Goal: Information Seeking & Learning: Learn about a topic

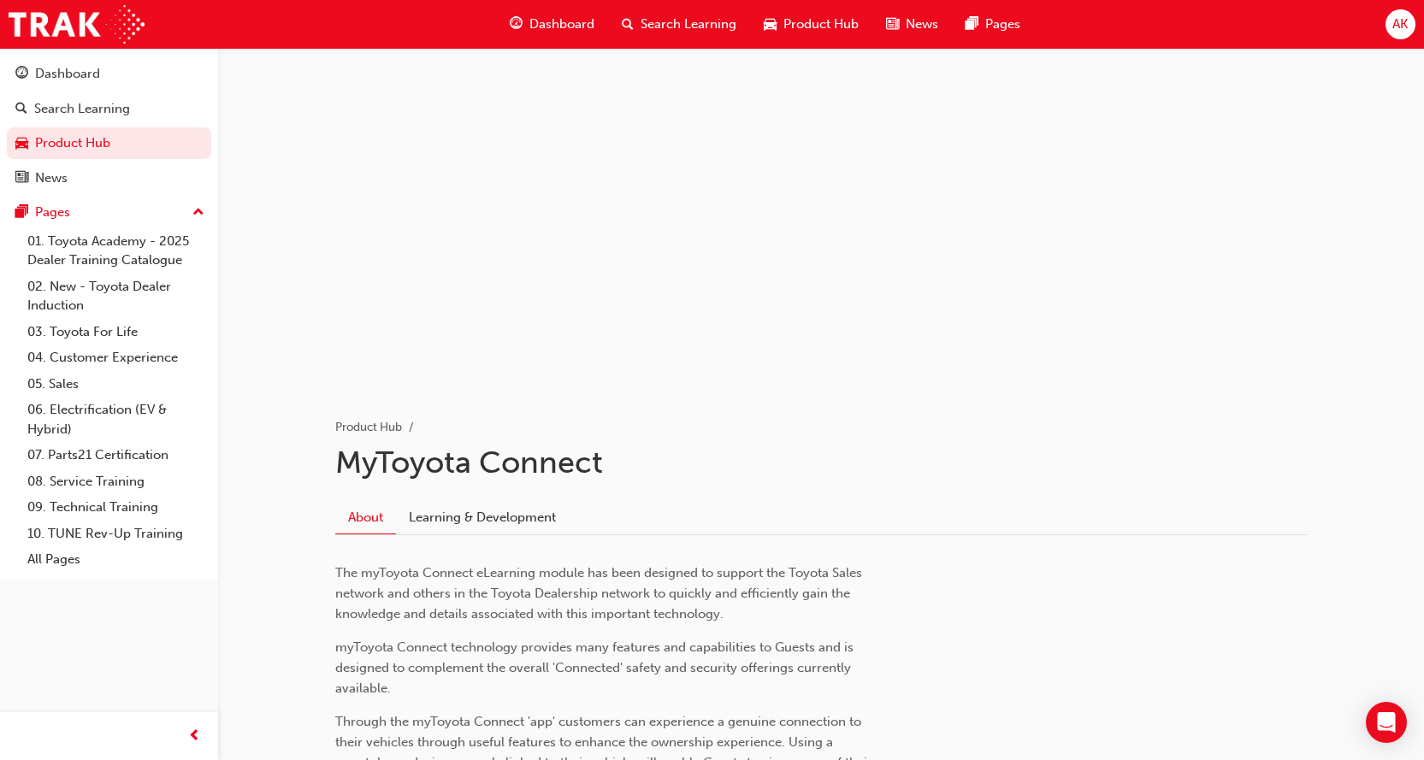
scroll to position [124, 0]
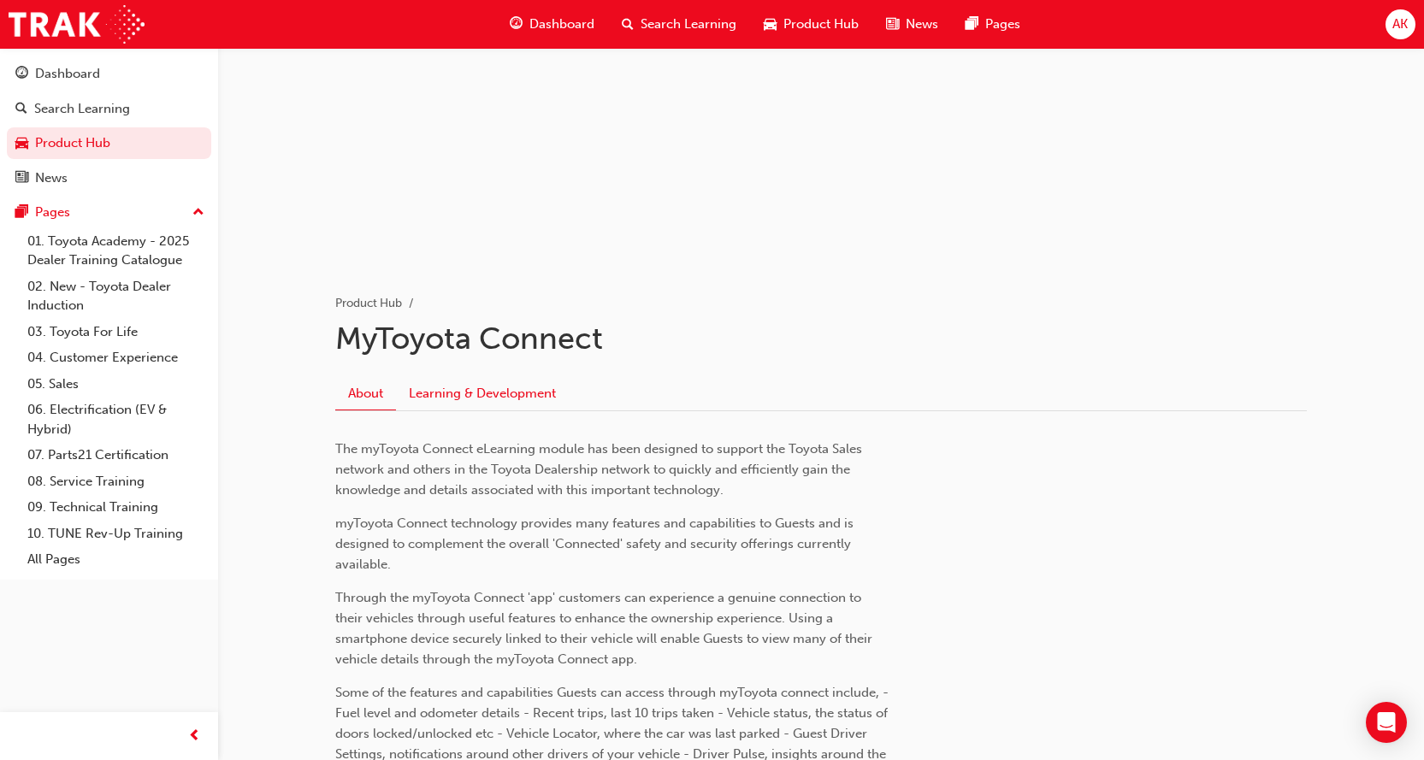
click at [524, 395] on link "Learning & Development" at bounding box center [482, 394] width 173 height 32
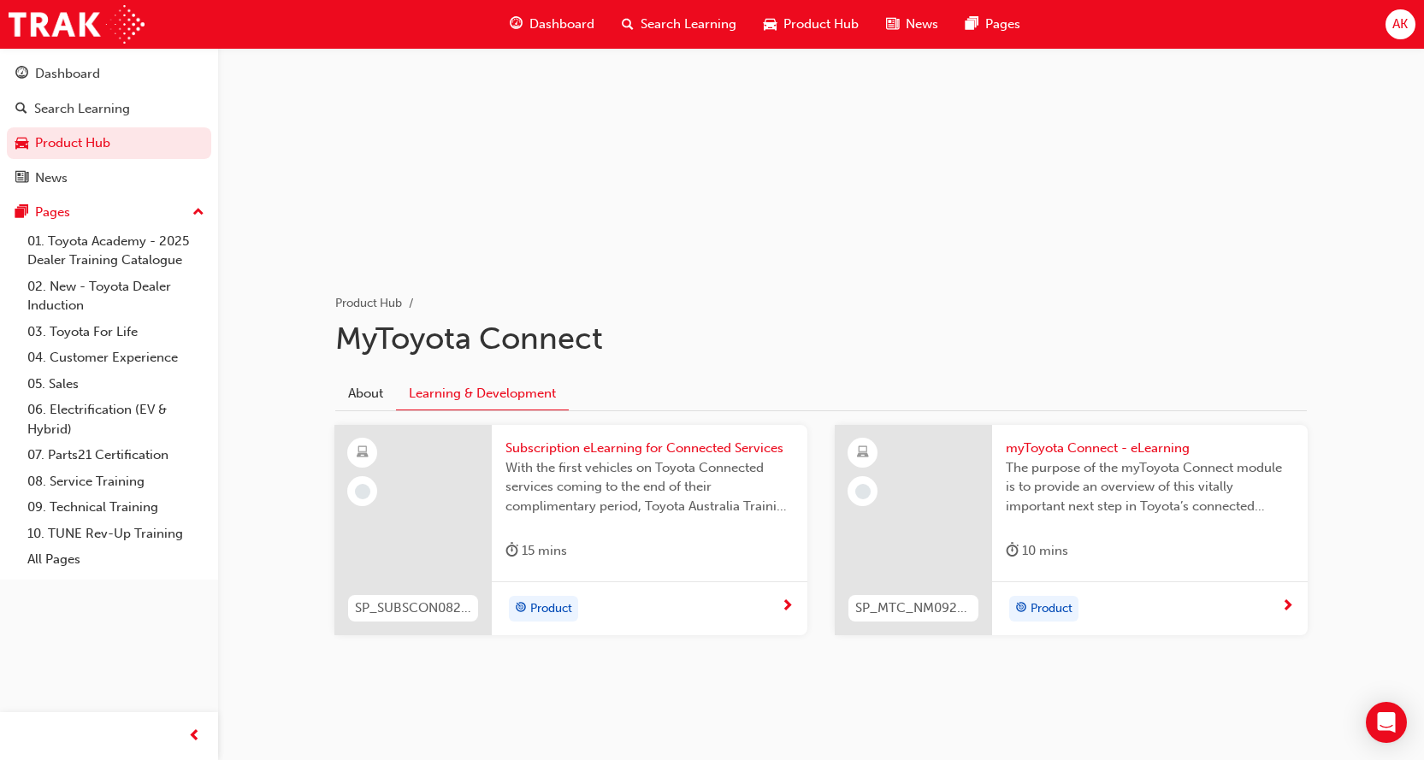
click at [245, 429] on div "Product Hub MyToyota Connect About Learning & Development SP_SUBSCON0823_EL Sub…" at bounding box center [821, 320] width 1206 height 793
click at [377, 399] on link "About" at bounding box center [365, 394] width 61 height 32
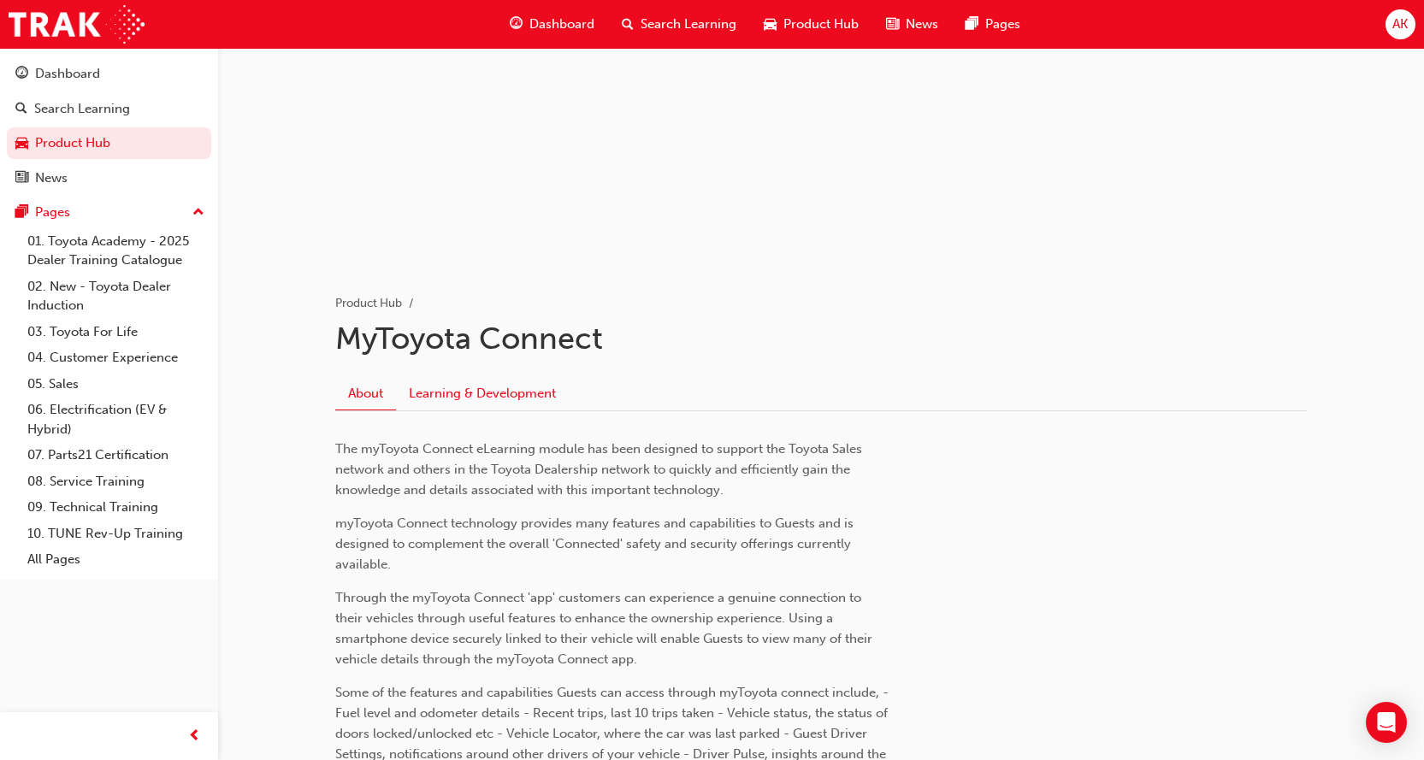
click at [454, 395] on link "Learning & Development" at bounding box center [482, 394] width 173 height 32
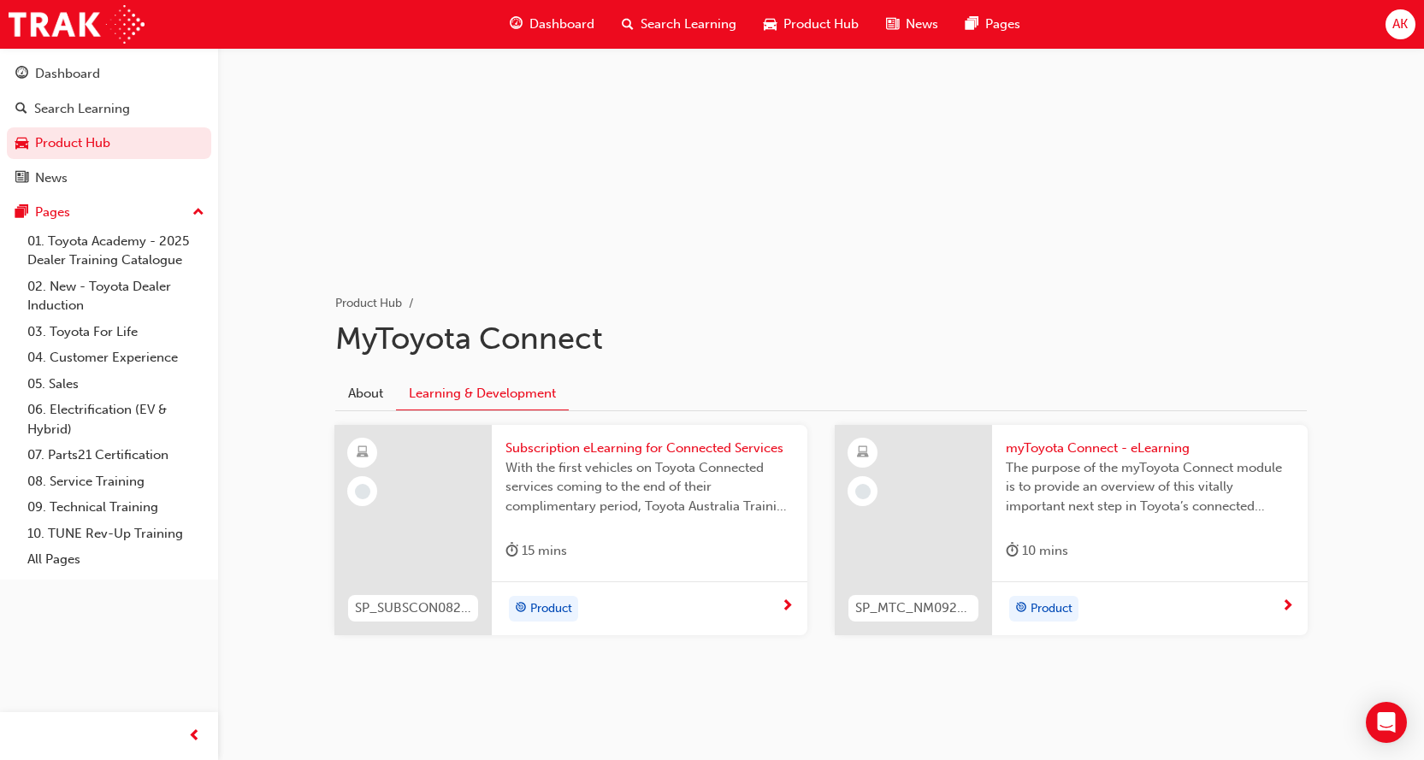
click at [233, 562] on div "Product Hub MyToyota Connect About Learning & Development SP_SUBSCON0823_EL Sub…" at bounding box center [821, 320] width 1206 height 793
click at [363, 398] on link "About" at bounding box center [365, 394] width 61 height 32
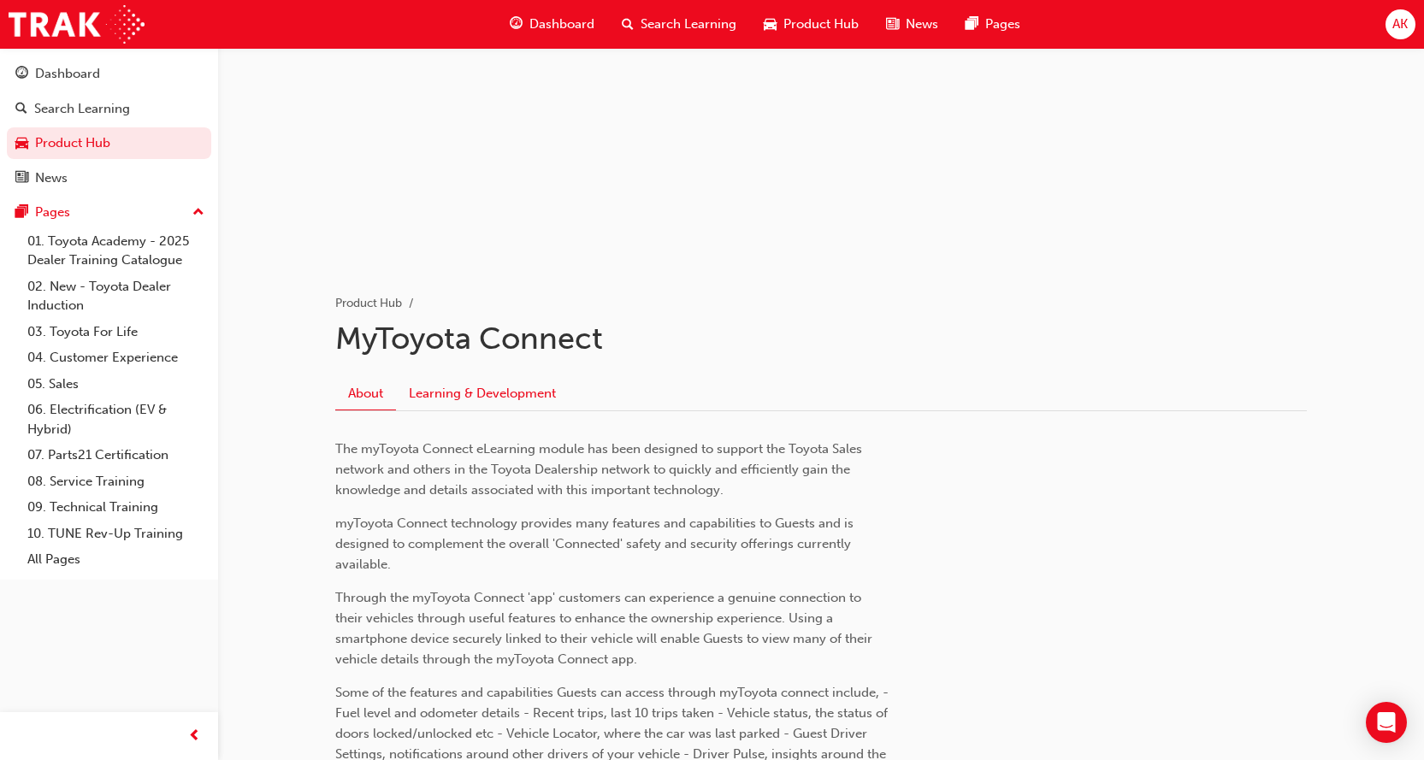
click at [481, 393] on link "Learning & Development" at bounding box center [482, 394] width 173 height 32
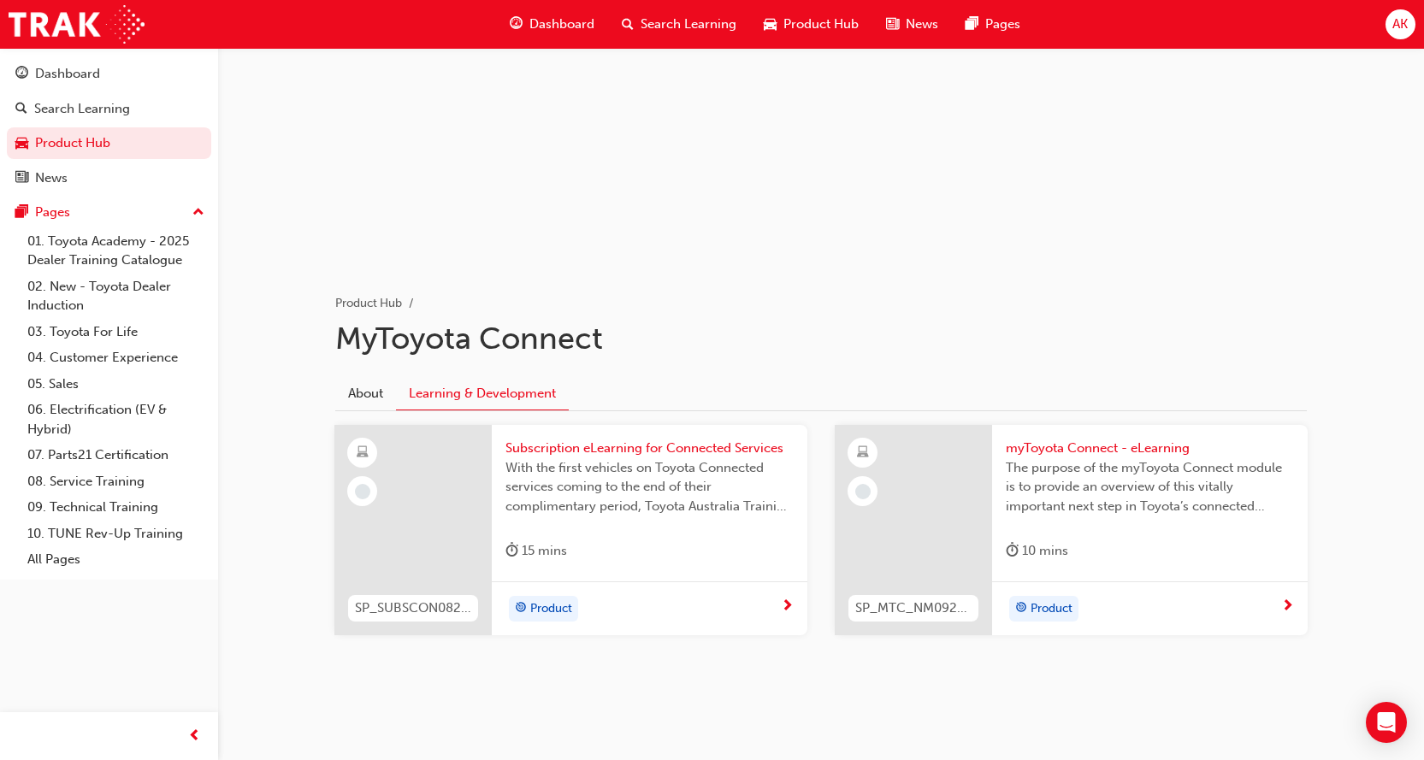
click at [201, 212] on span "up-icon" at bounding box center [198, 213] width 12 height 22
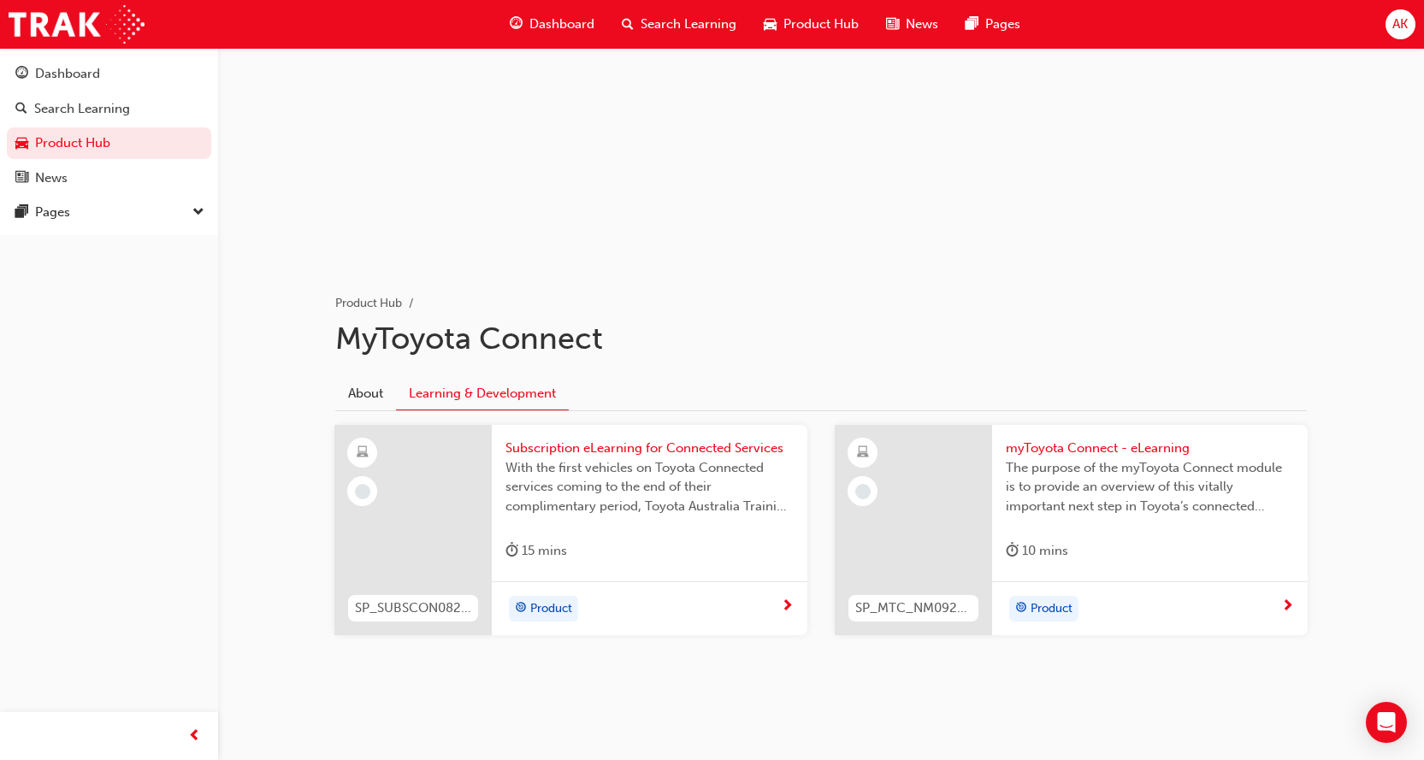
click at [201, 212] on span "down-icon" at bounding box center [198, 213] width 12 height 22
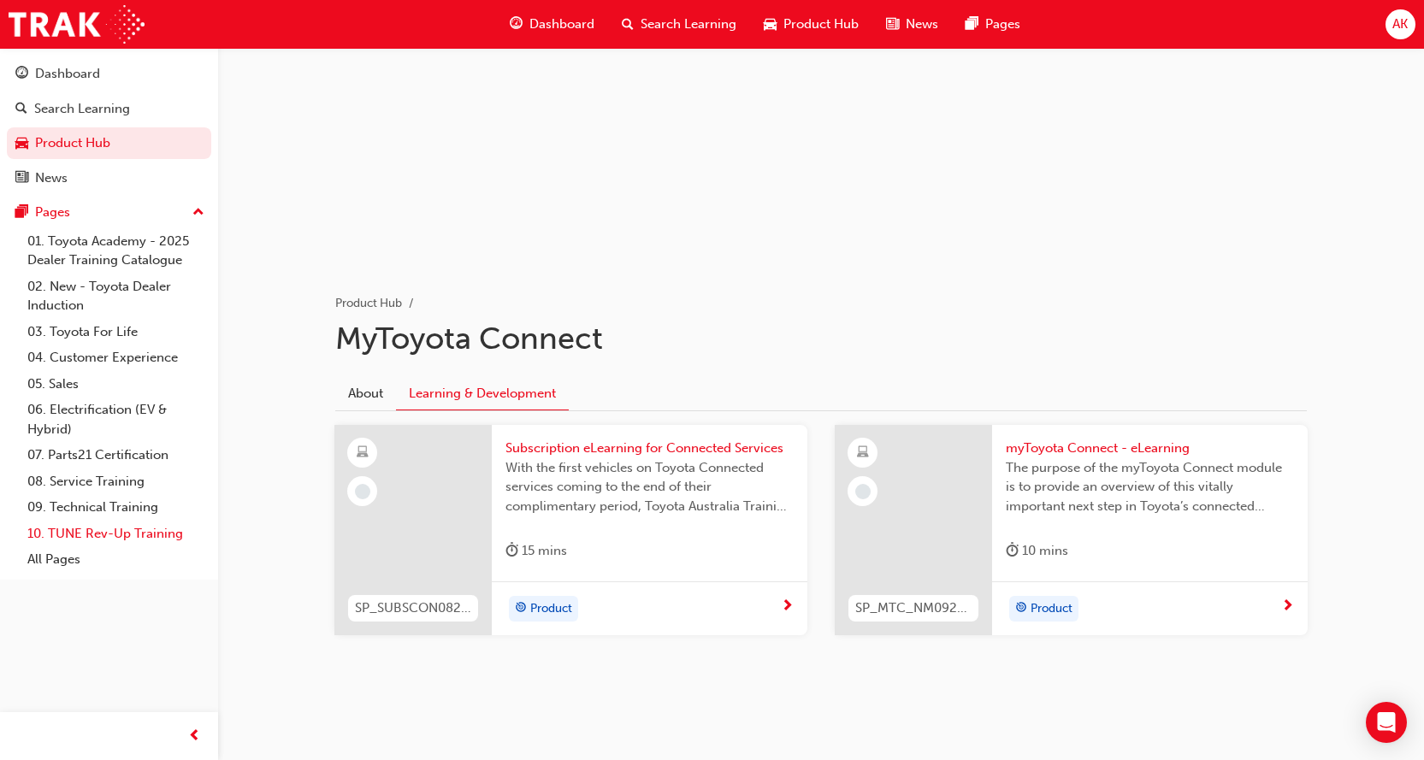
click at [114, 535] on link "10. TUNE Rev-Up Training" at bounding box center [116, 534] width 191 height 27
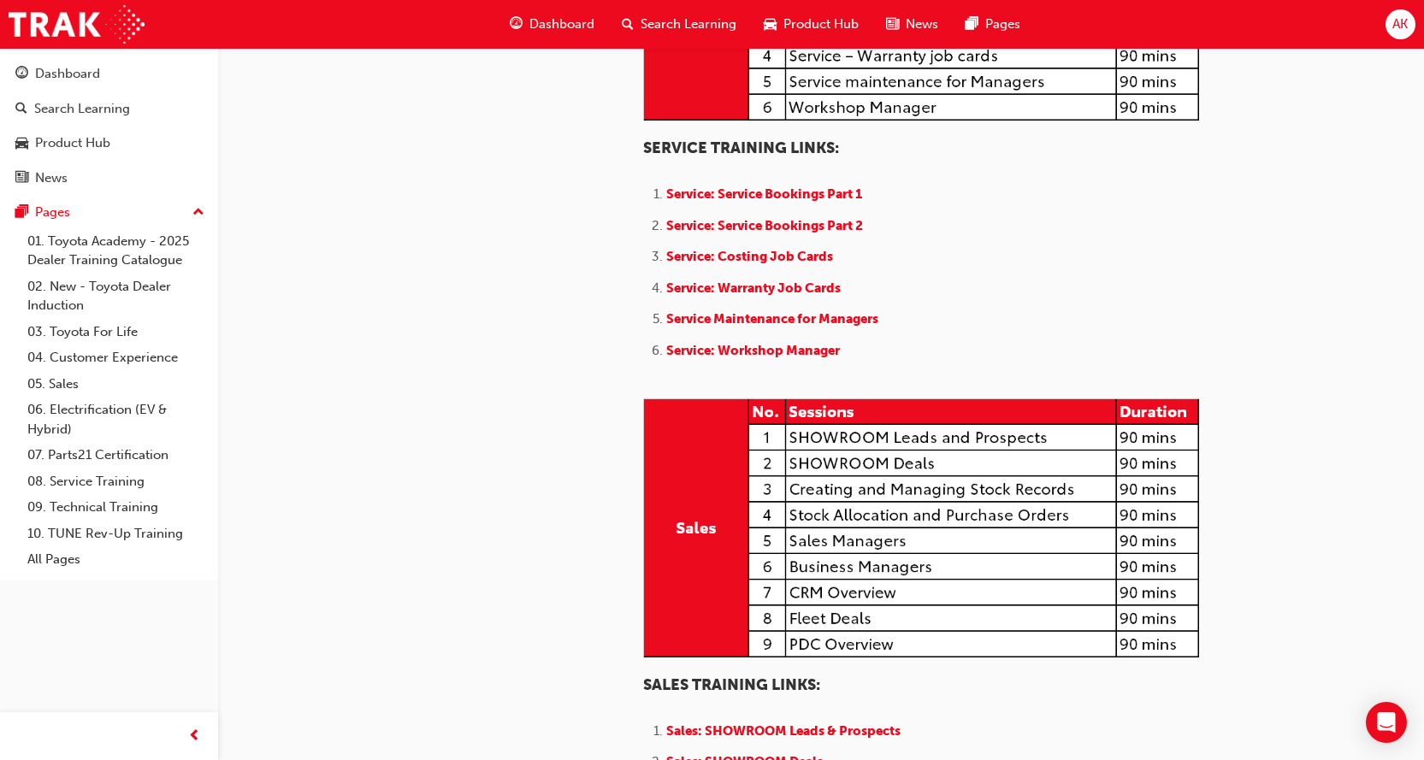
scroll to position [1197, 0]
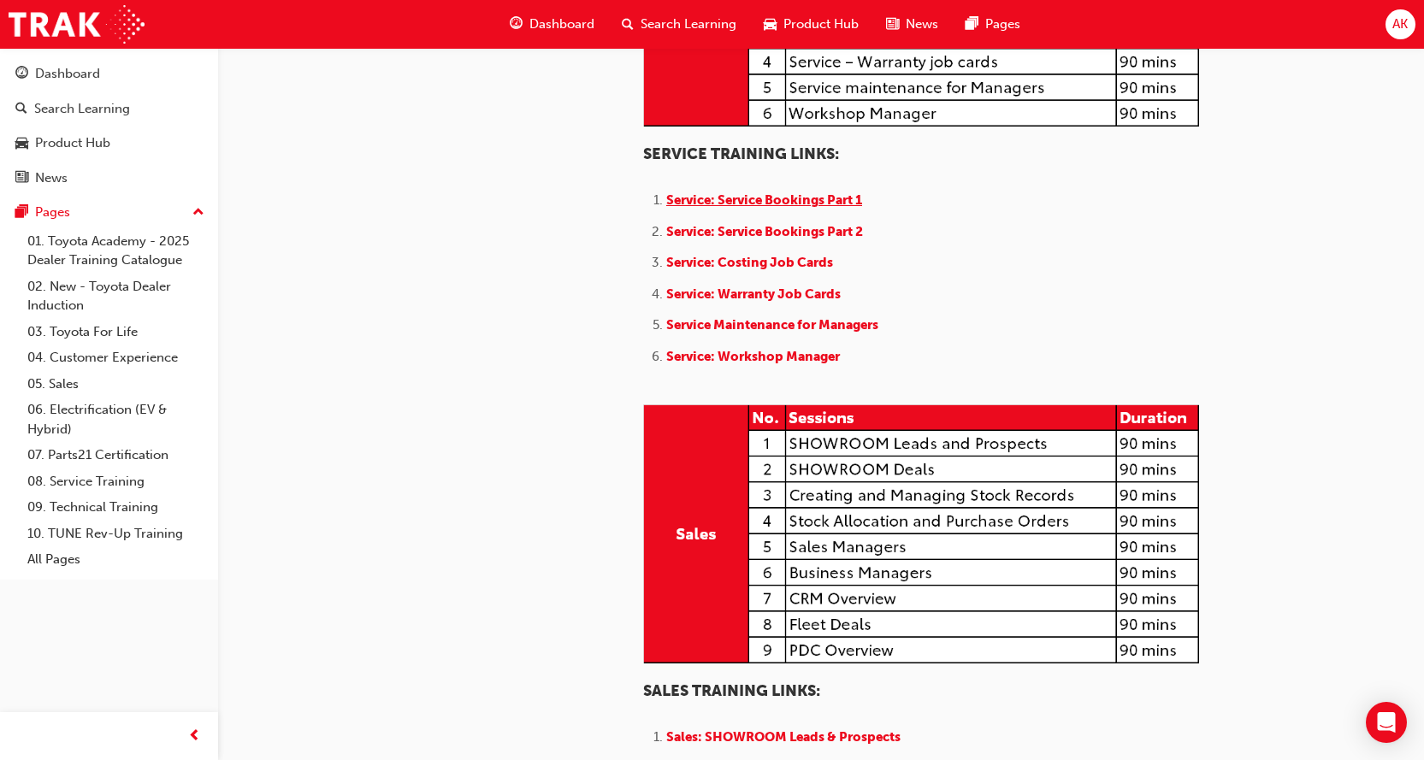
click at [740, 208] on span "Service: Service Bookings Part 1" at bounding box center [764, 199] width 196 height 15
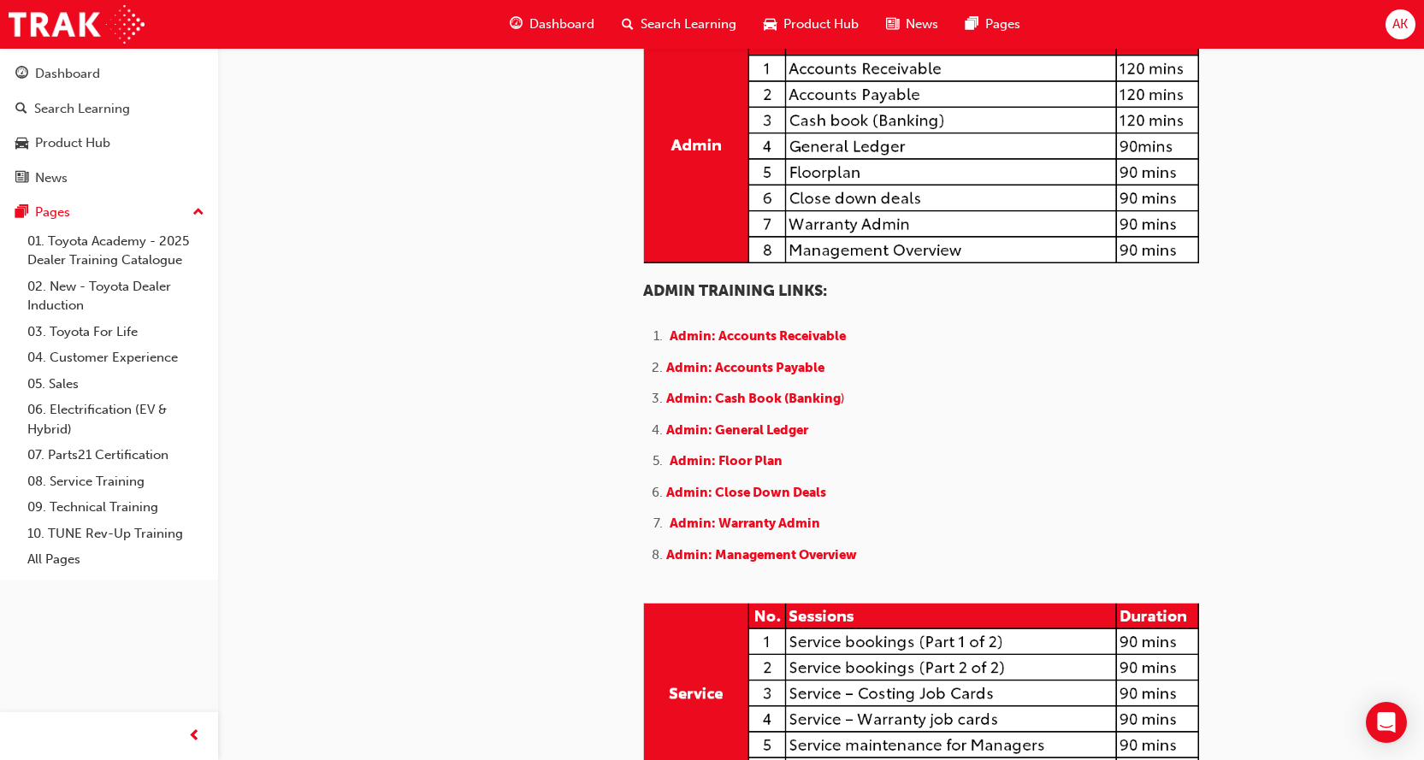
scroll to position [1026, 0]
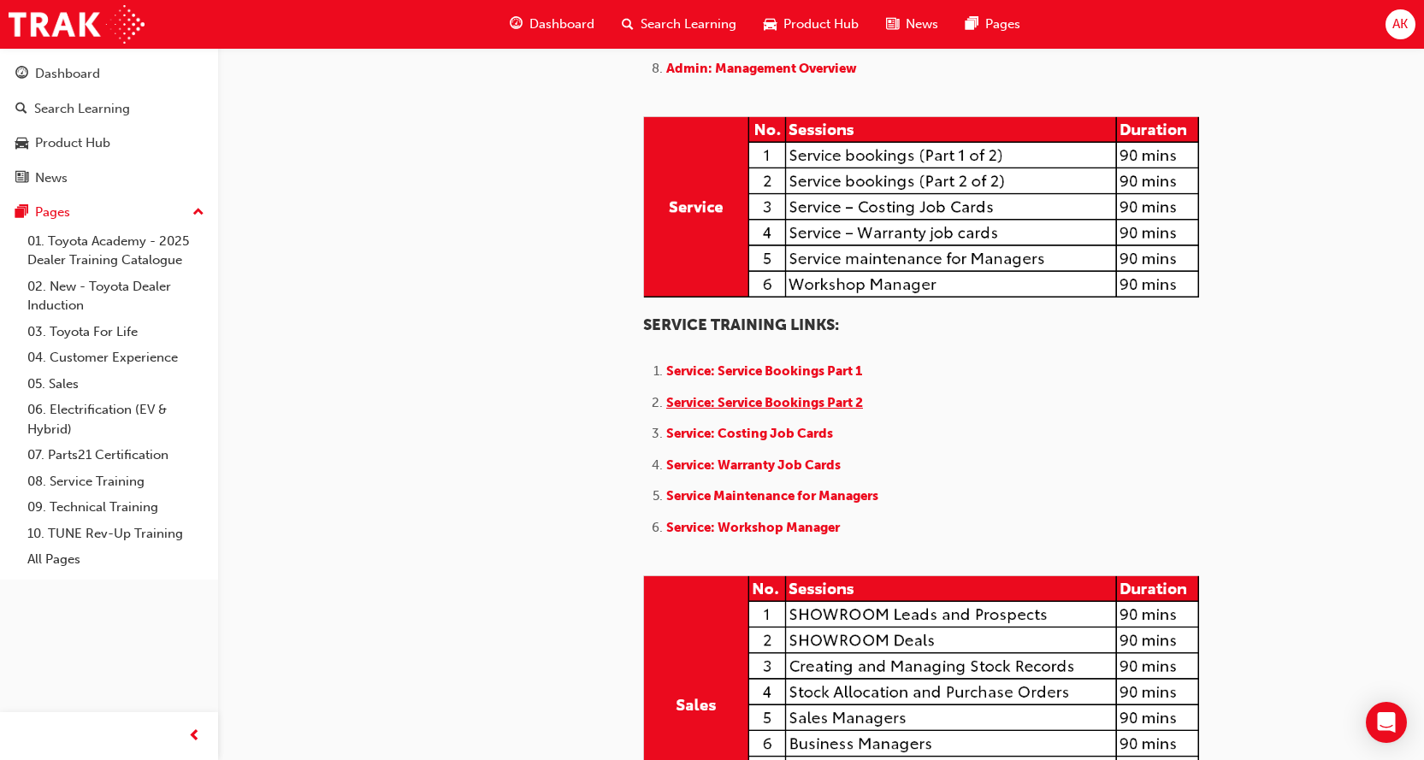
click at [737, 410] on span "Service: Service Bookings Part 2" at bounding box center [764, 402] width 197 height 15
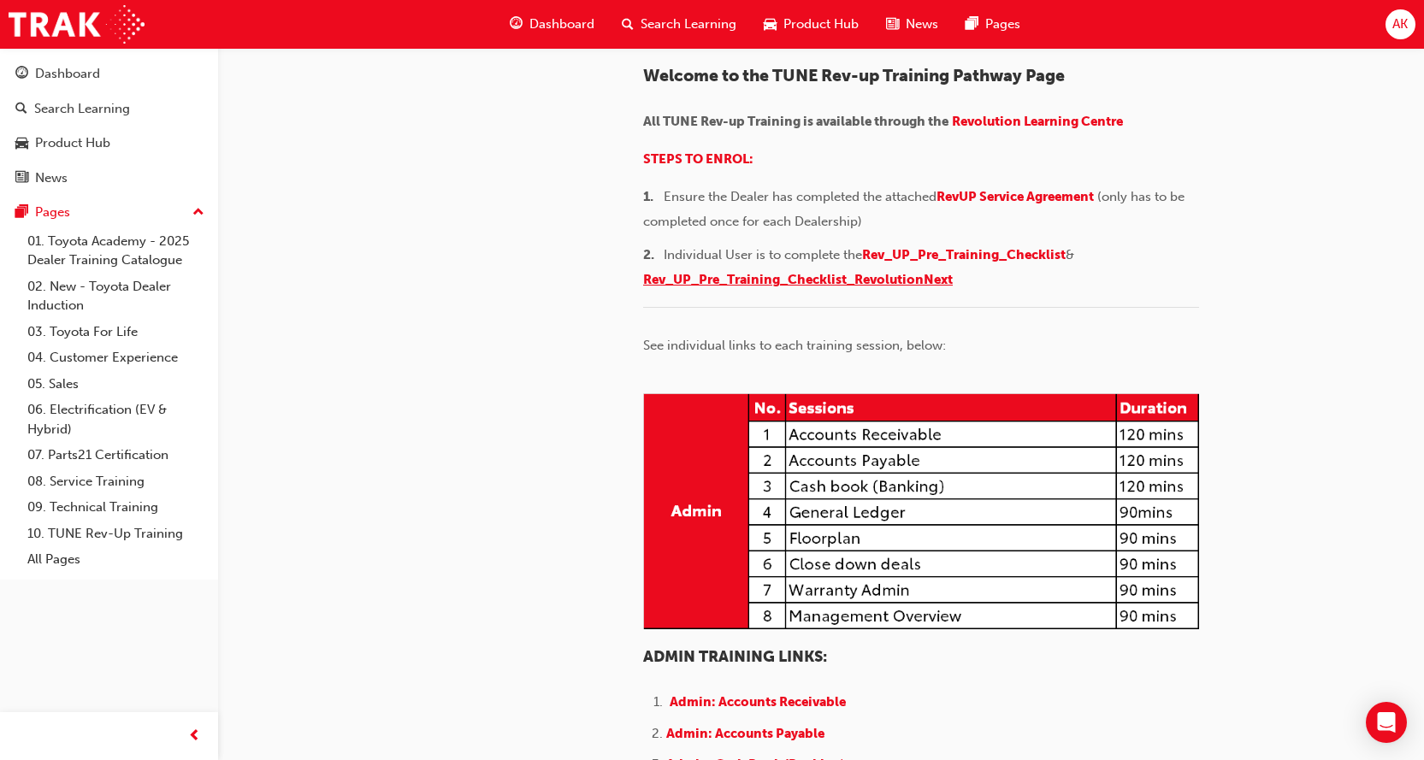
scroll to position [171, 0]
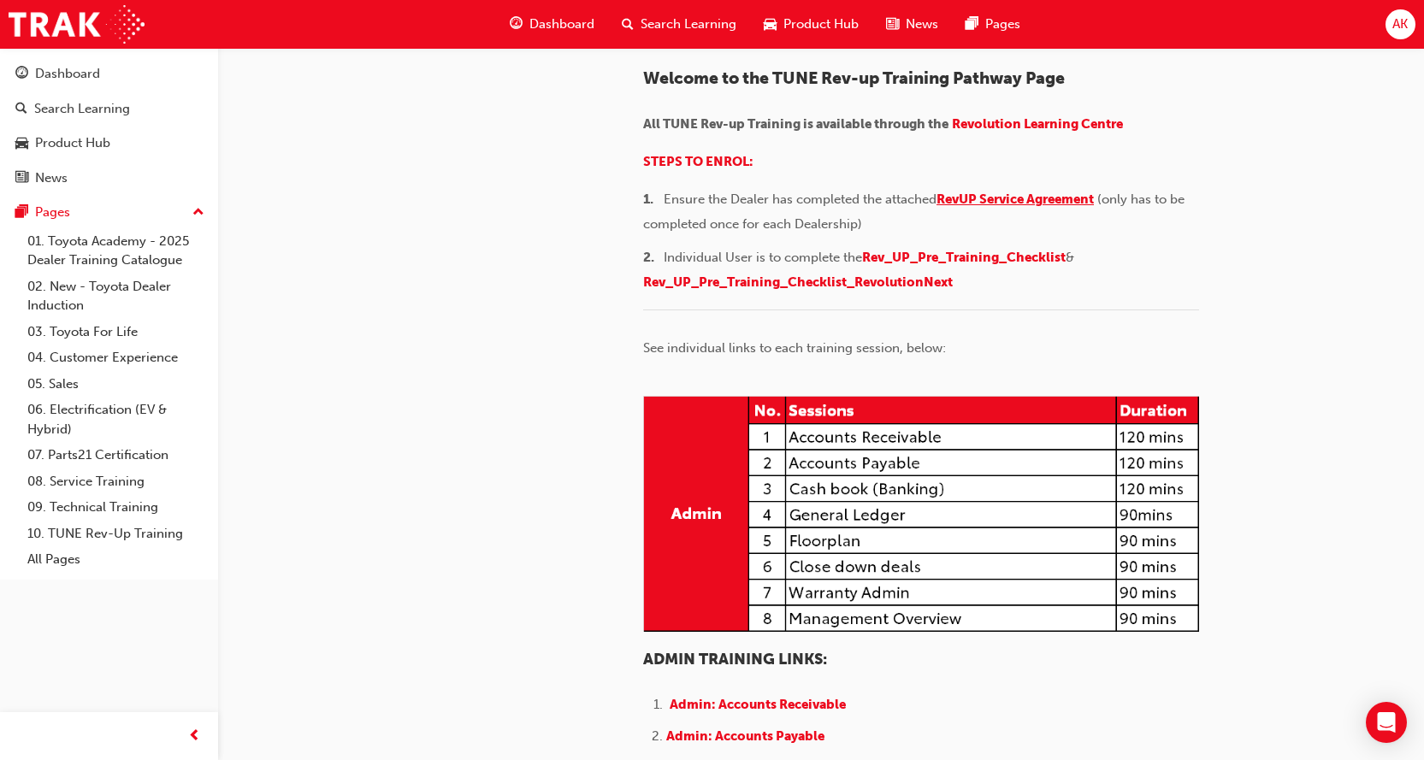
click at [1041, 207] on span "RevUP Service Agreement" at bounding box center [1014, 199] width 157 height 15
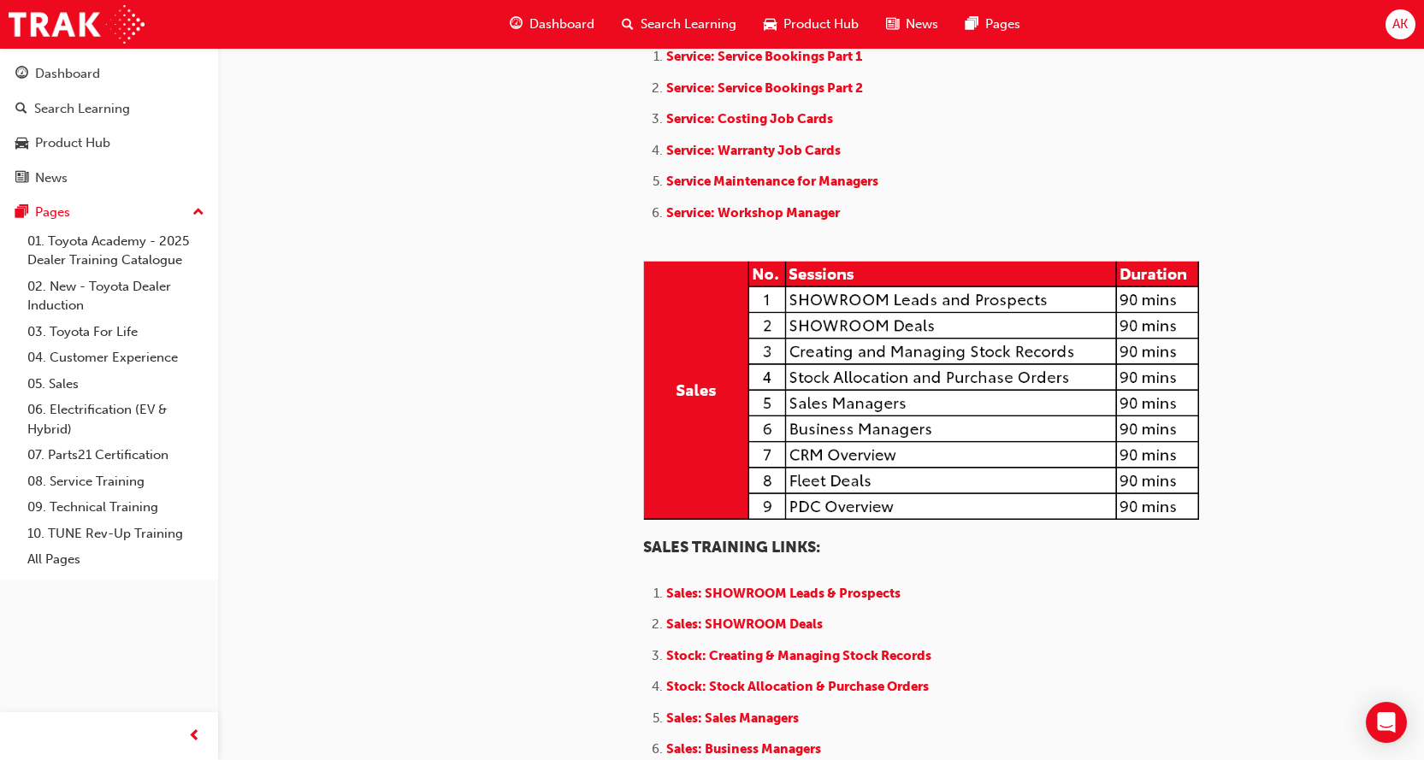
scroll to position [1197, 0]
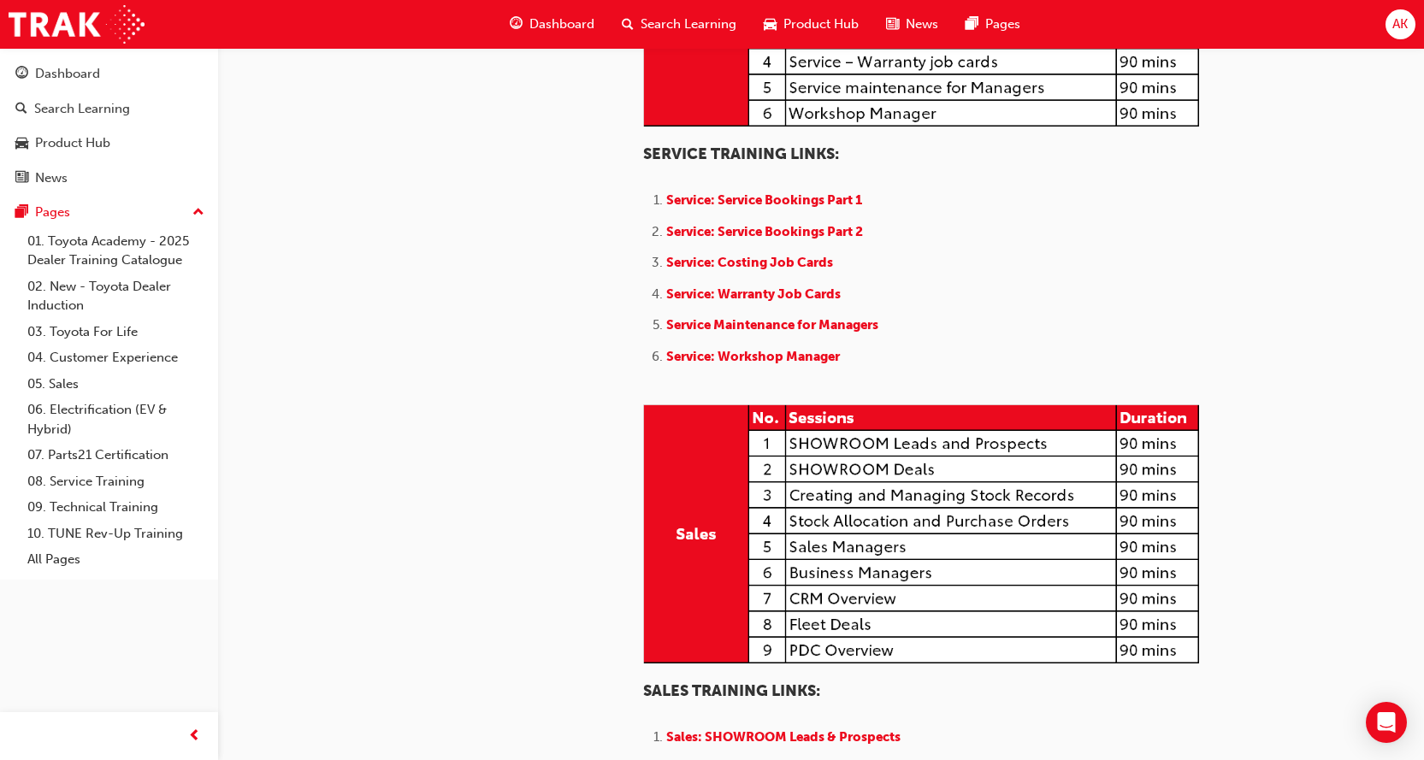
click at [547, 508] on div "tunerevup 10. TUNE Rev-Up Training TUNE- Used Vehicles-TCPO TUNE - REVOLUTIONne…" at bounding box center [462, 379] width 308 height 3056
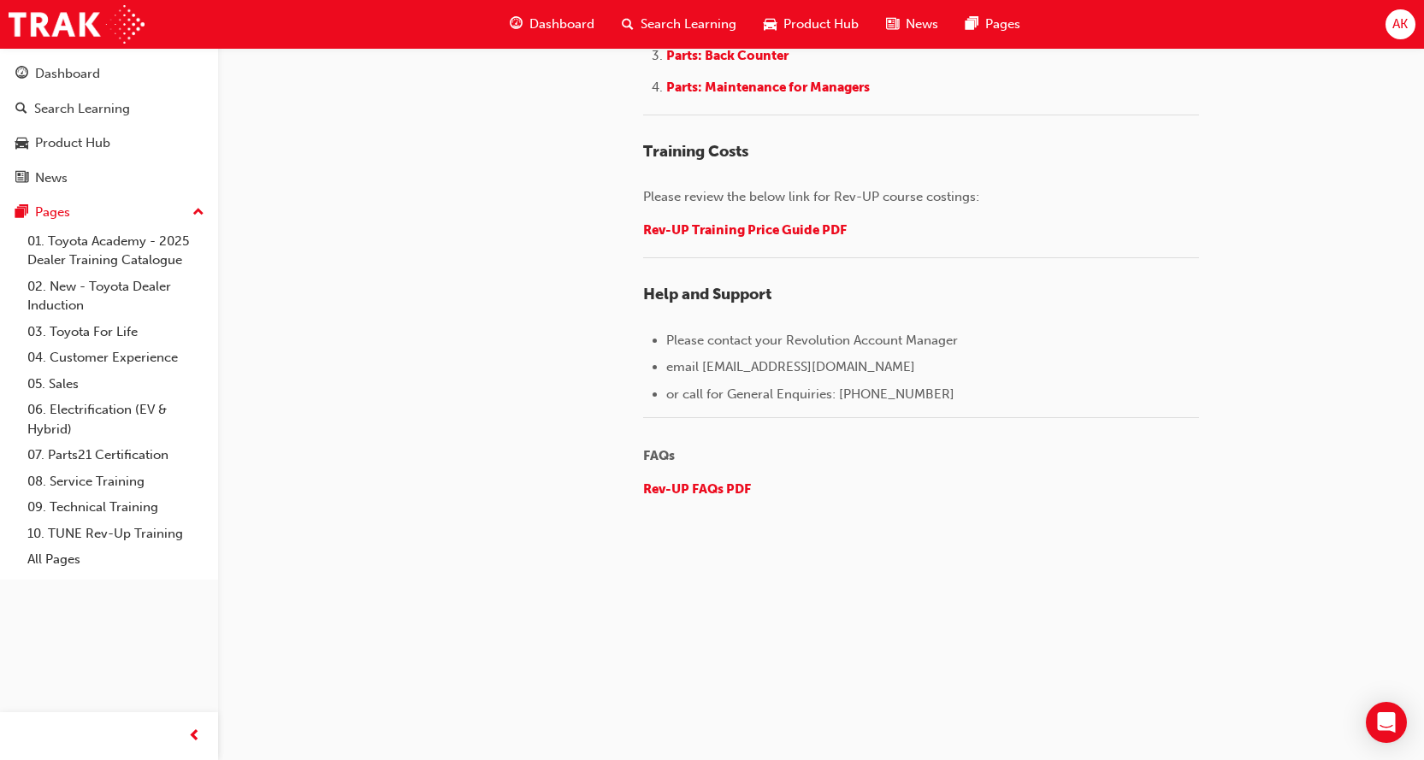
scroll to position [2565, 0]
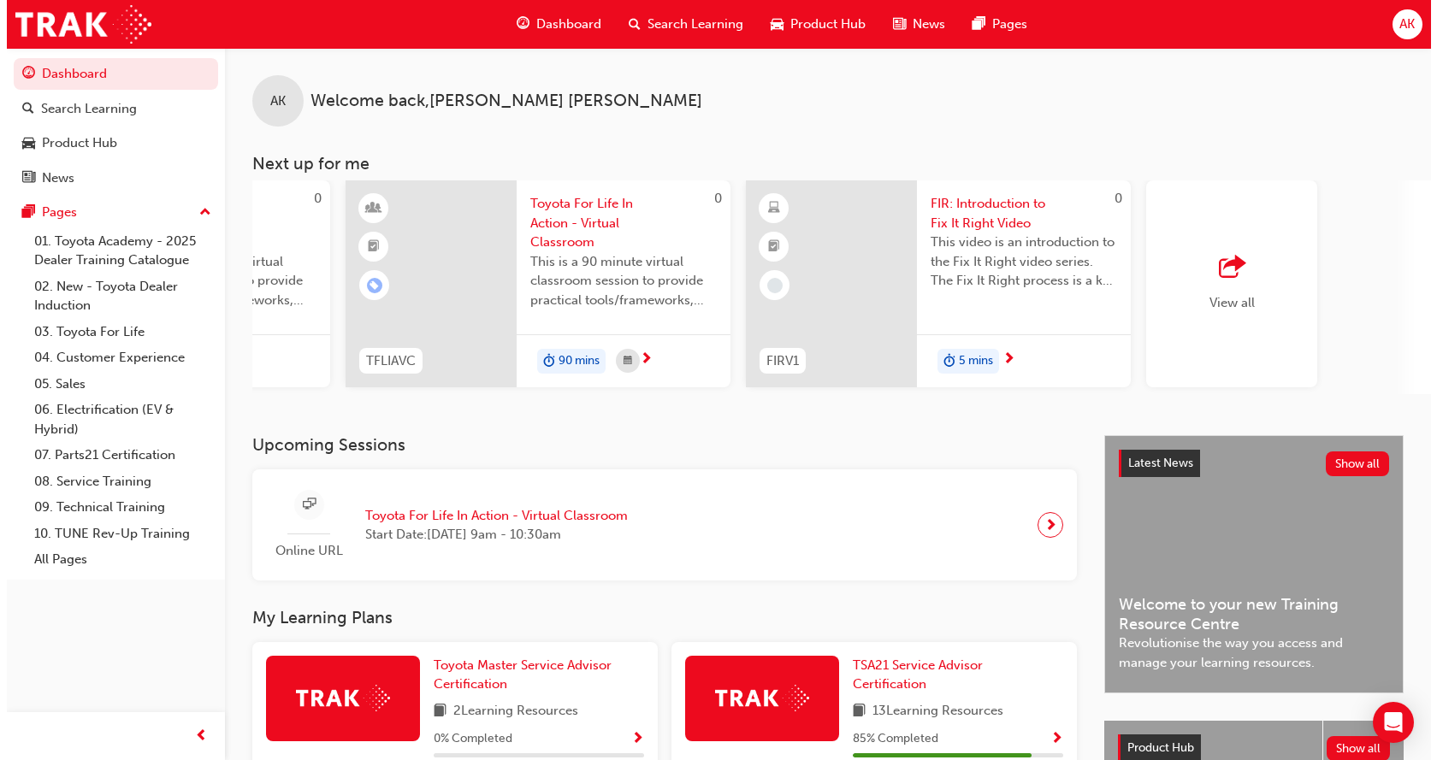
scroll to position [0, 1123]
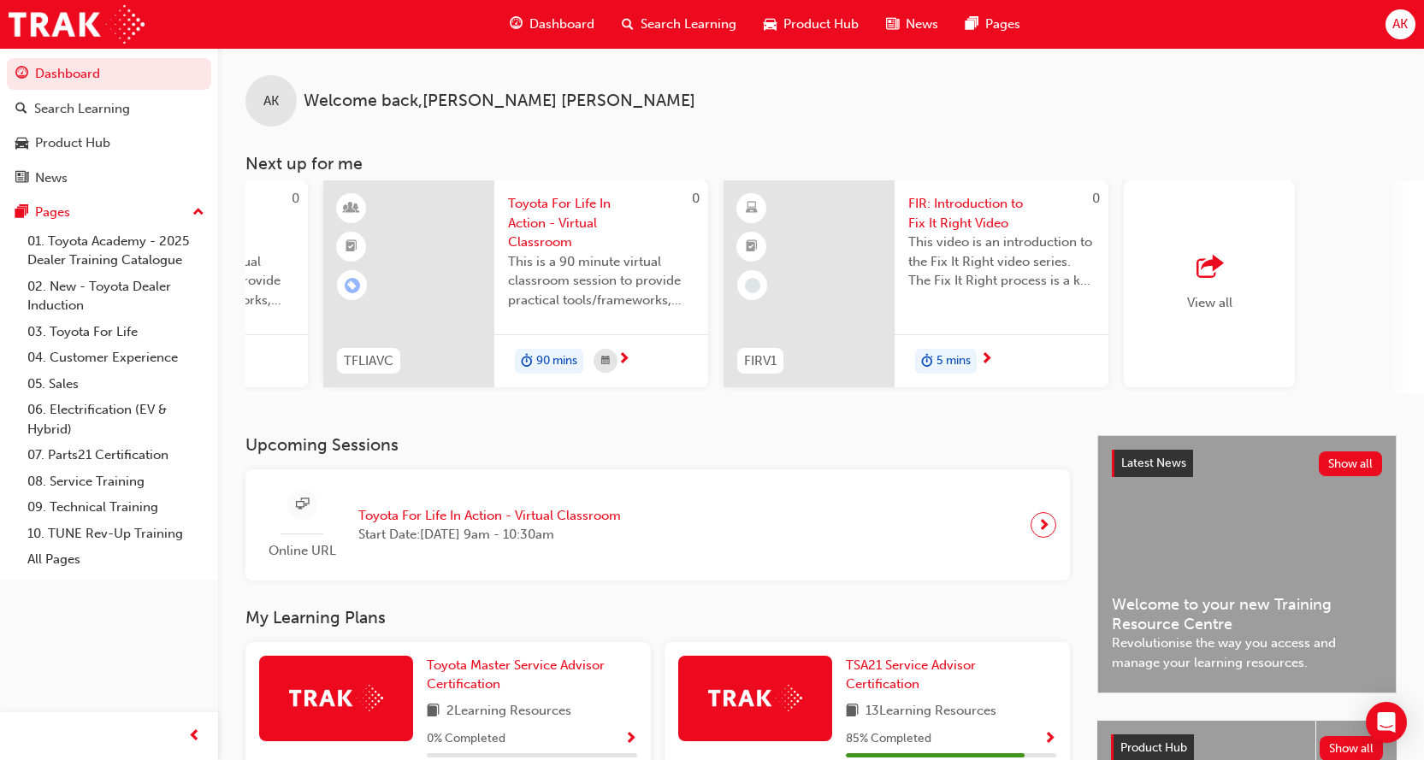
click at [956, 222] on span "FIR: Introduction to Fix It Right Video" at bounding box center [1001, 213] width 186 height 38
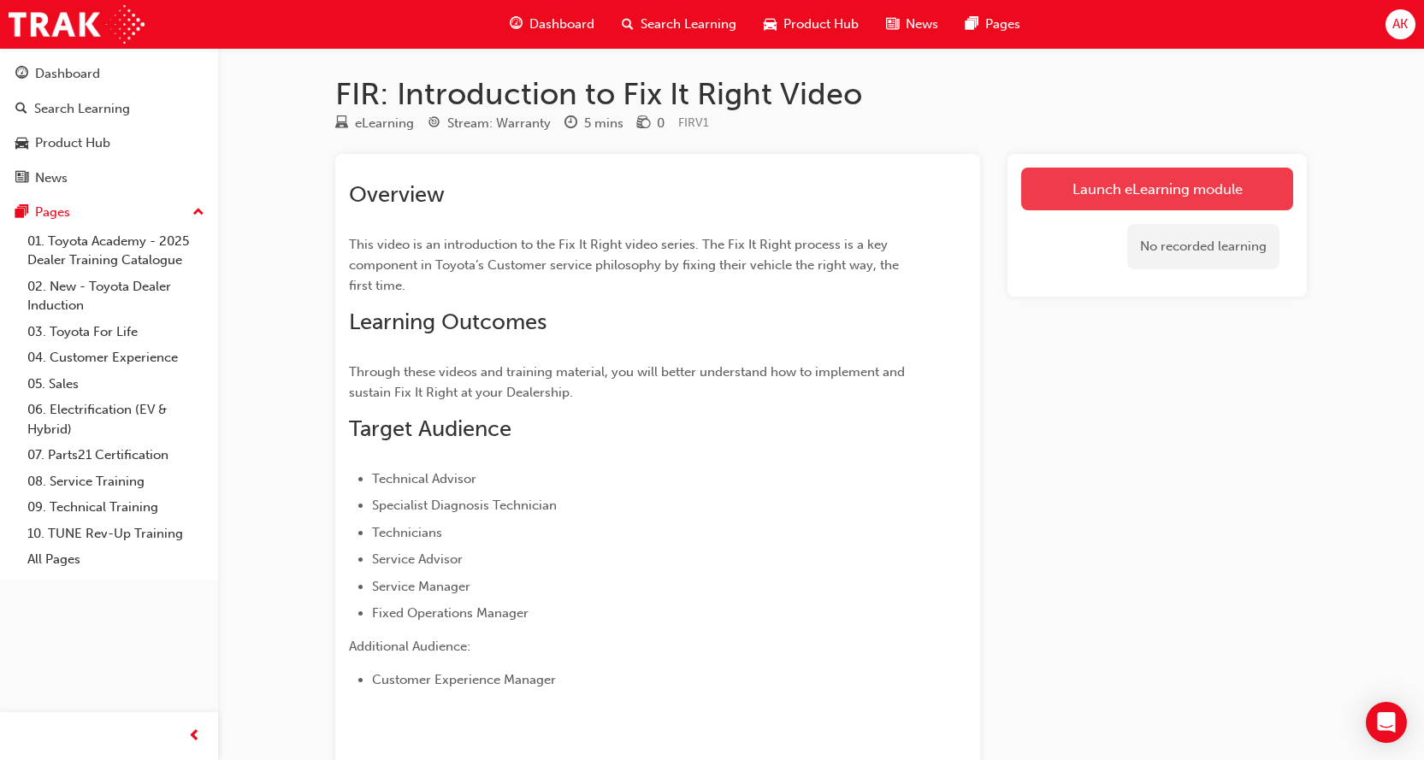
click at [1171, 186] on link "Launch eLearning module" at bounding box center [1157, 189] width 272 height 43
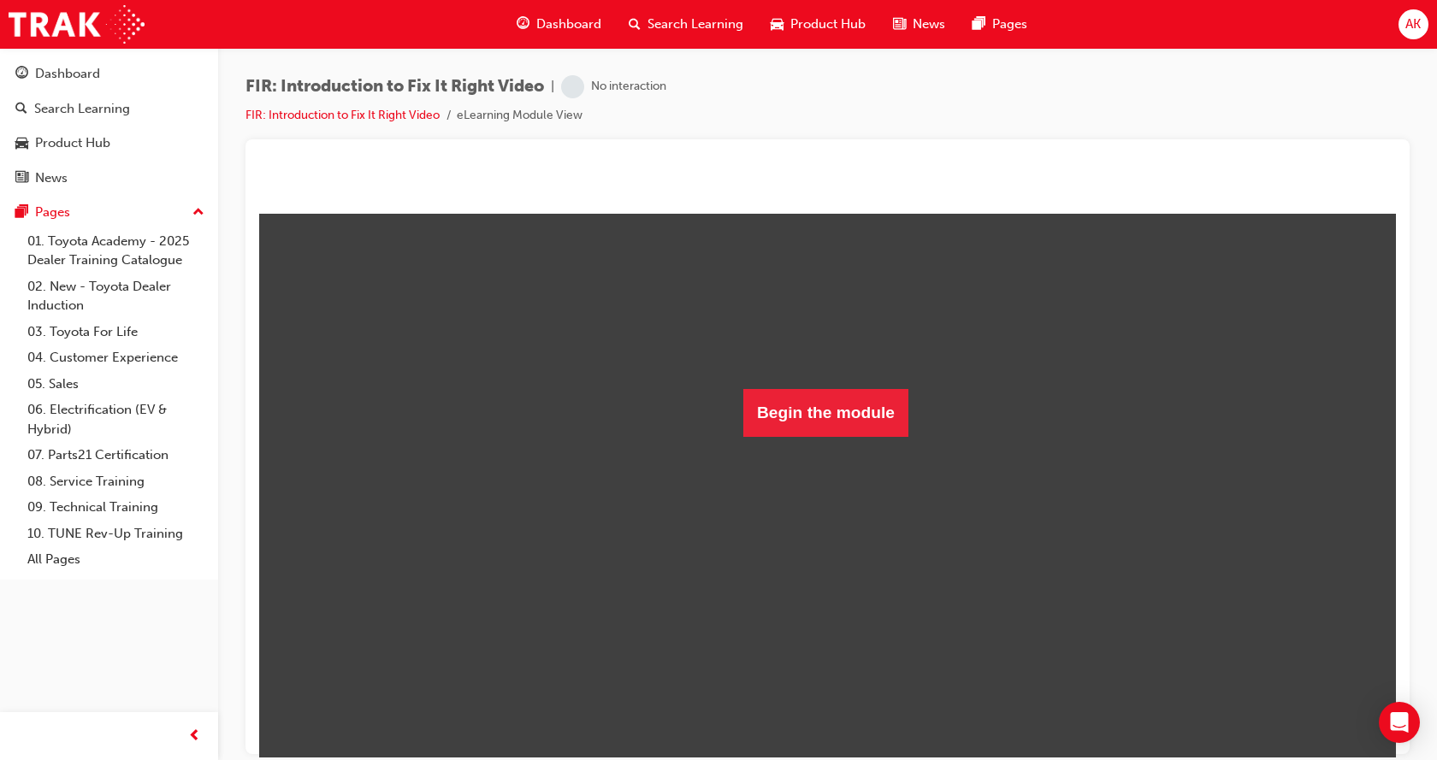
scroll to position [81, 0]
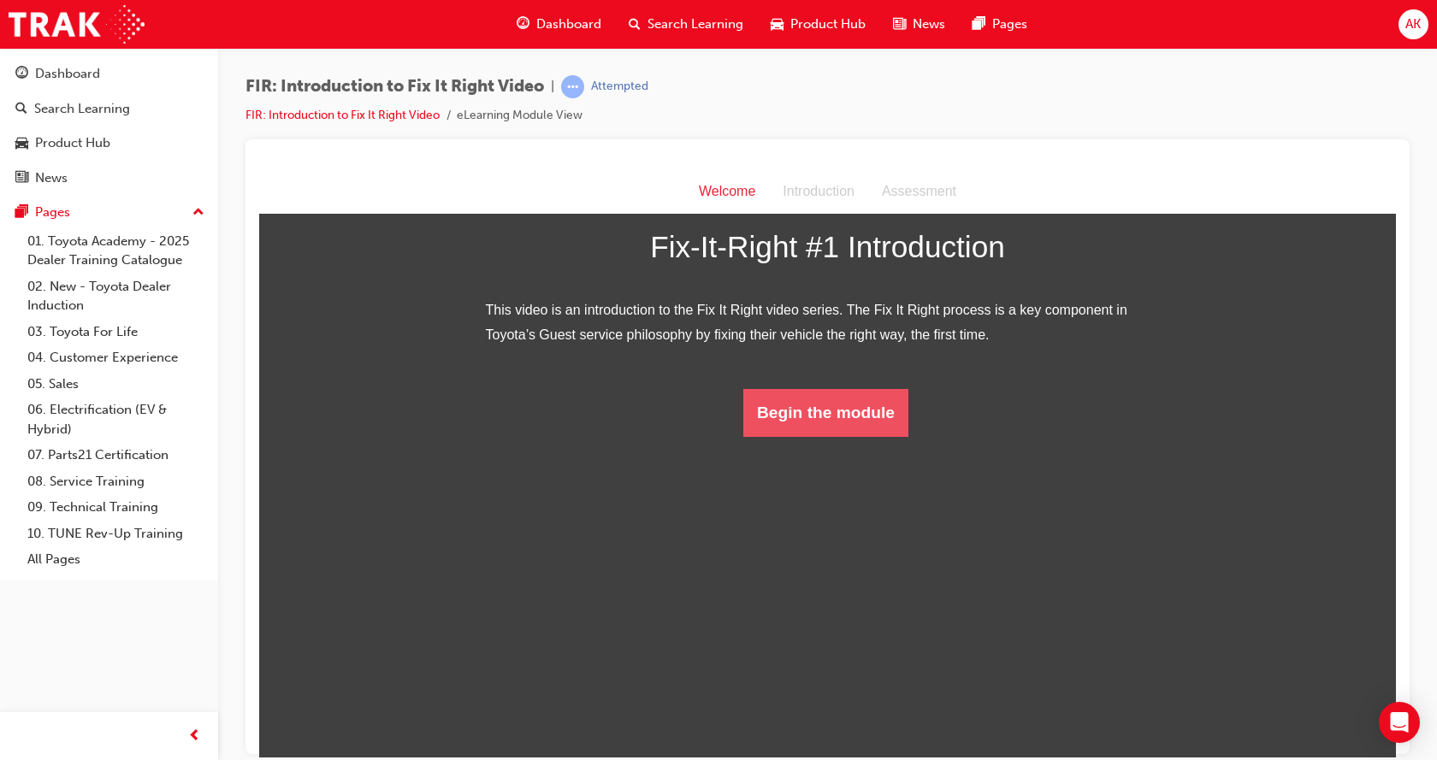
click at [817, 436] on button "Begin the module" at bounding box center [825, 412] width 165 height 48
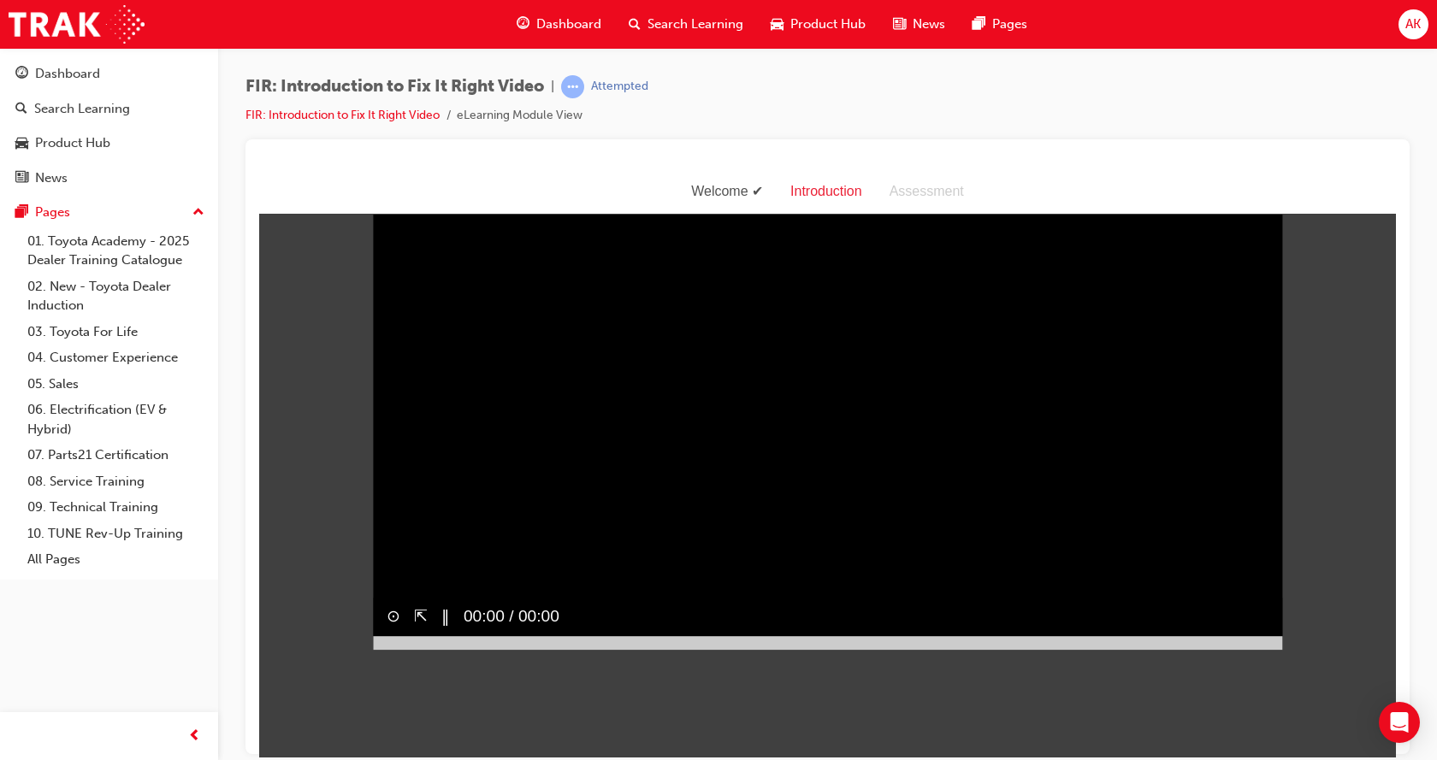
scroll to position [41, 0]
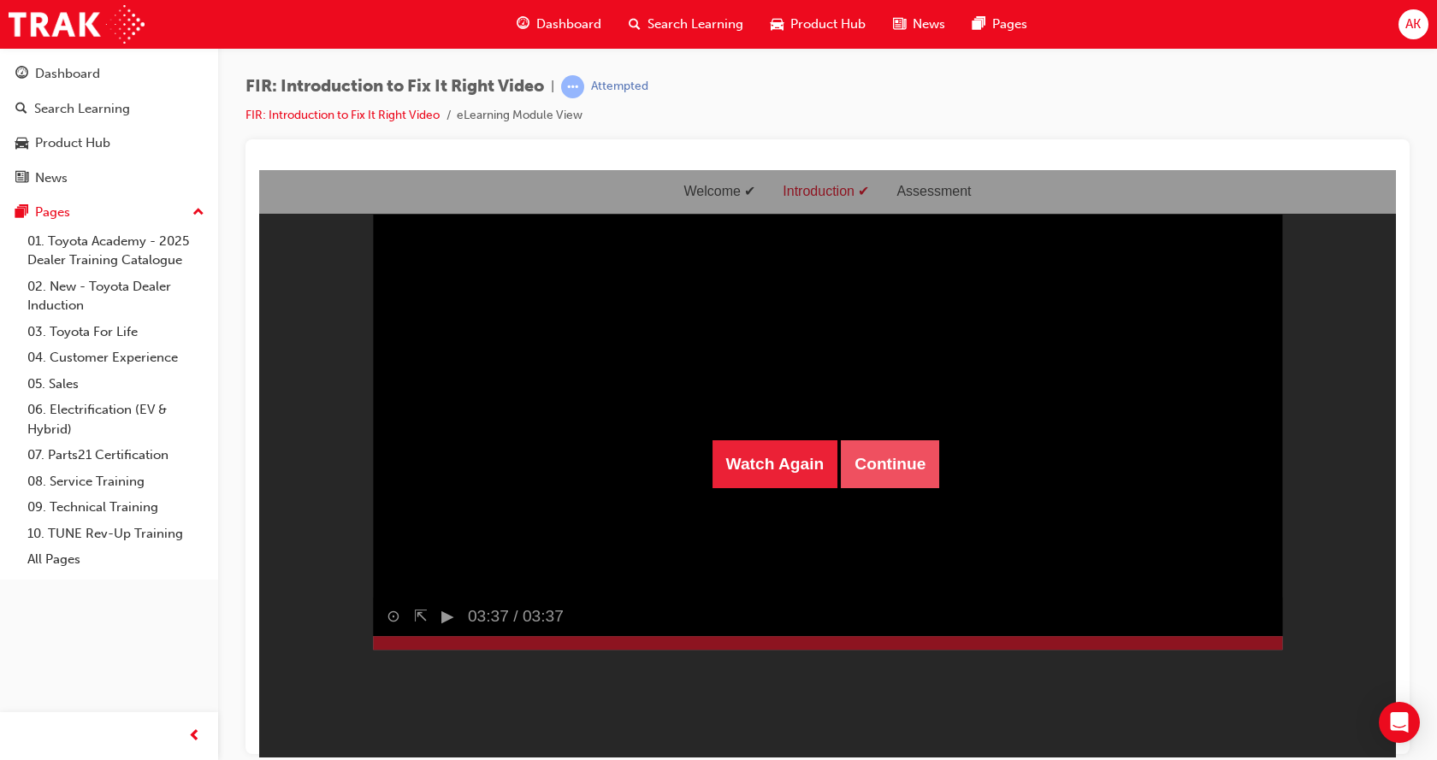
click at [887, 473] on button "Continue" at bounding box center [890, 464] width 98 height 48
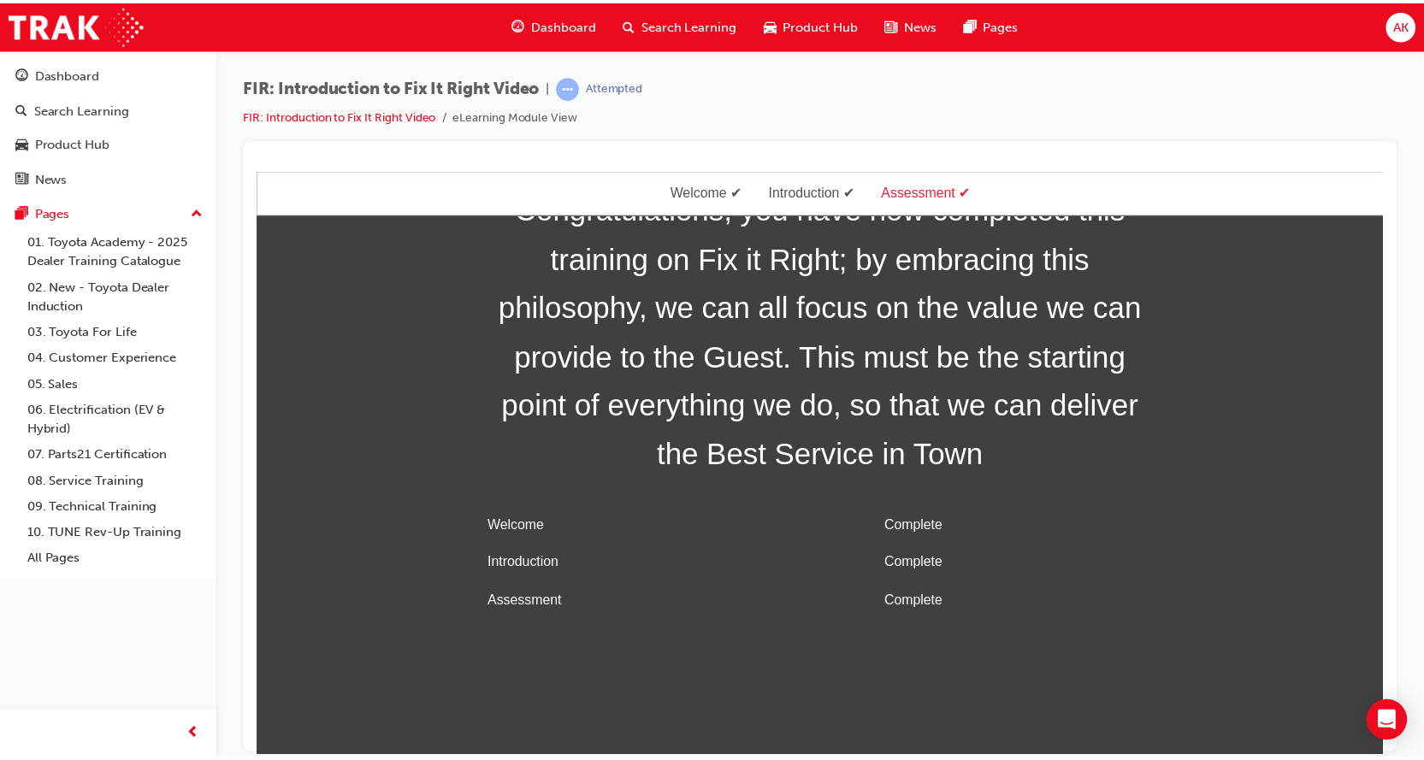
scroll to position [55, 0]
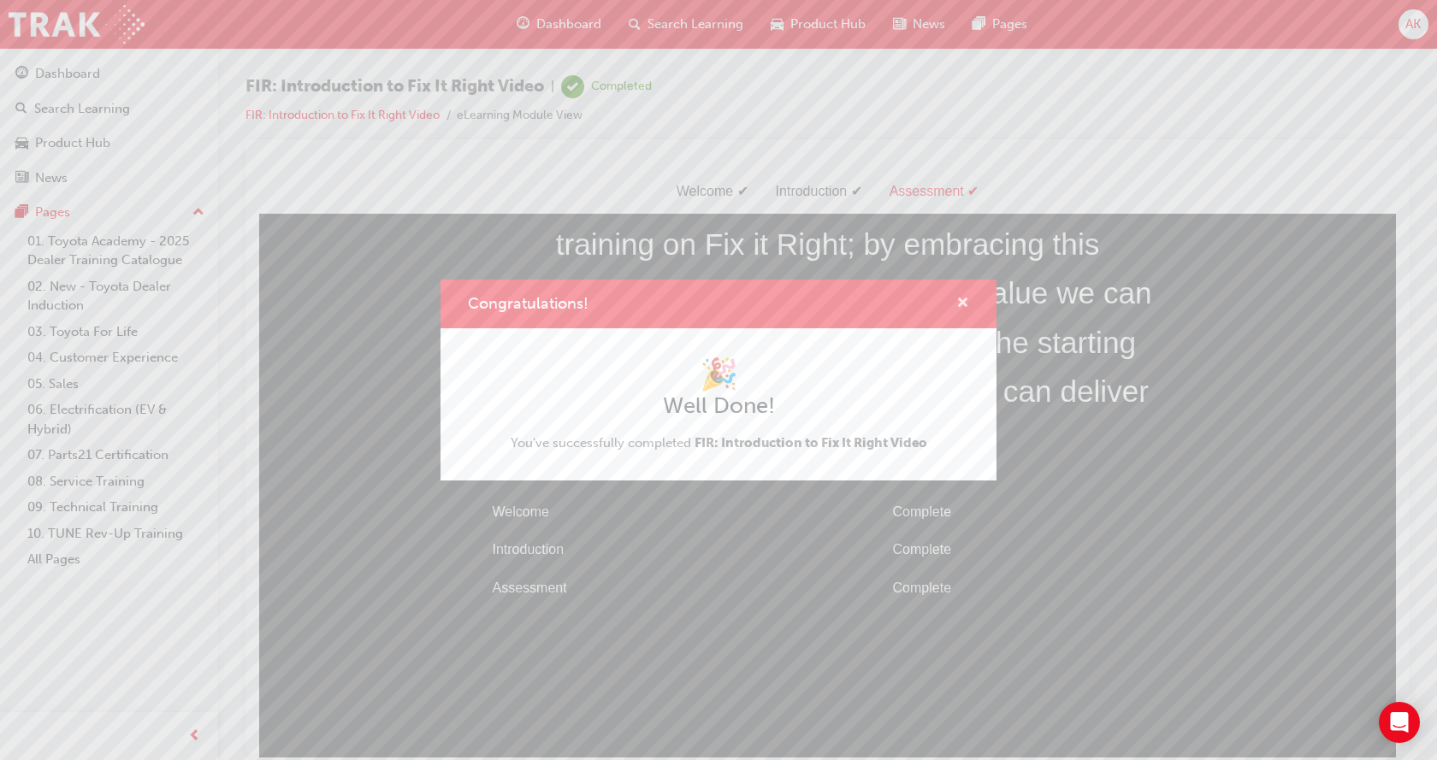
click at [963, 306] on span "cross-icon" at bounding box center [962, 304] width 13 height 15
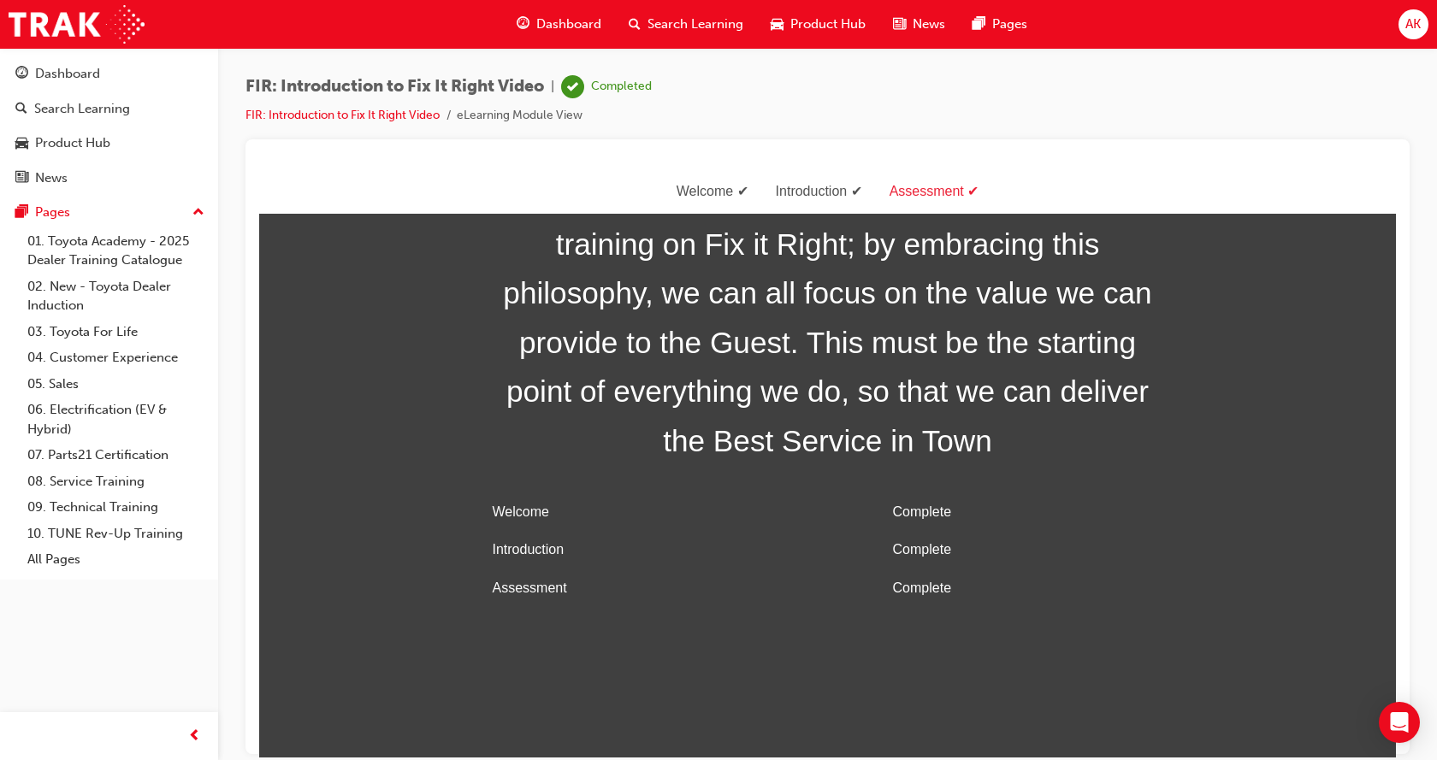
click at [569, 22] on span "Dashboard" at bounding box center [568, 25] width 65 height 20
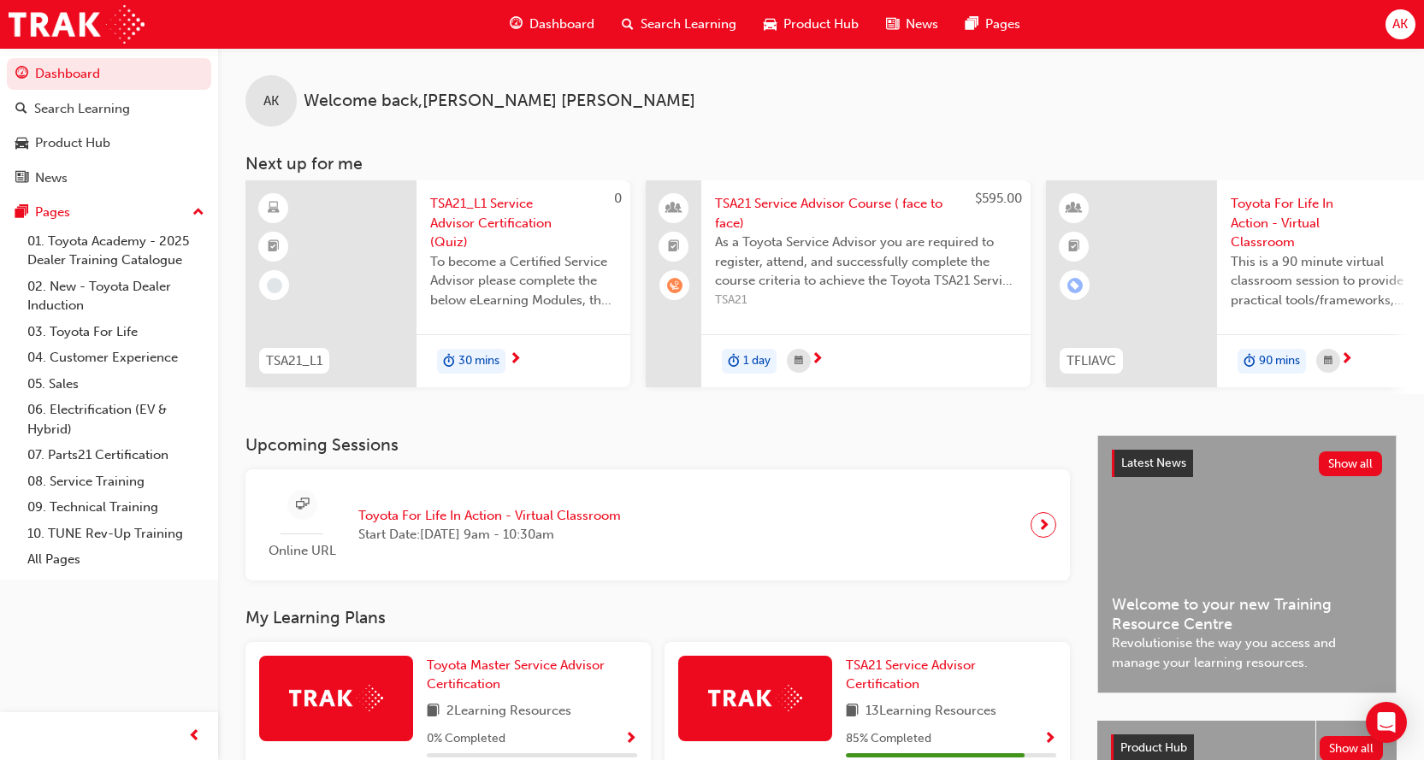
click at [565, 450] on h3 "Upcoming Sessions" at bounding box center [657, 445] width 824 height 20
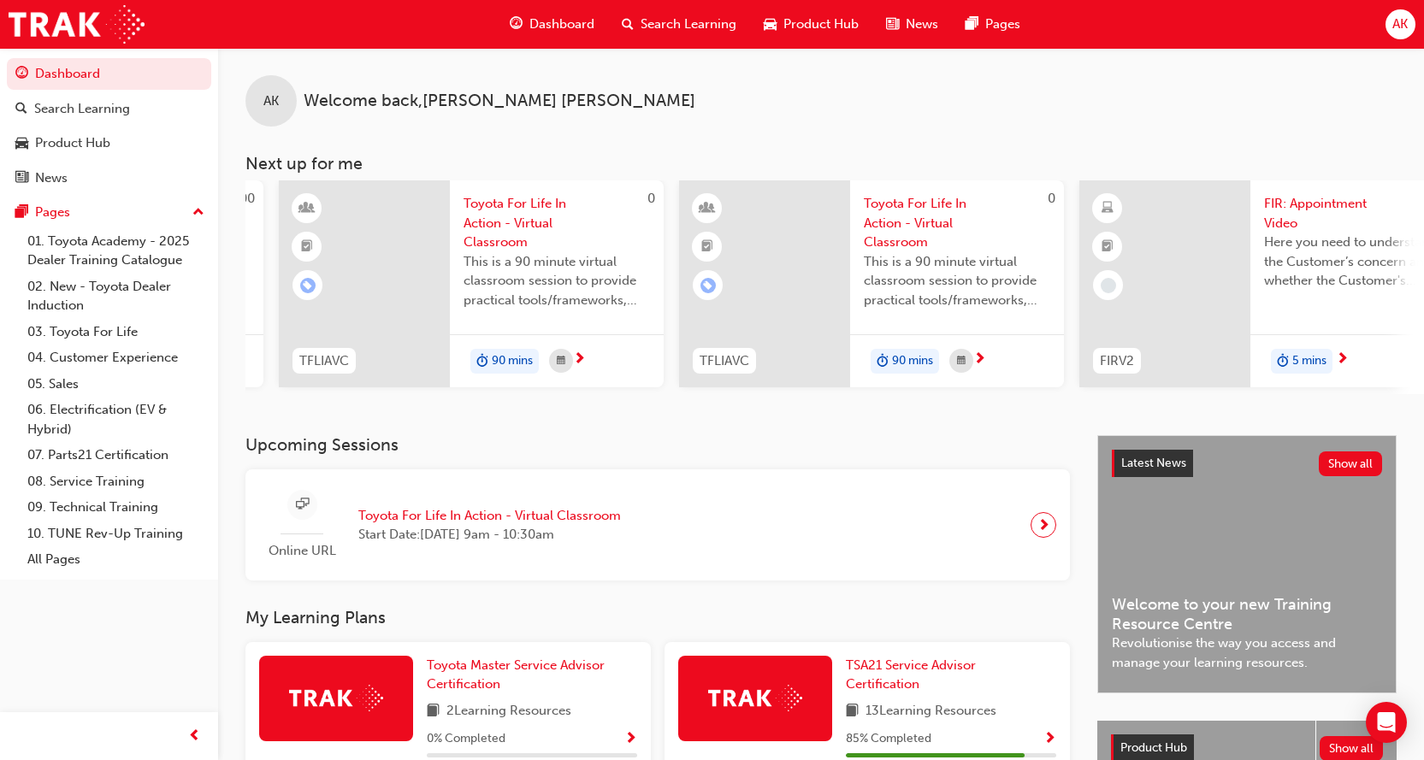
scroll to position [0, 1013]
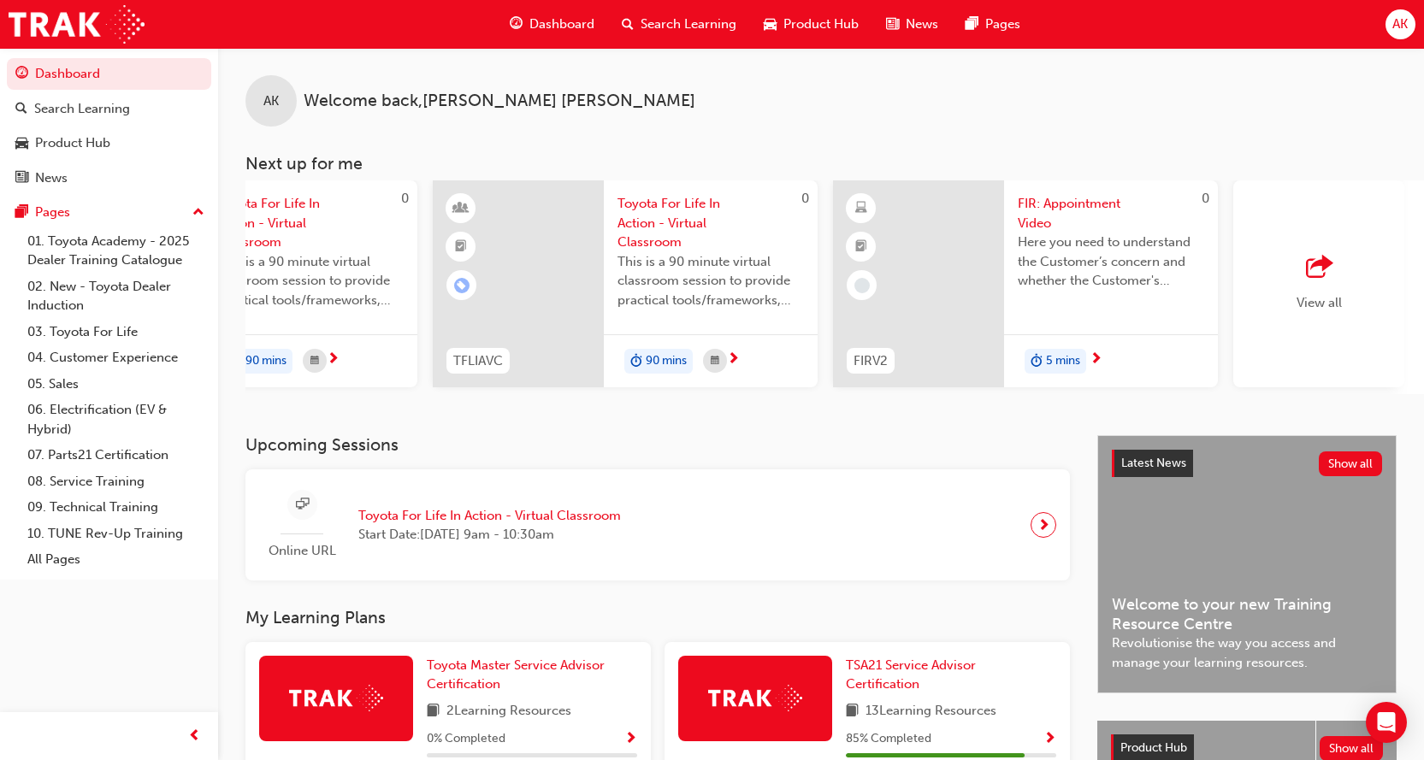
click at [1041, 209] on span "FIR: Appointment Video" at bounding box center [1111, 213] width 186 height 38
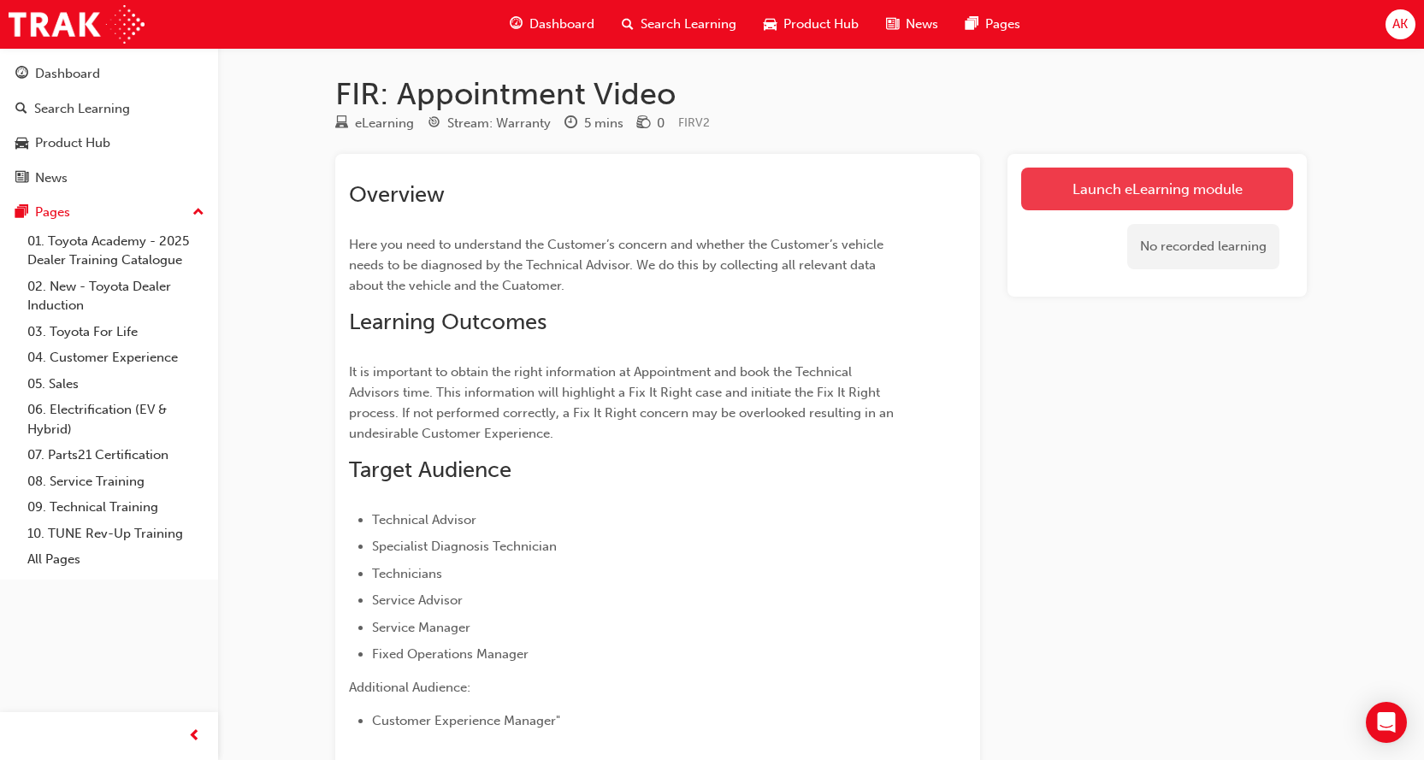
click at [1124, 188] on link "Launch eLearning module" at bounding box center [1157, 189] width 272 height 43
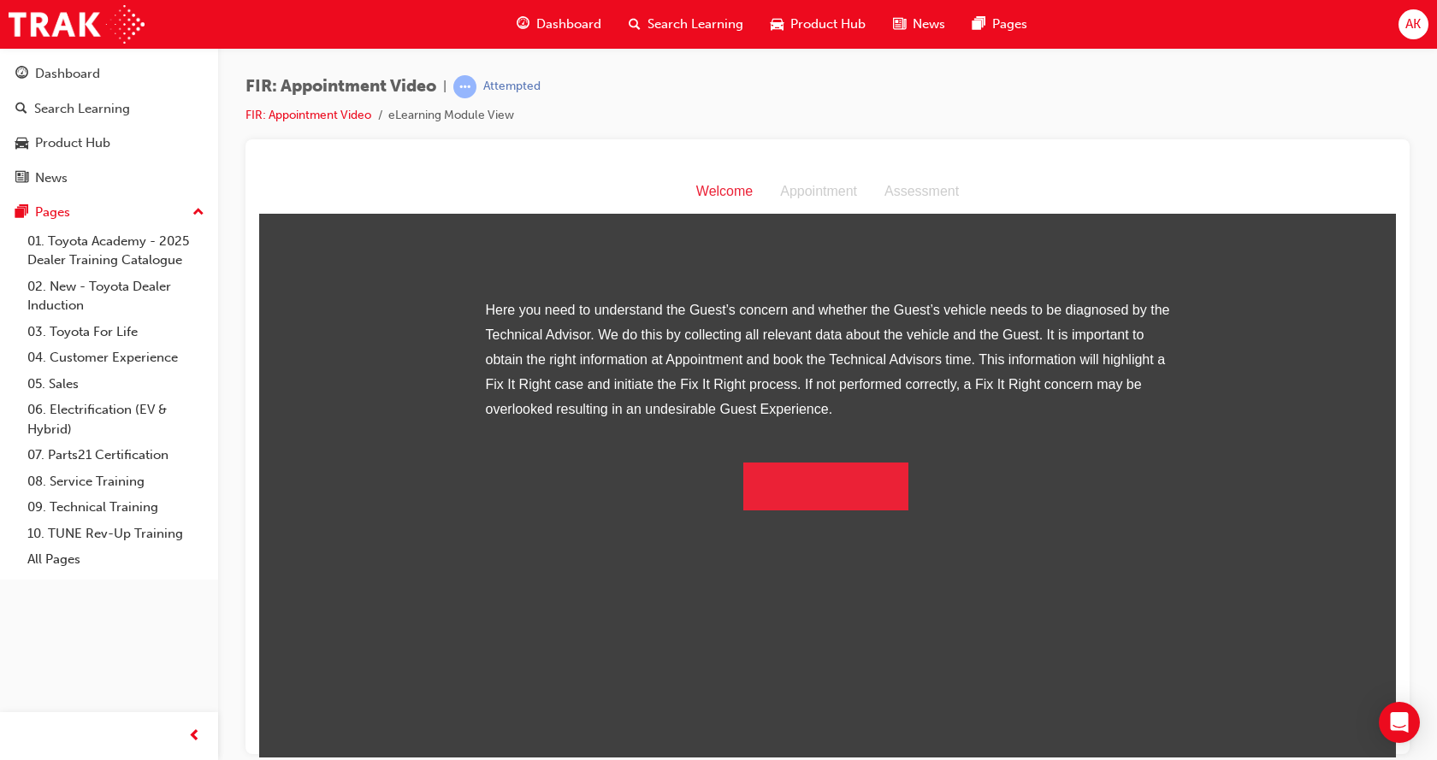
scroll to position [156, 0]
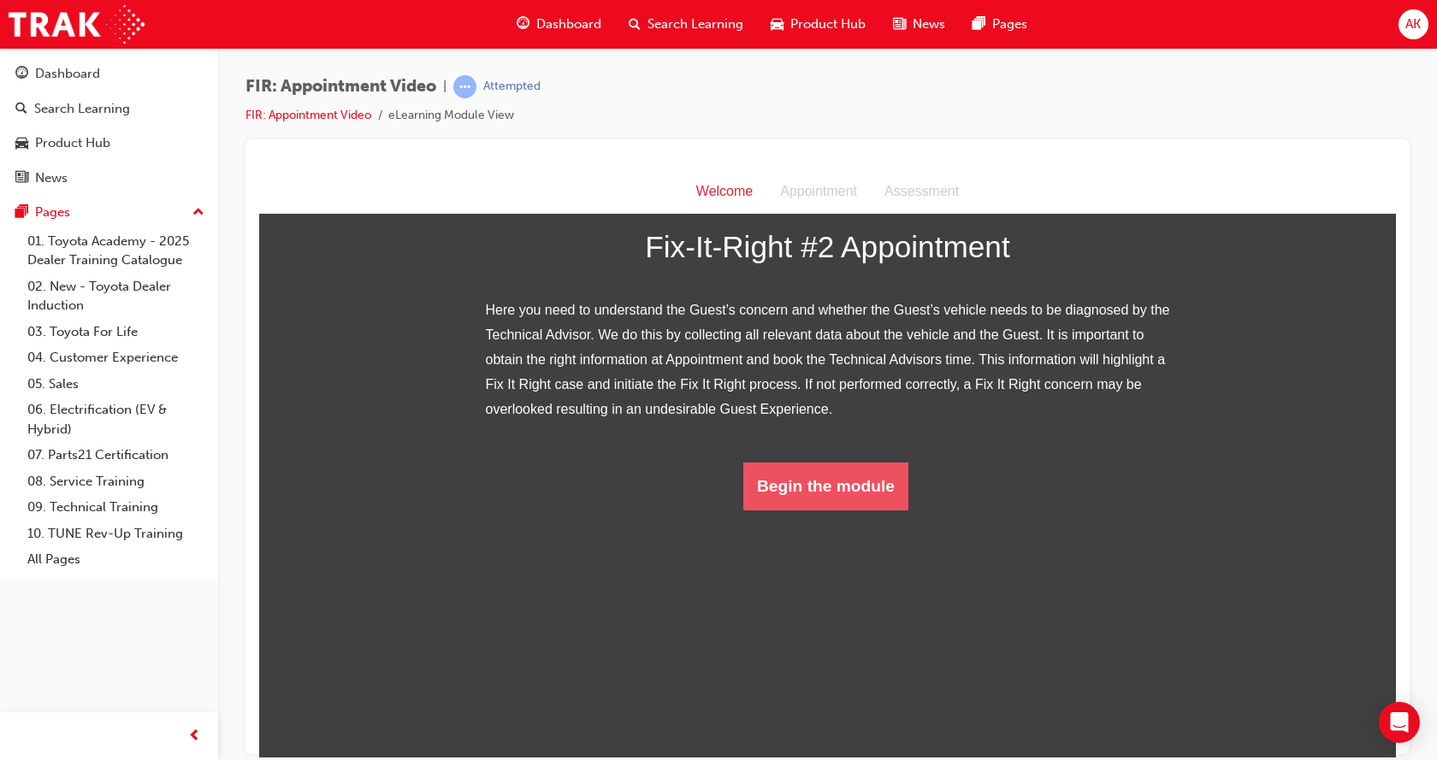
click at [799, 510] on button "Begin the module" at bounding box center [825, 486] width 165 height 48
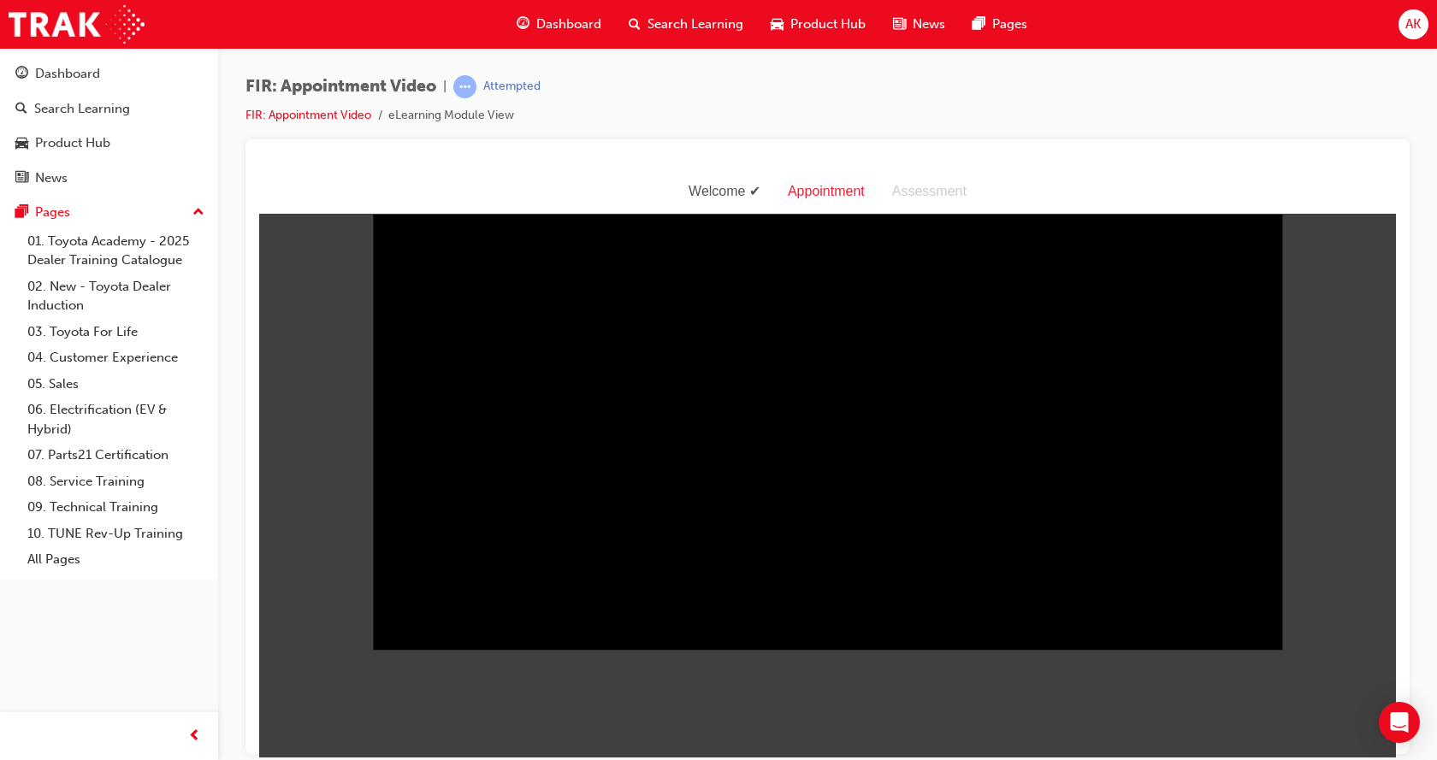
scroll to position [41, 0]
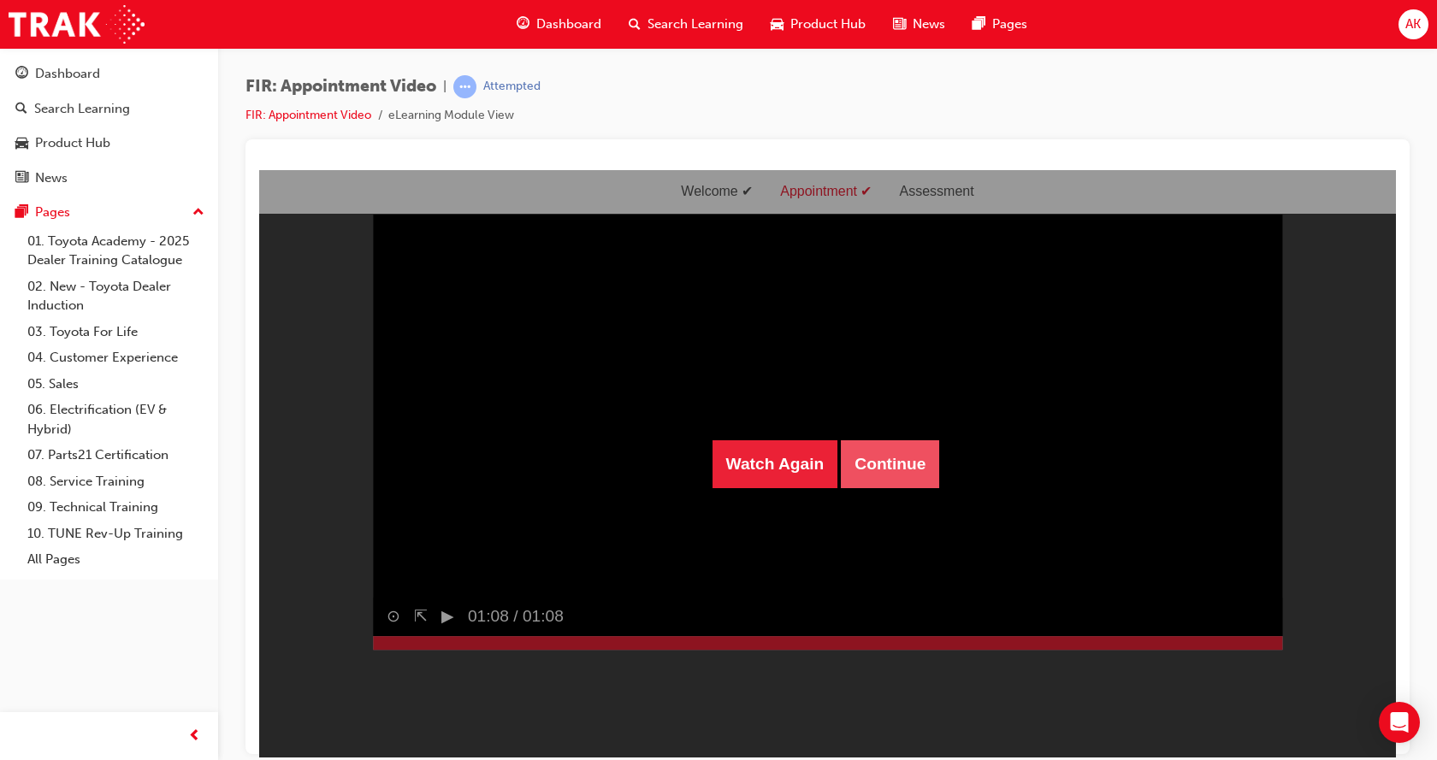
click at [885, 475] on button "Continue" at bounding box center [890, 464] width 98 height 48
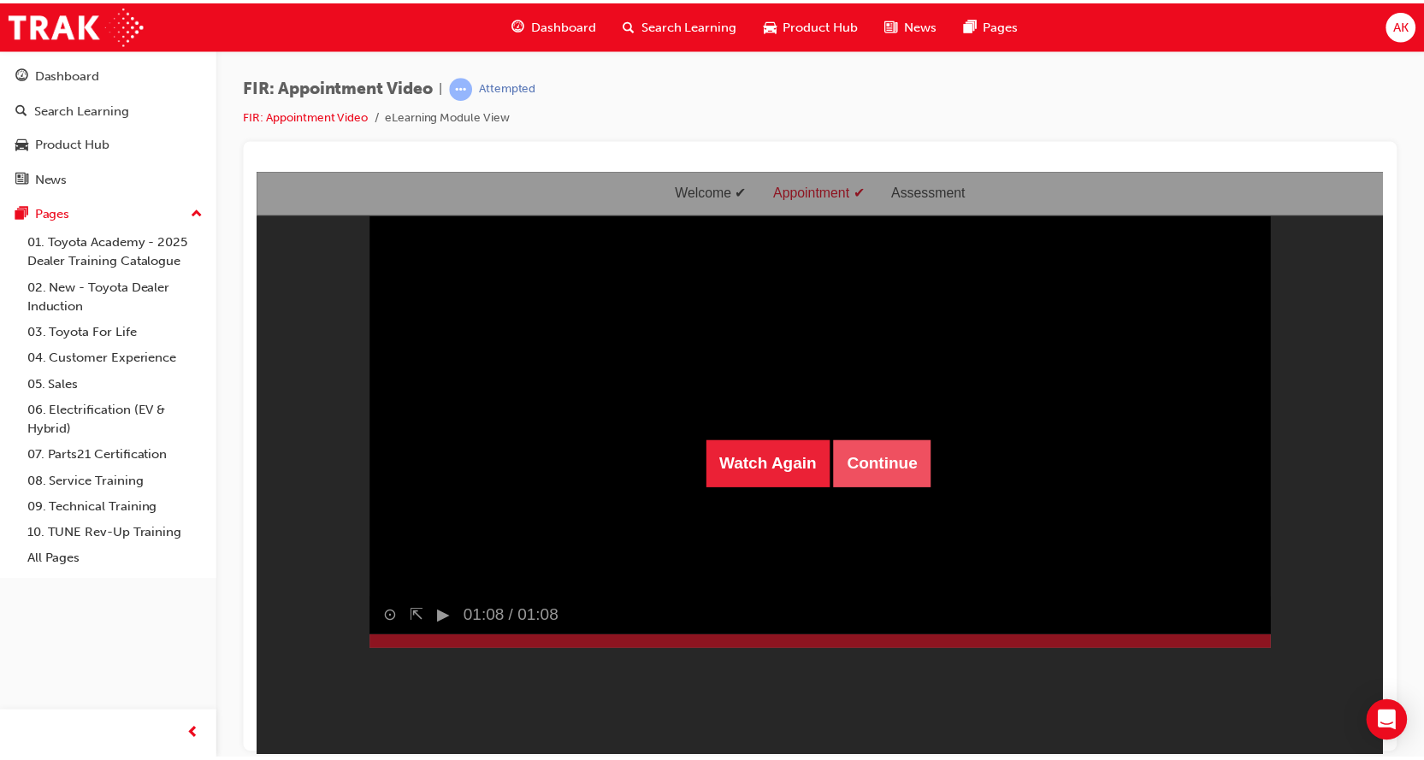
scroll to position [55, 0]
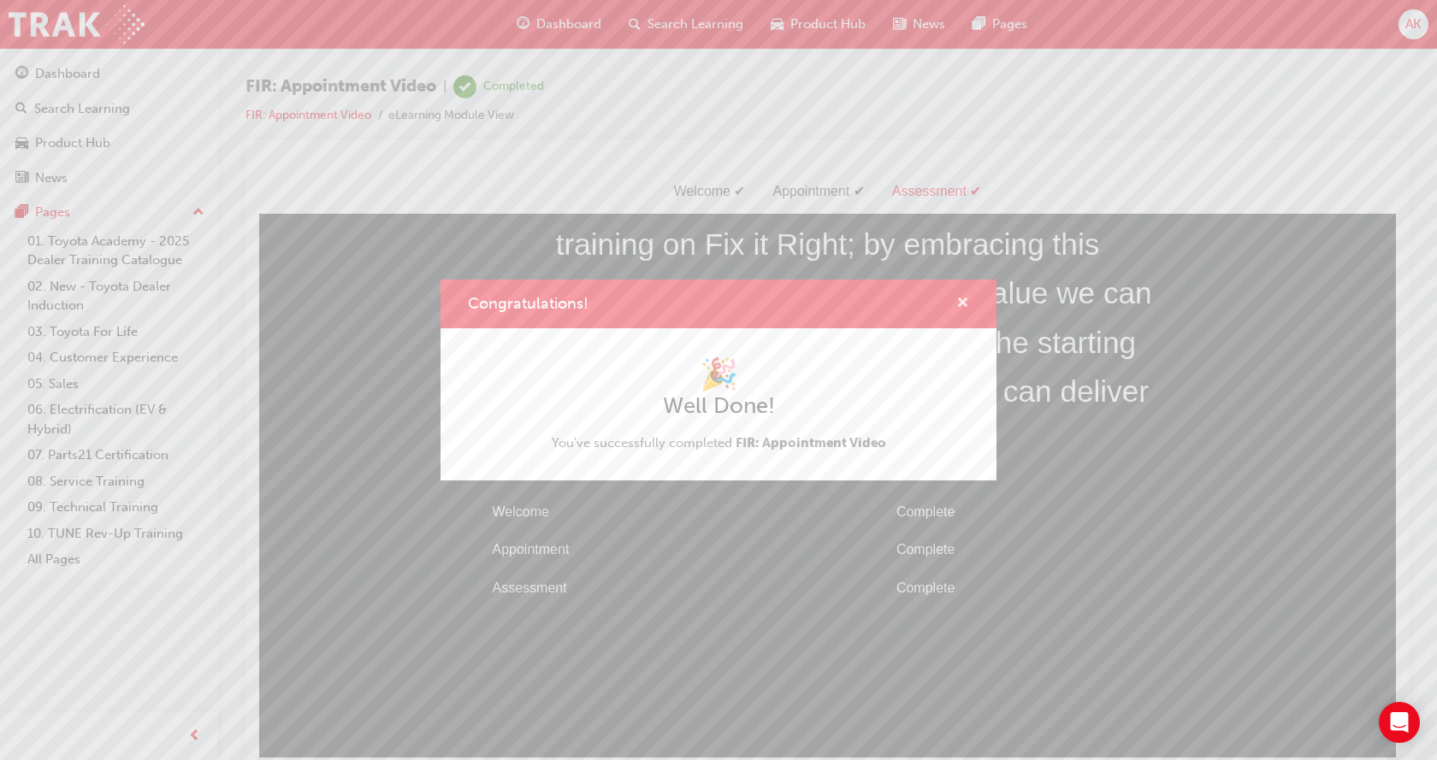
click at [960, 302] on span "cross-icon" at bounding box center [962, 304] width 13 height 15
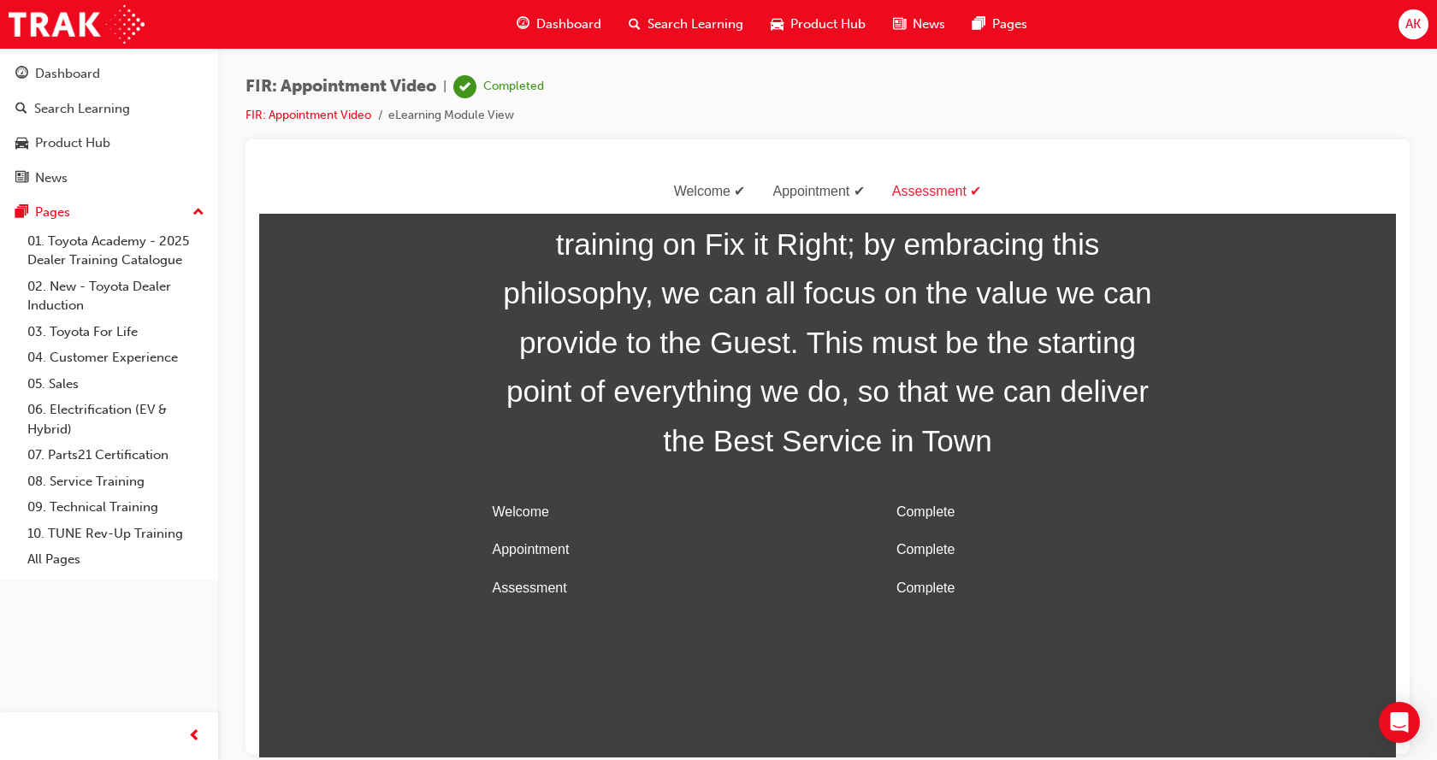
click at [580, 27] on span "Dashboard" at bounding box center [568, 25] width 65 height 20
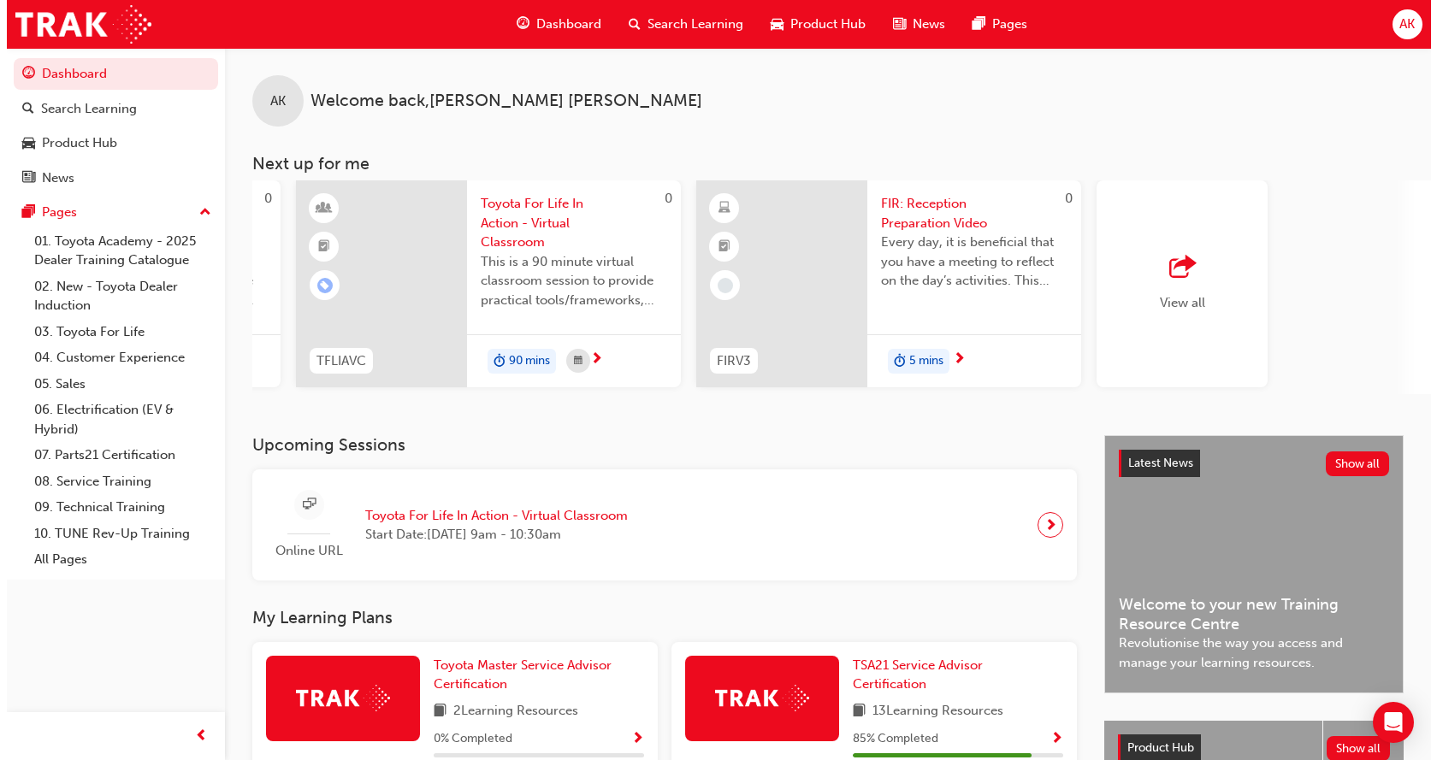
scroll to position [0, 1195]
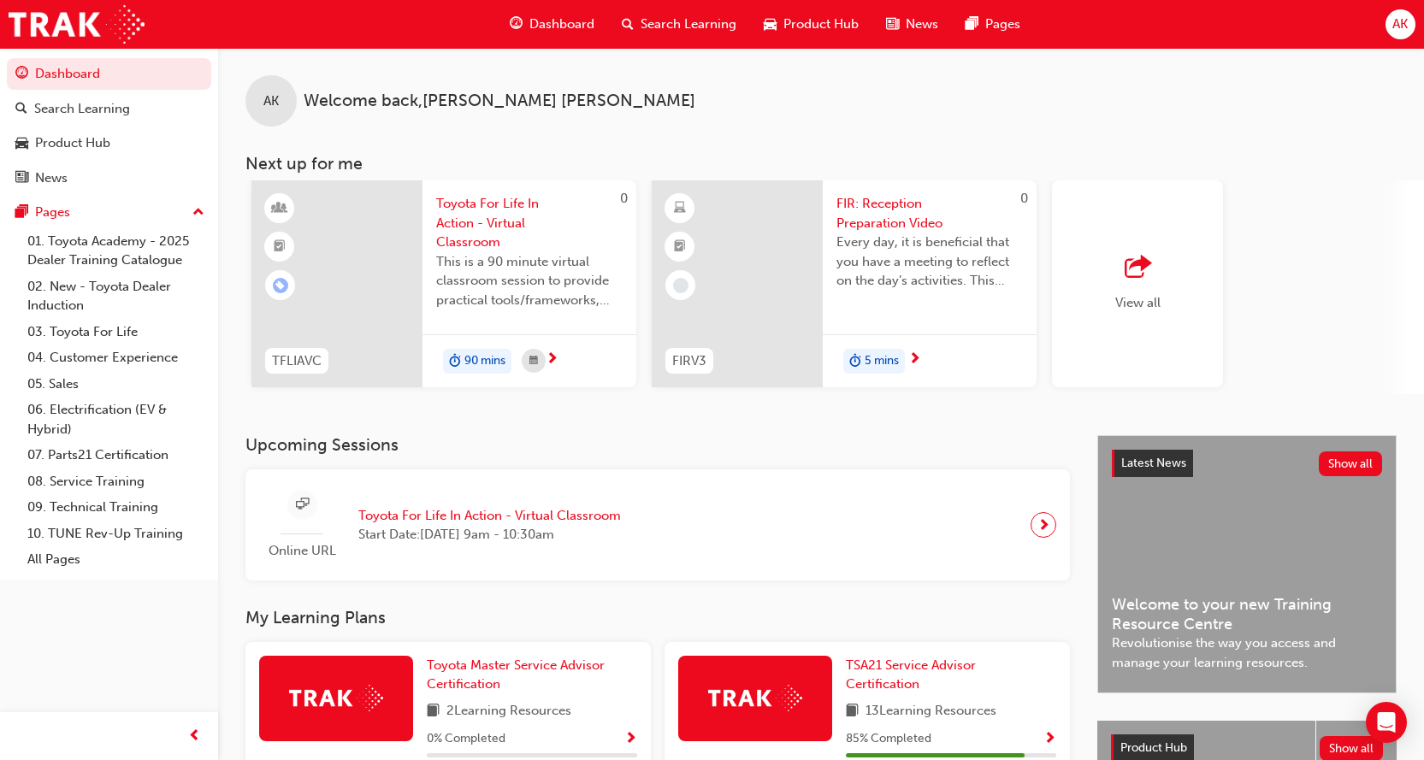
click at [876, 221] on span "FIR: Reception Preparation Video" at bounding box center [929, 213] width 186 height 38
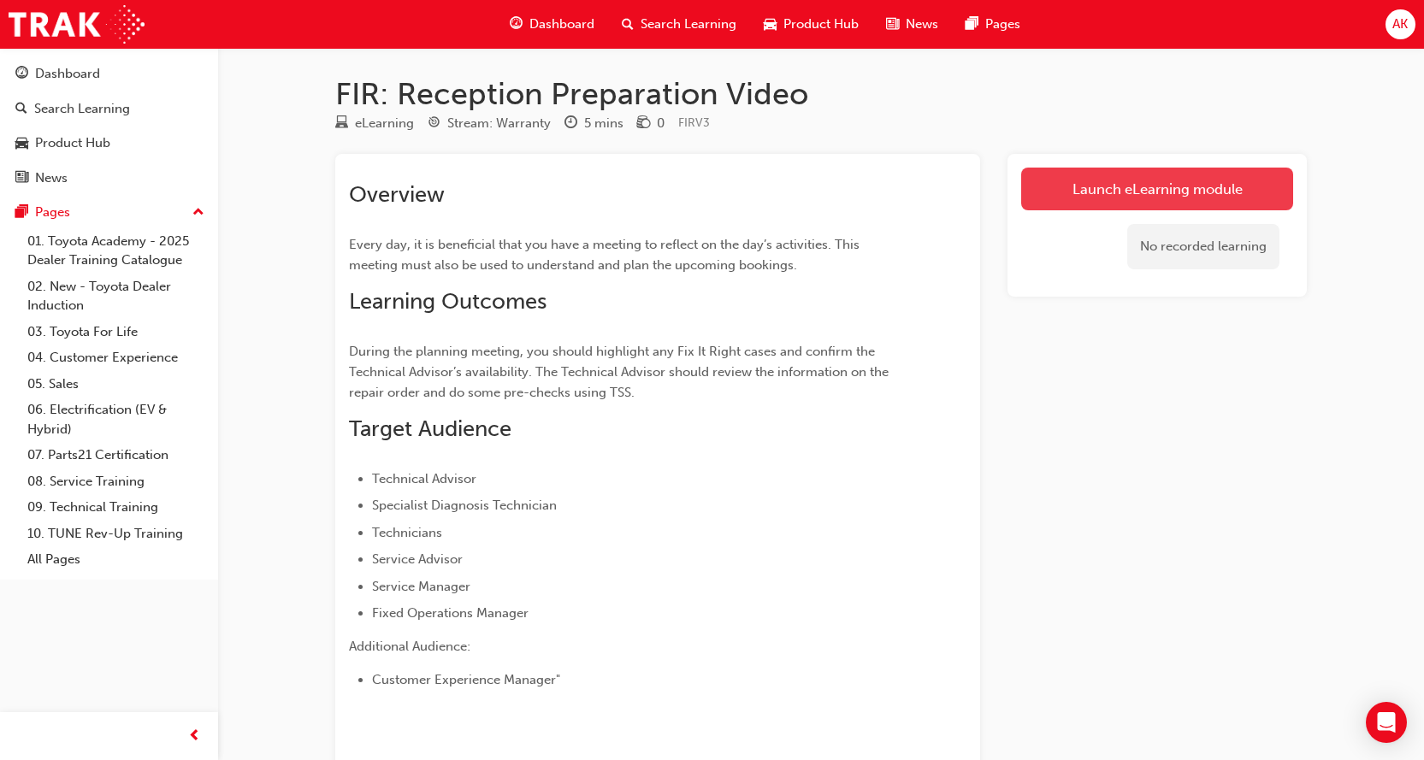
click at [1106, 181] on link "Launch eLearning module" at bounding box center [1157, 189] width 272 height 43
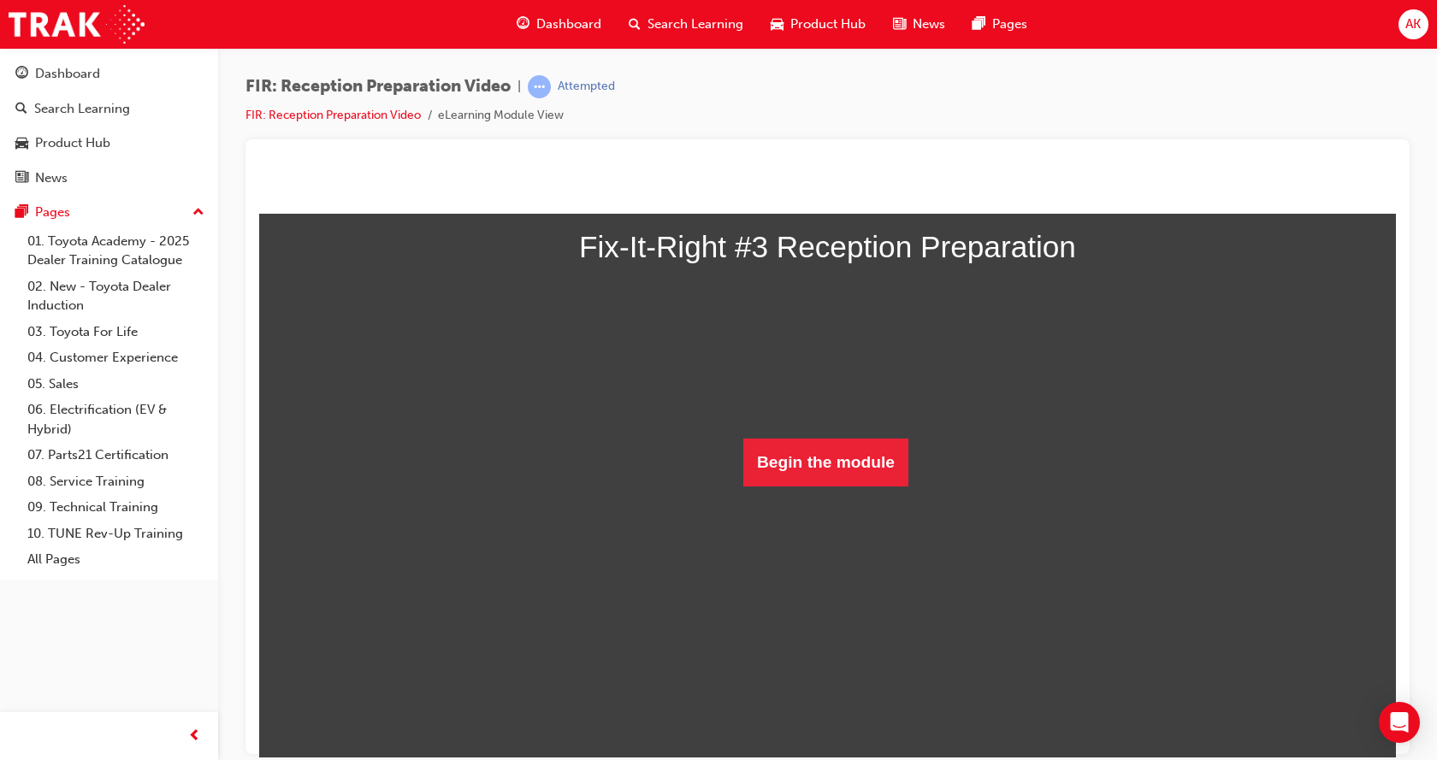
scroll to position [131, 0]
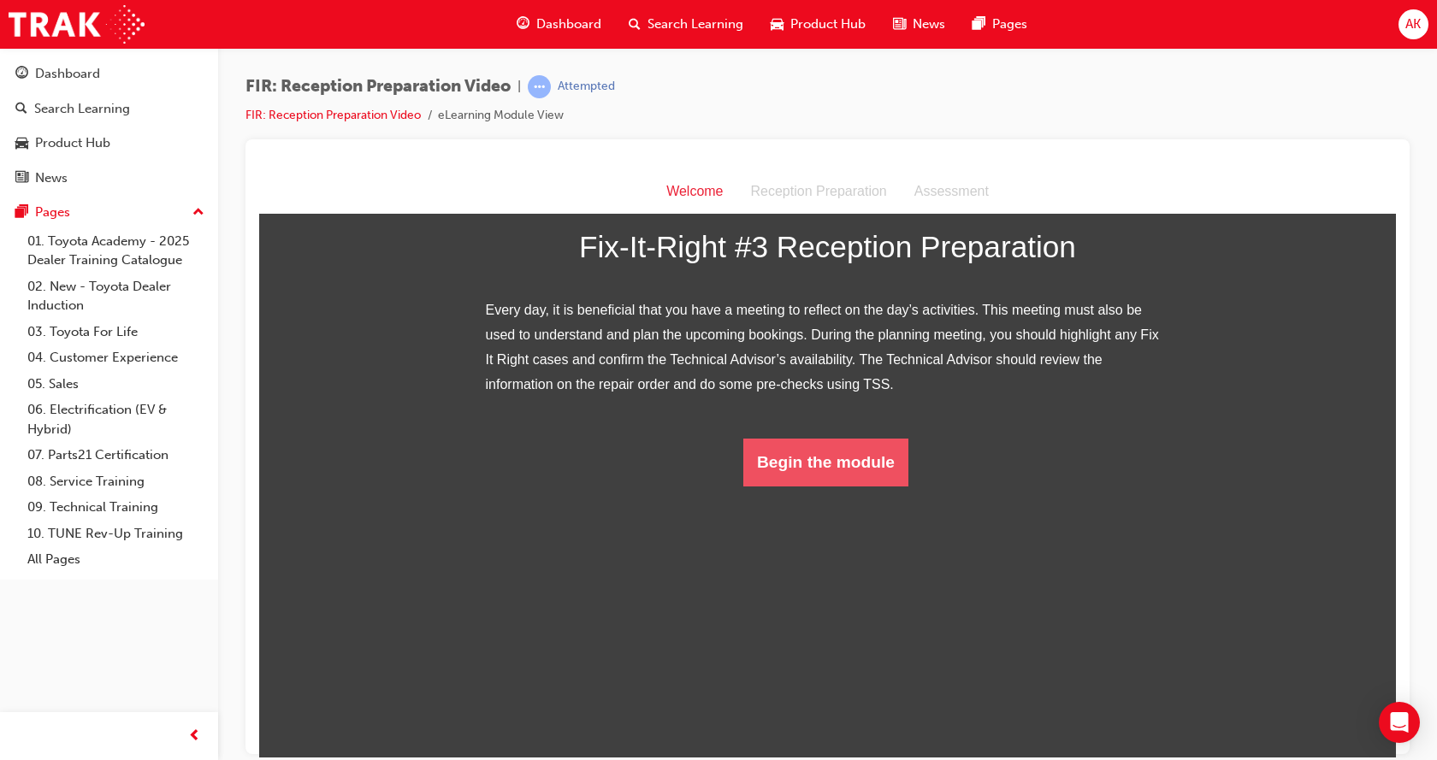
click at [814, 486] on button "Begin the module" at bounding box center [825, 462] width 165 height 48
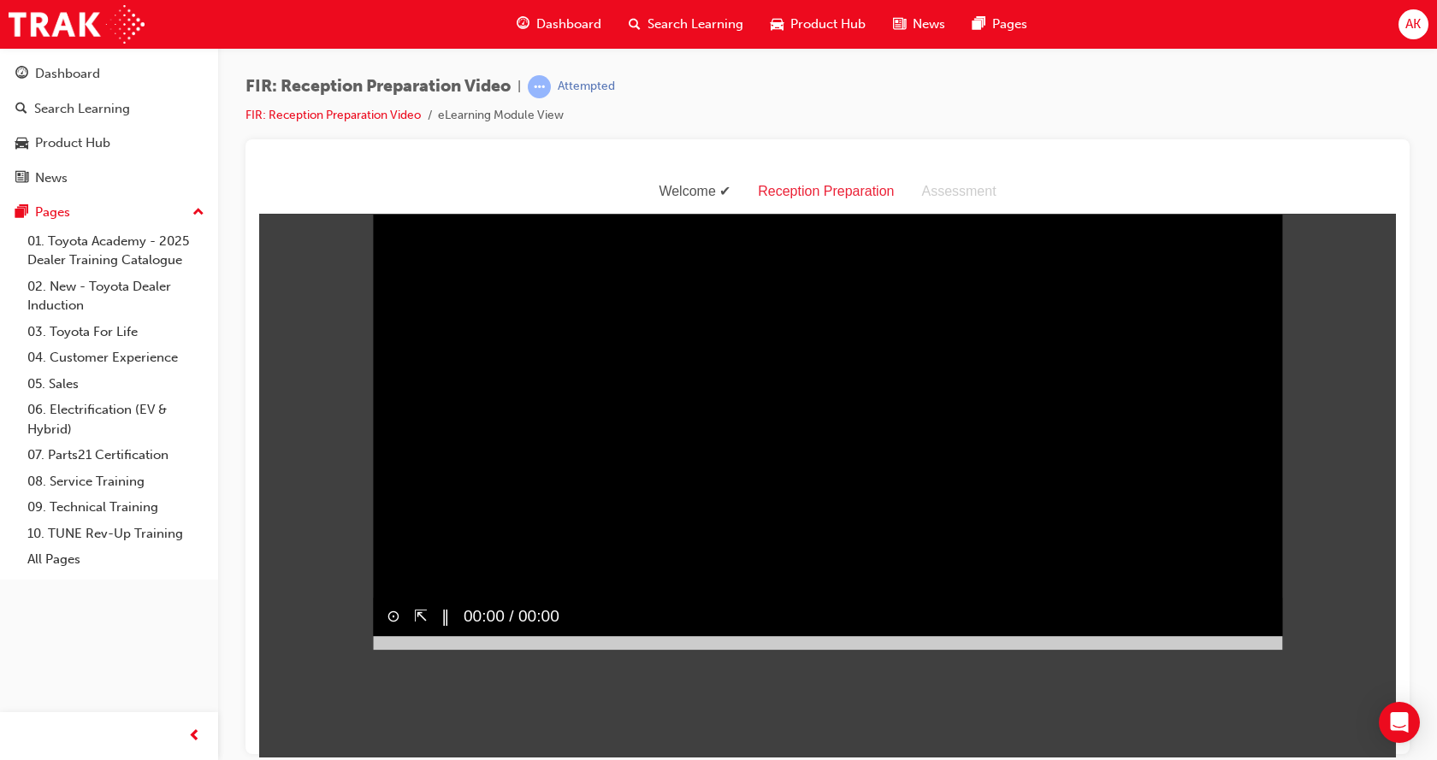
scroll to position [41, 0]
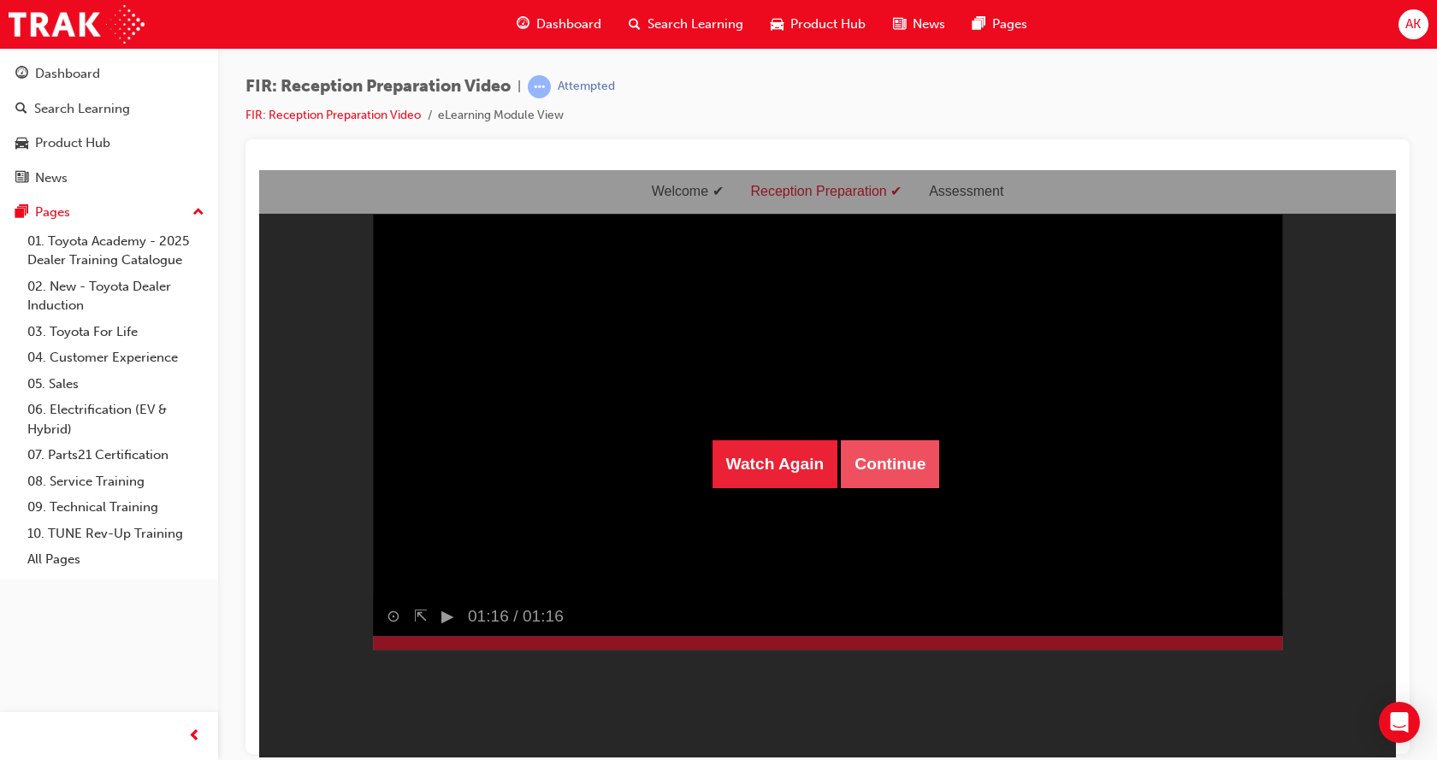
click at [858, 465] on button "Continue" at bounding box center [890, 464] width 98 height 48
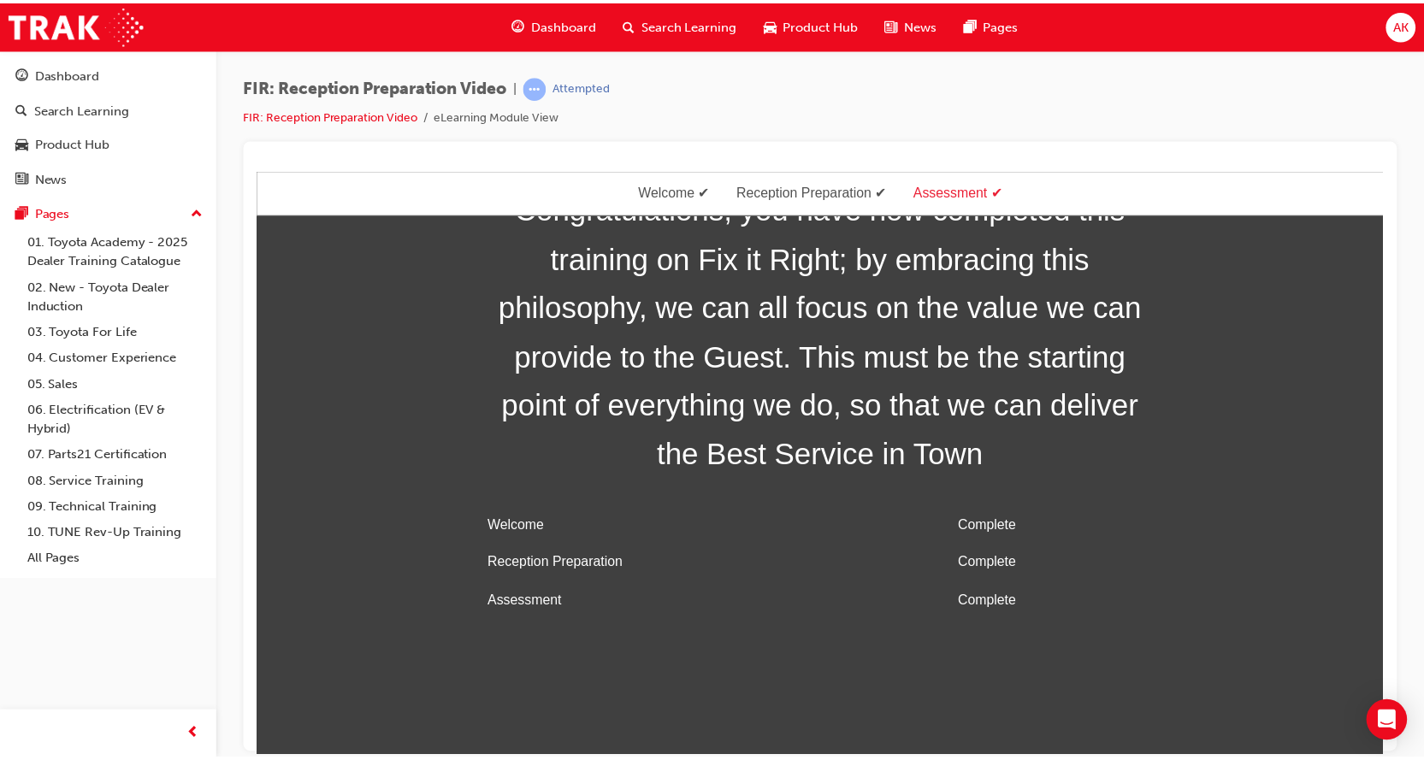
scroll to position [55, 0]
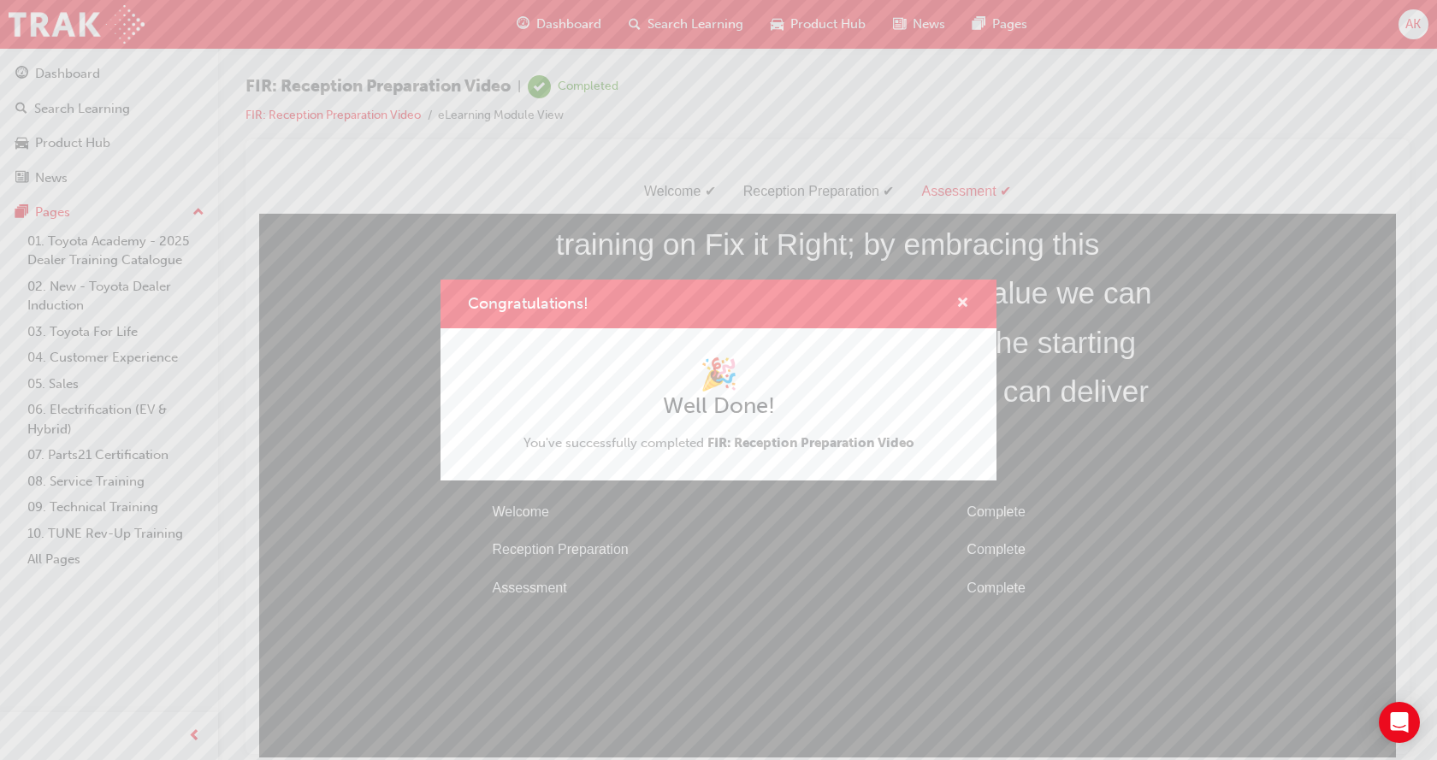
click at [961, 307] on span "cross-icon" at bounding box center [962, 304] width 13 height 15
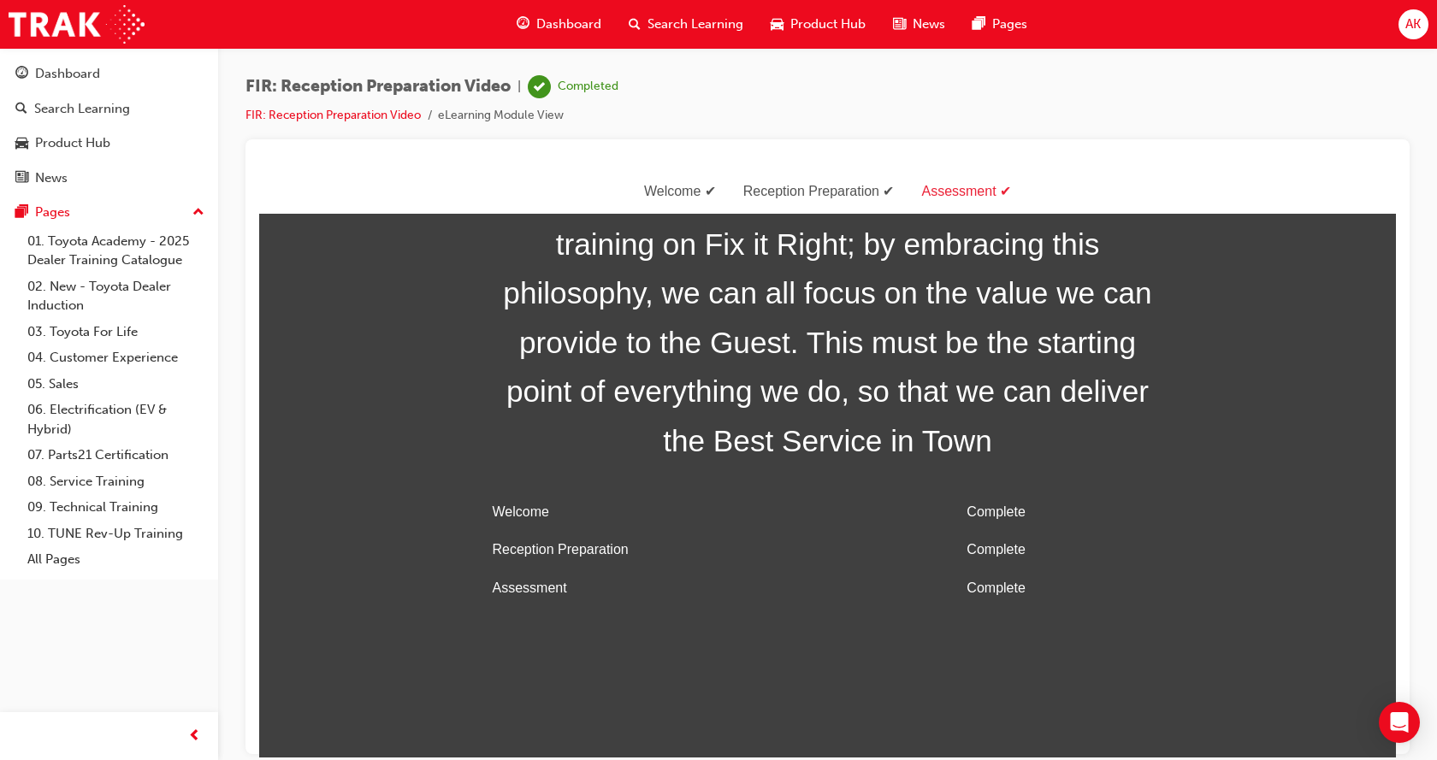
click at [579, 20] on span "Dashboard" at bounding box center [568, 25] width 65 height 20
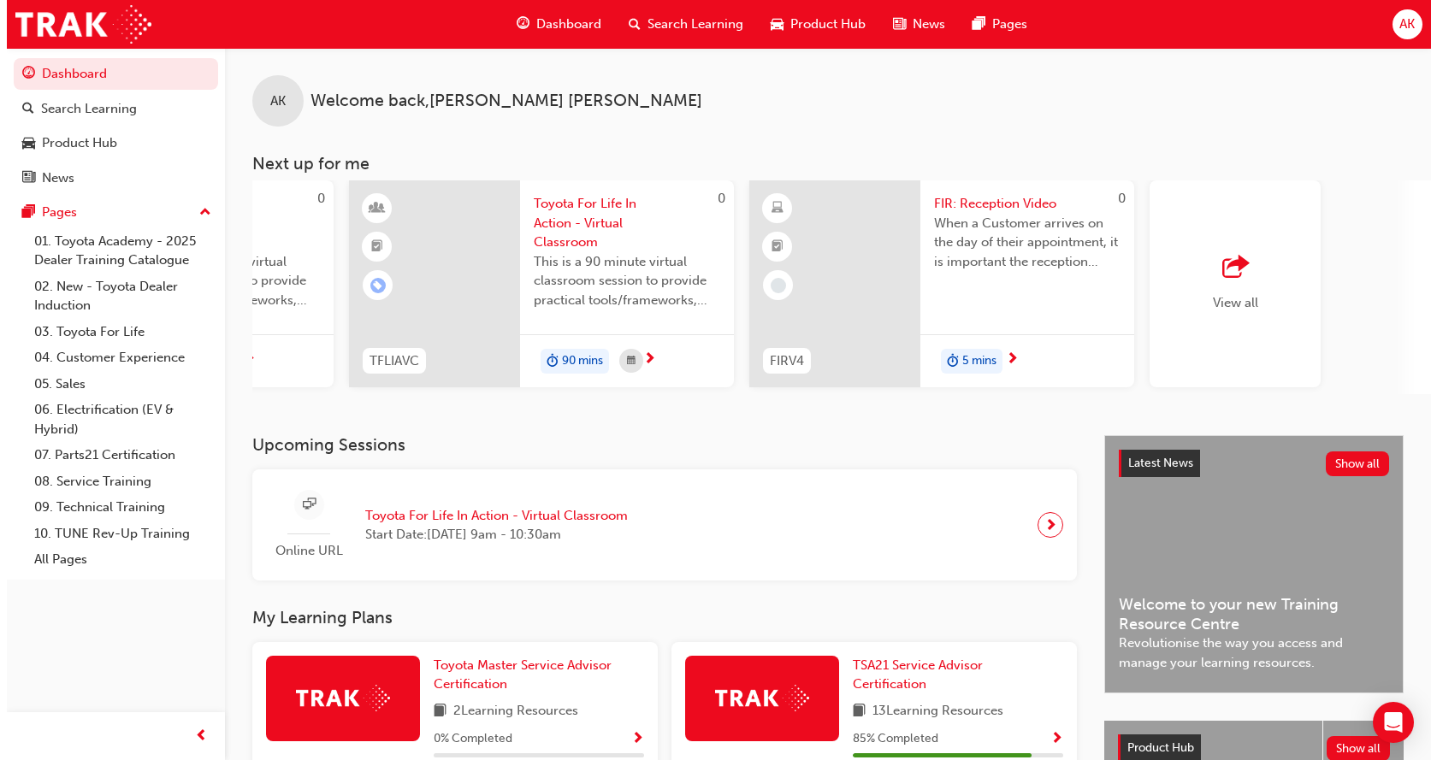
scroll to position [0, 1220]
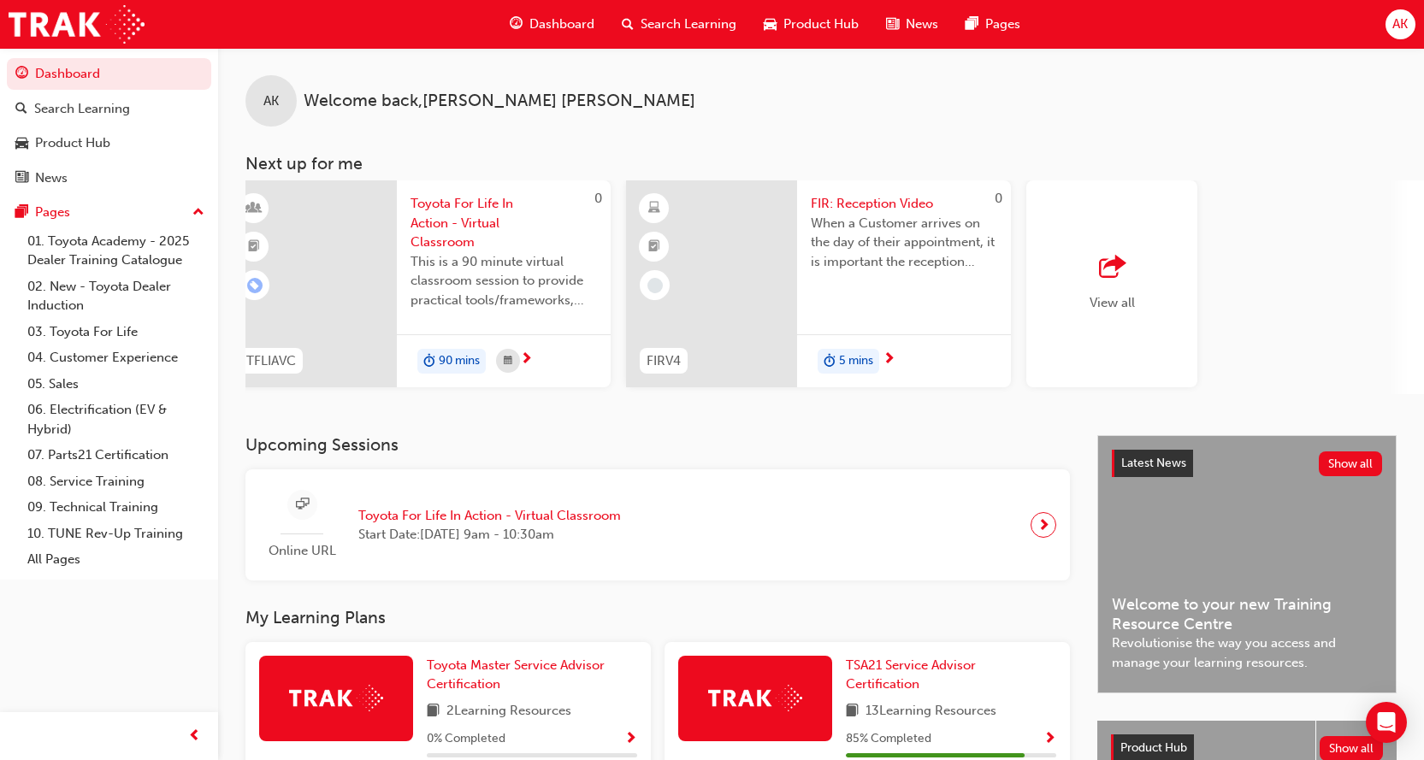
click at [860, 201] on span "FIR: Reception Video" at bounding box center [904, 204] width 186 height 20
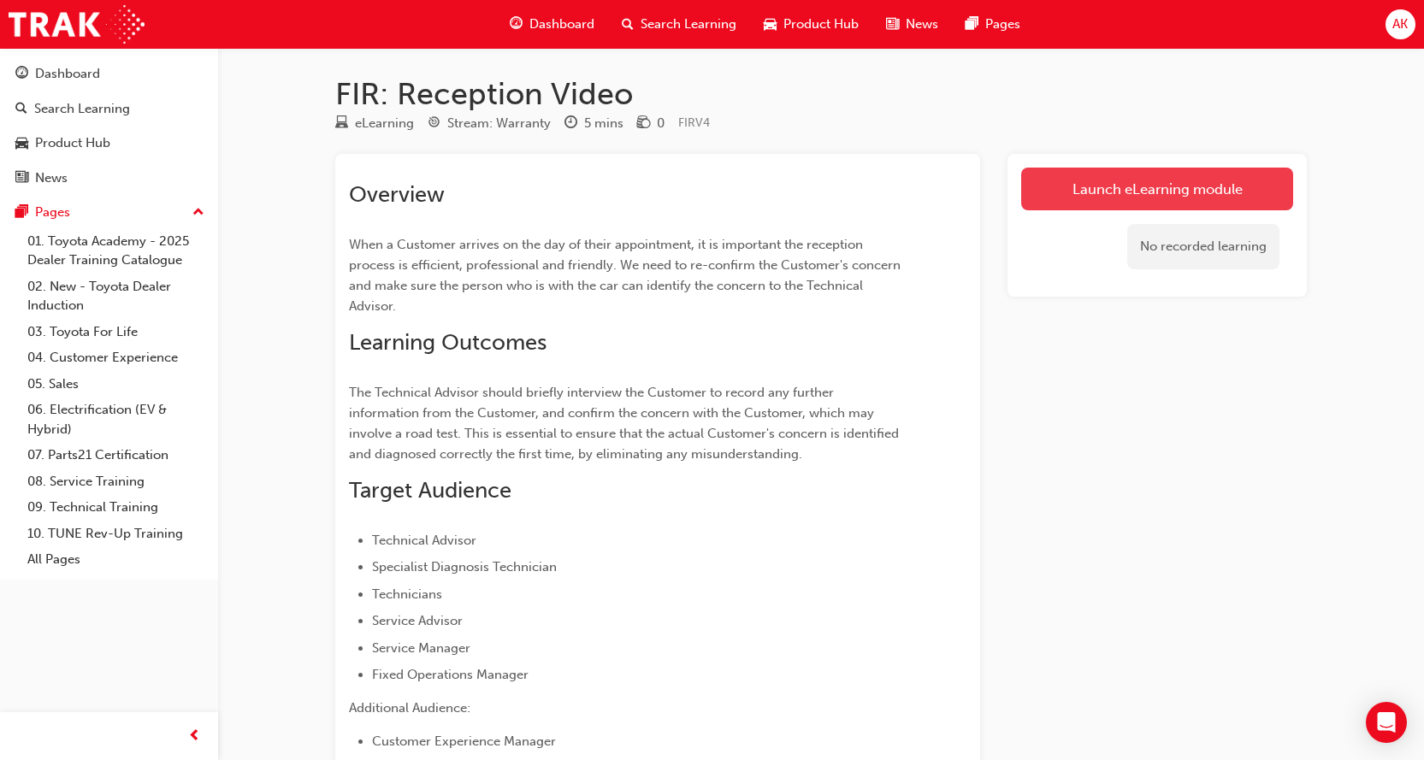
click at [1128, 191] on link "Launch eLearning module" at bounding box center [1157, 189] width 272 height 43
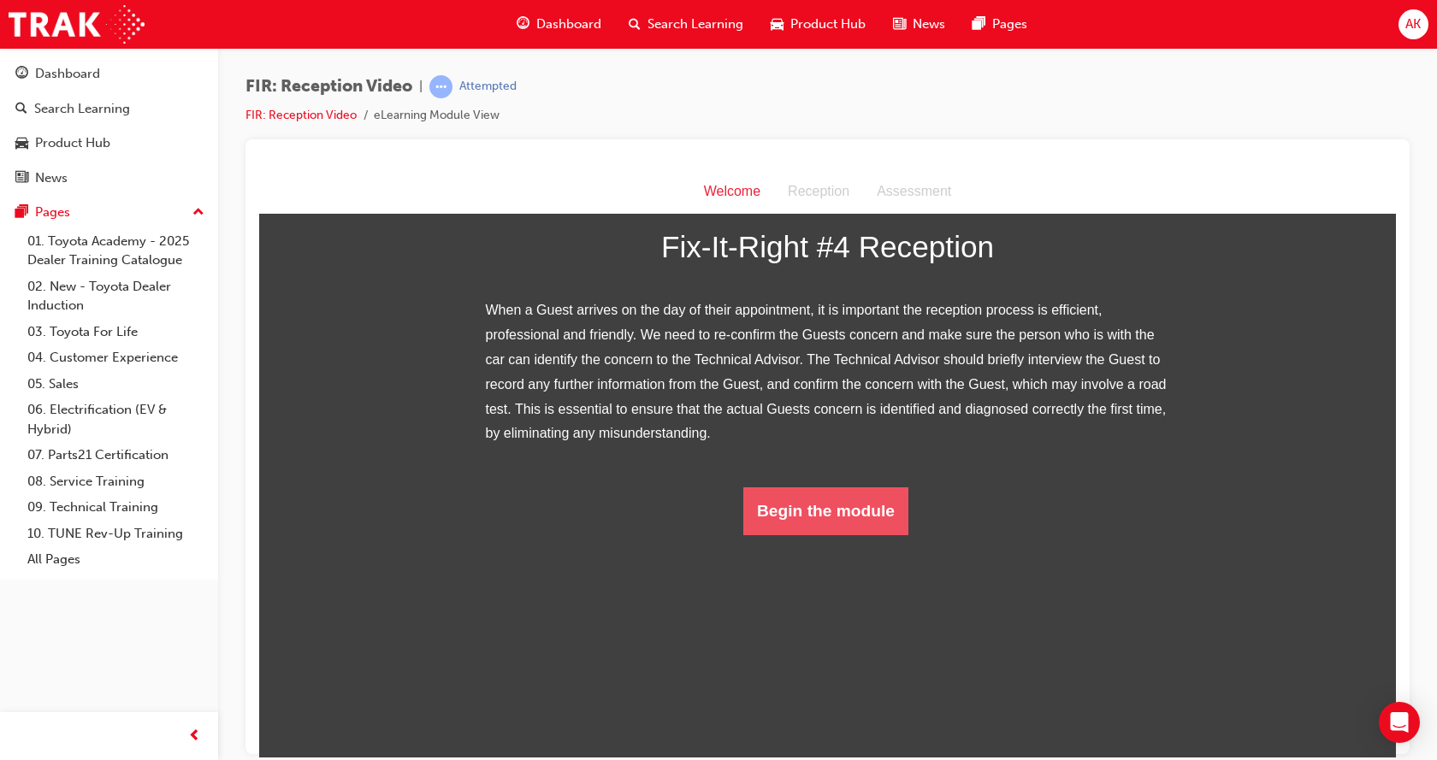
click at [818, 534] on button "Begin the module" at bounding box center [825, 511] width 165 height 48
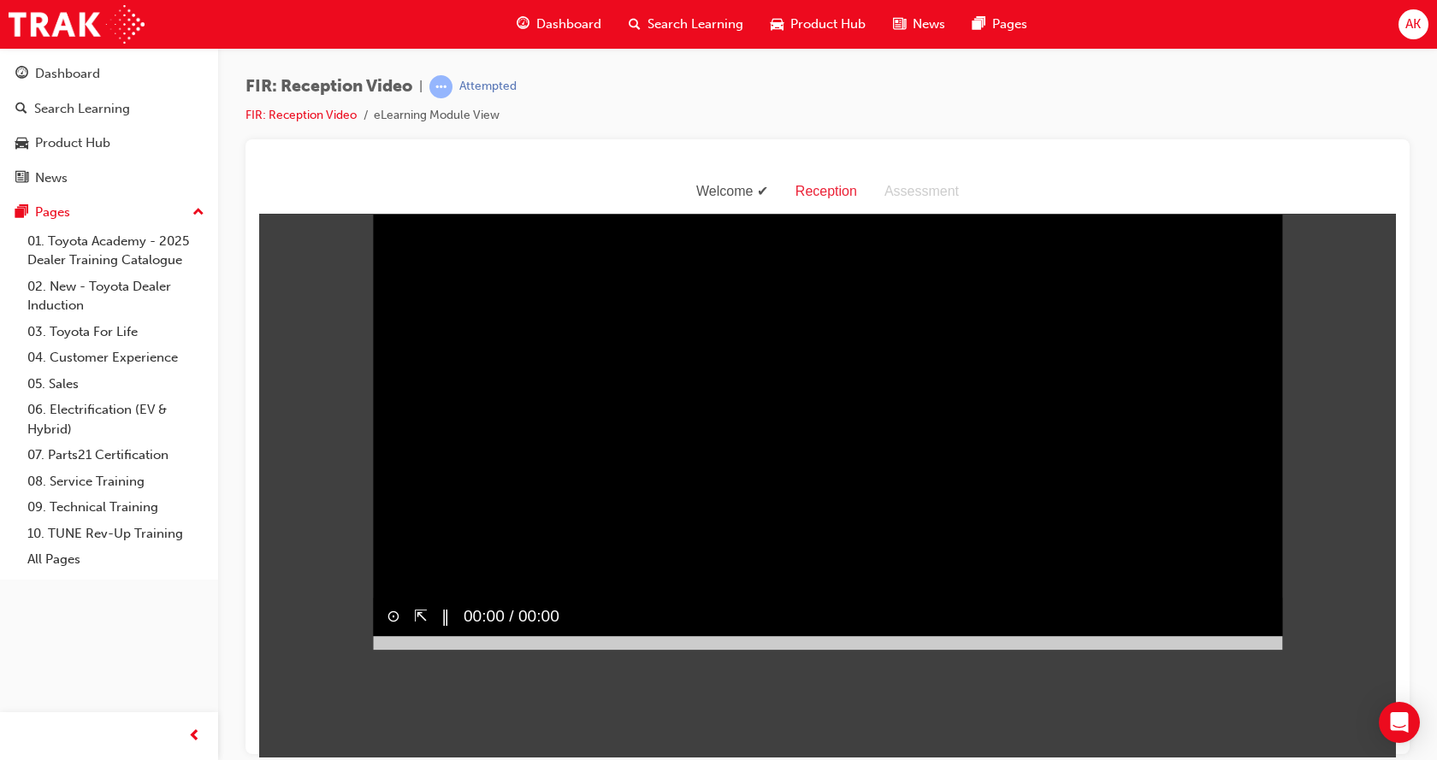
scroll to position [41, 0]
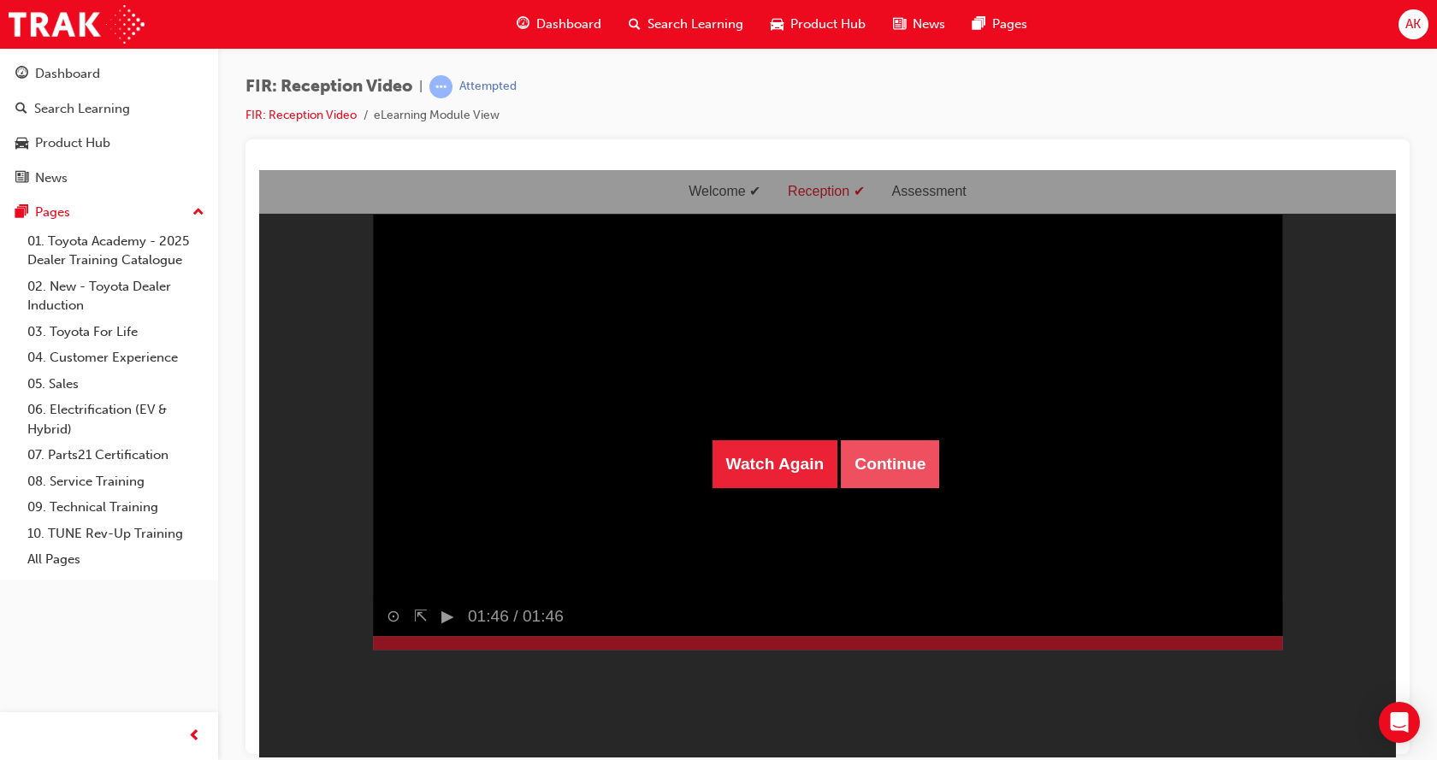
click at [882, 459] on button "Continue" at bounding box center [890, 464] width 98 height 48
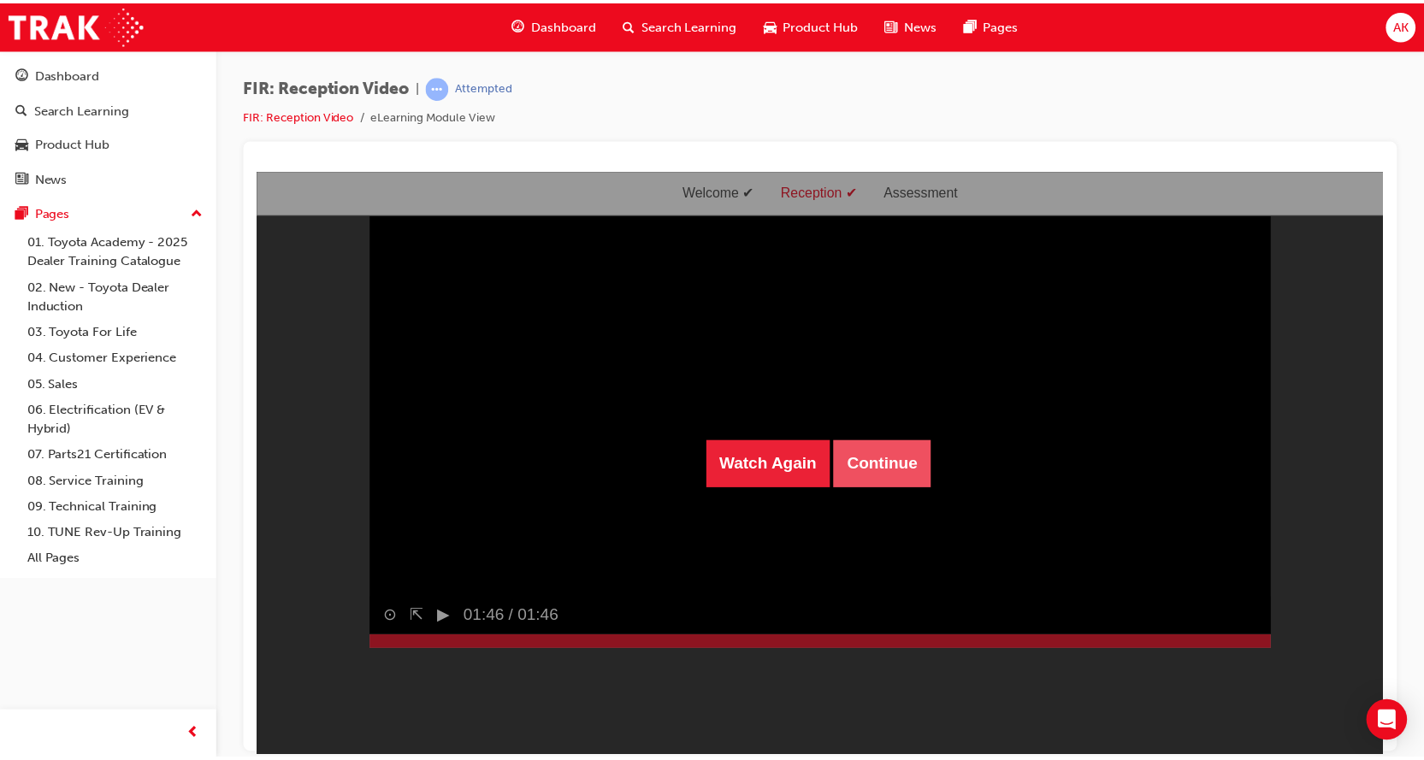
scroll to position [55, 0]
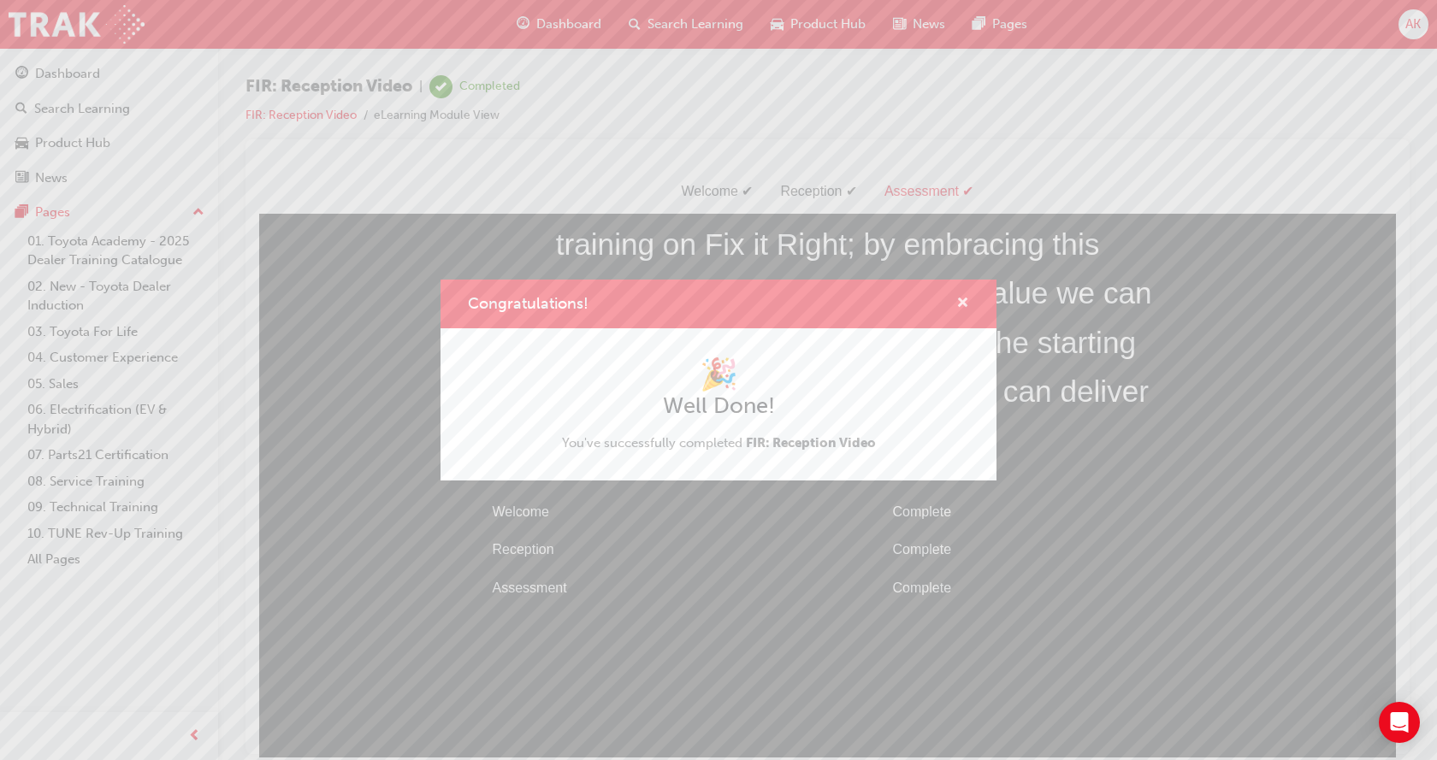
click at [964, 303] on span "cross-icon" at bounding box center [962, 304] width 13 height 15
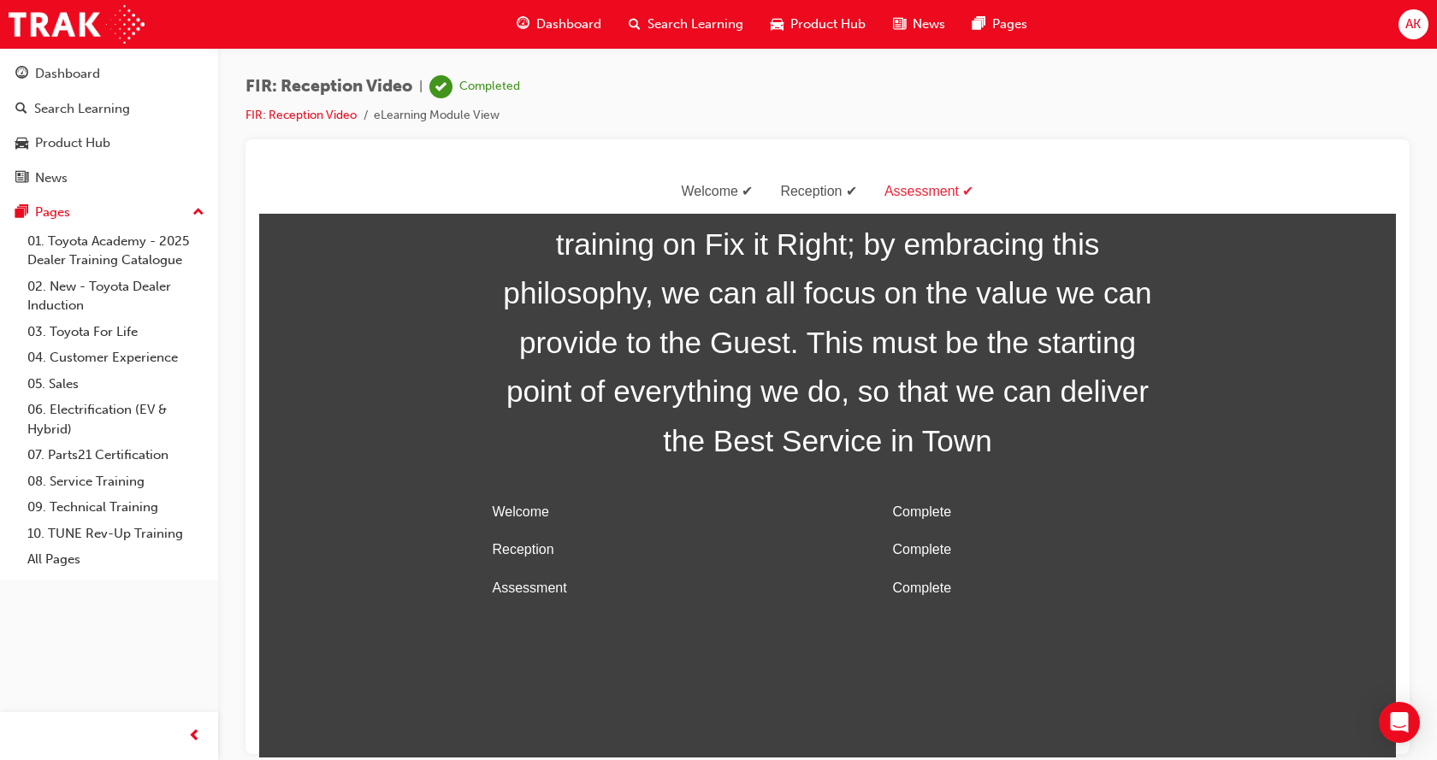
click at [556, 10] on div "Dashboard" at bounding box center [559, 24] width 112 height 35
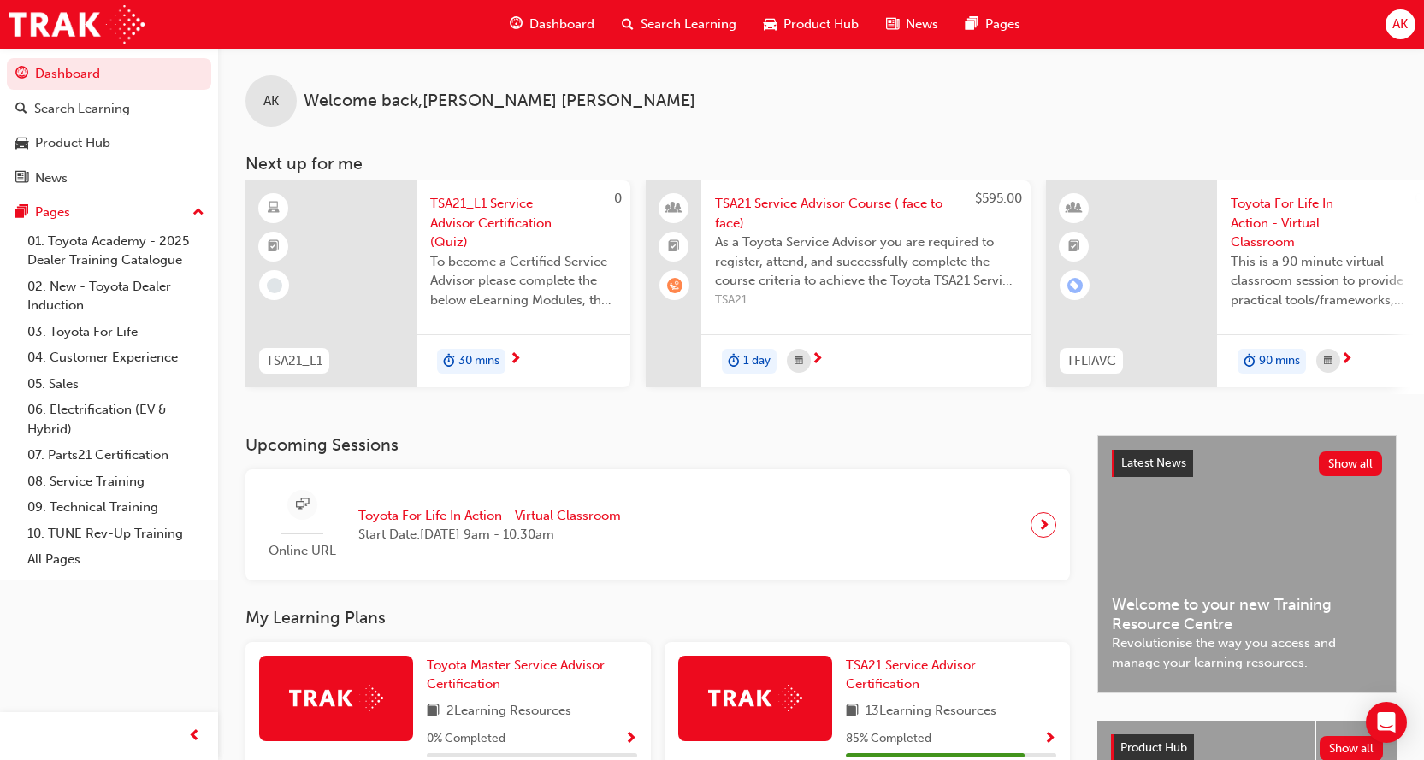
click at [654, 435] on div "AK Welcome back , Ashesh Khanal Next up for me 0 TSA21_L1 TSA21_L1 Service Advi…" at bounding box center [821, 241] width 1206 height 387
click at [675, 281] on span "learningRecordVerb_WAITLIST-icon" at bounding box center [674, 285] width 15 height 15
click at [714, 421] on div "AK Welcome back , Ashesh Khanal Next up for me 0 TSA21_L1 TSA21_L1 Service Advi…" at bounding box center [821, 241] width 1206 height 387
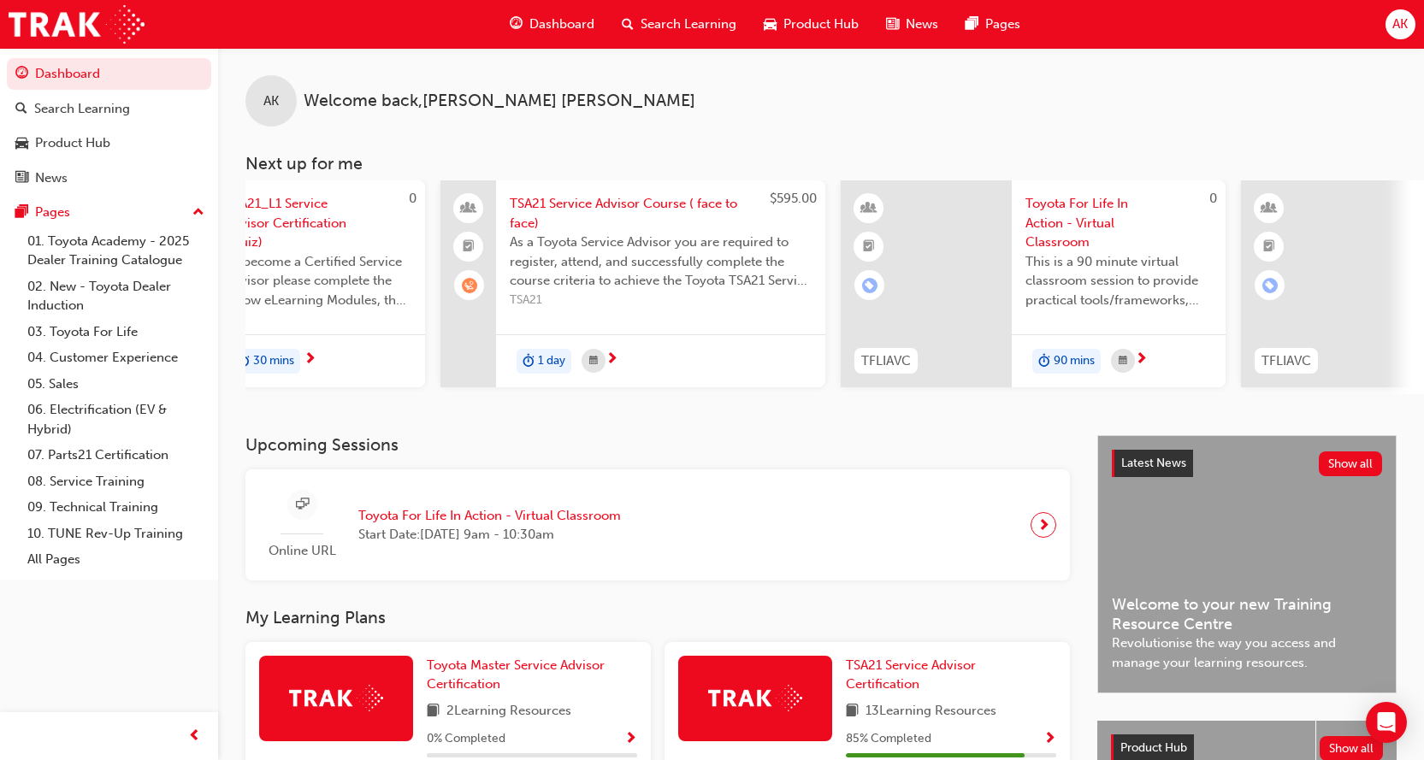
scroll to position [0, 160]
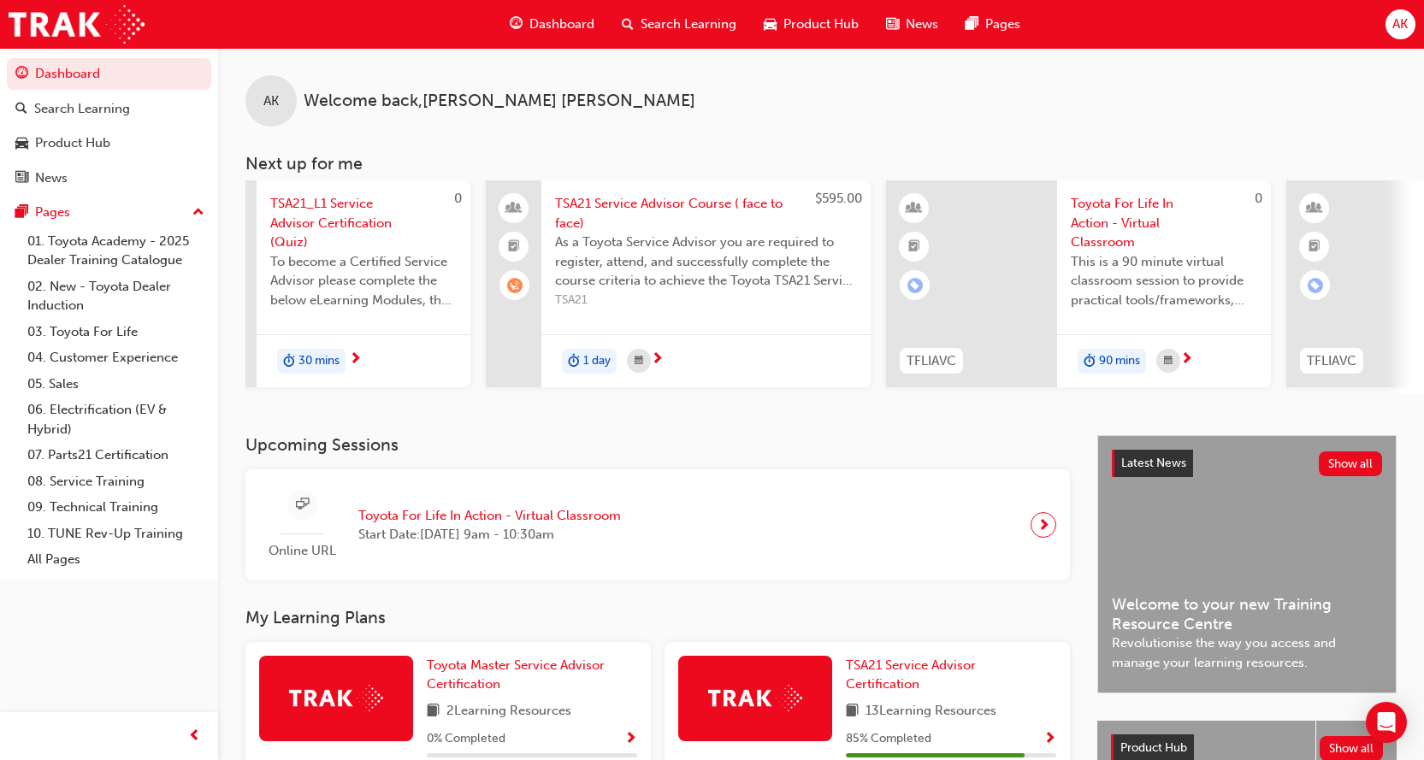
click at [595, 451] on h3 "Upcoming Sessions" at bounding box center [657, 445] width 824 height 20
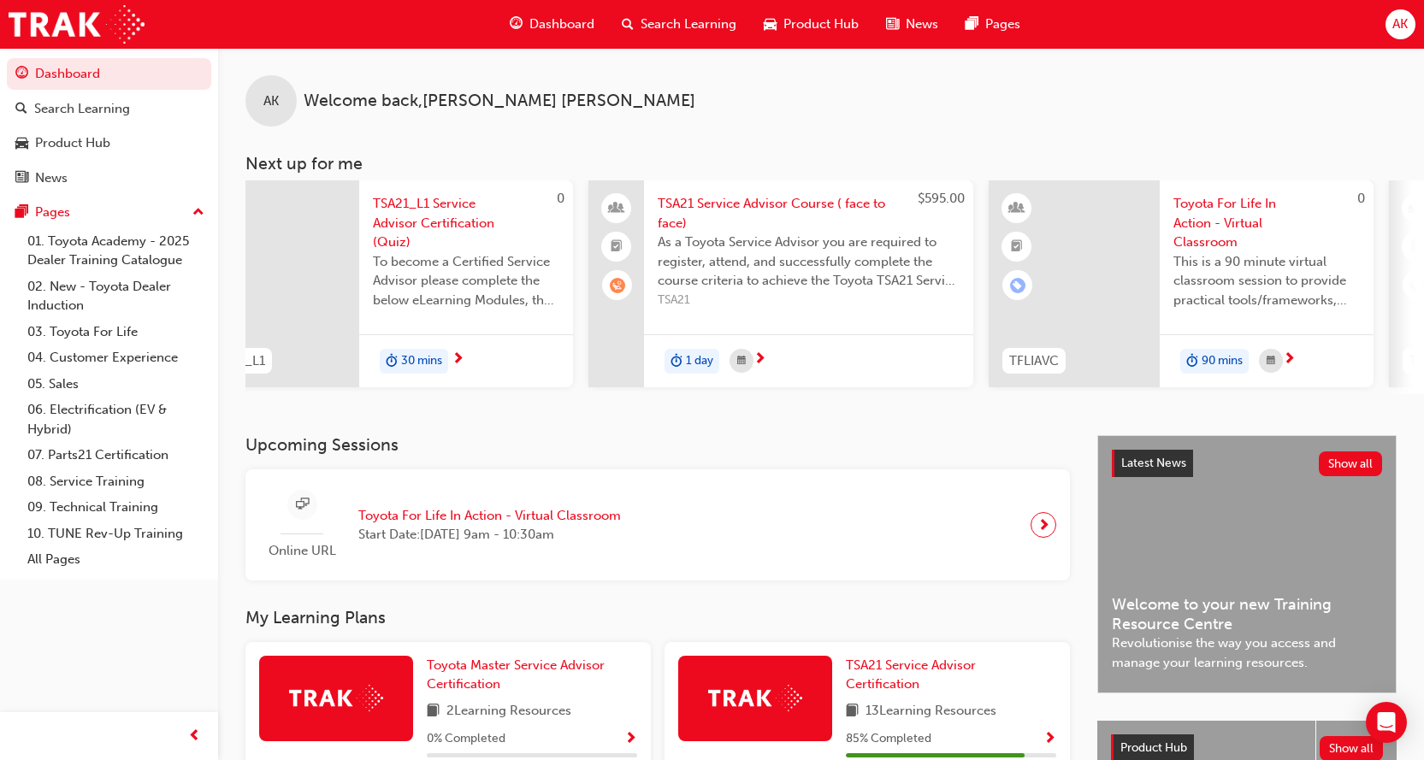
scroll to position [0, 0]
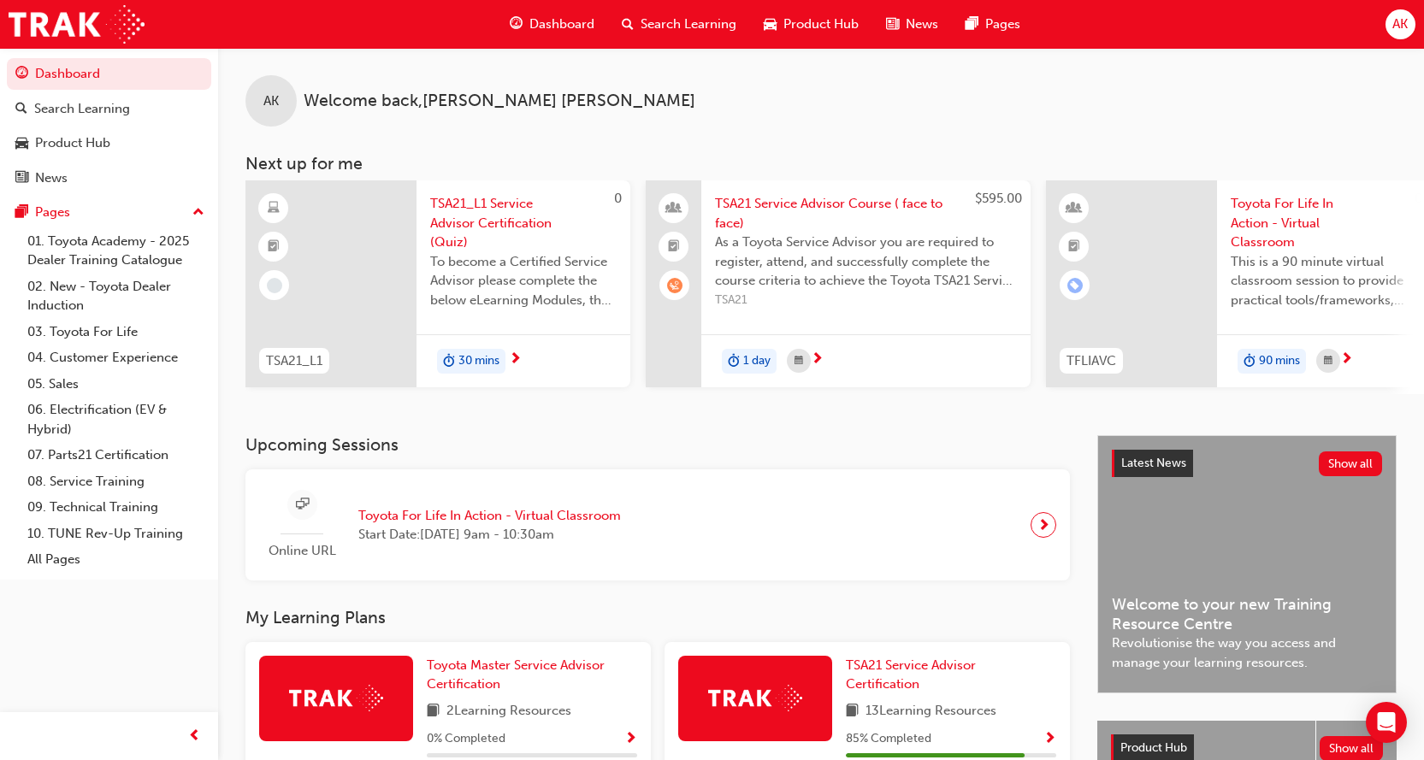
click at [665, 442] on h3 "Upcoming Sessions" at bounding box center [657, 445] width 824 height 20
click at [719, 394] on div "0 TSA21_L1 TSA21_L1 Service Advisor Certification (Quiz) To become a Certified …" at bounding box center [834, 287] width 1178 height 214
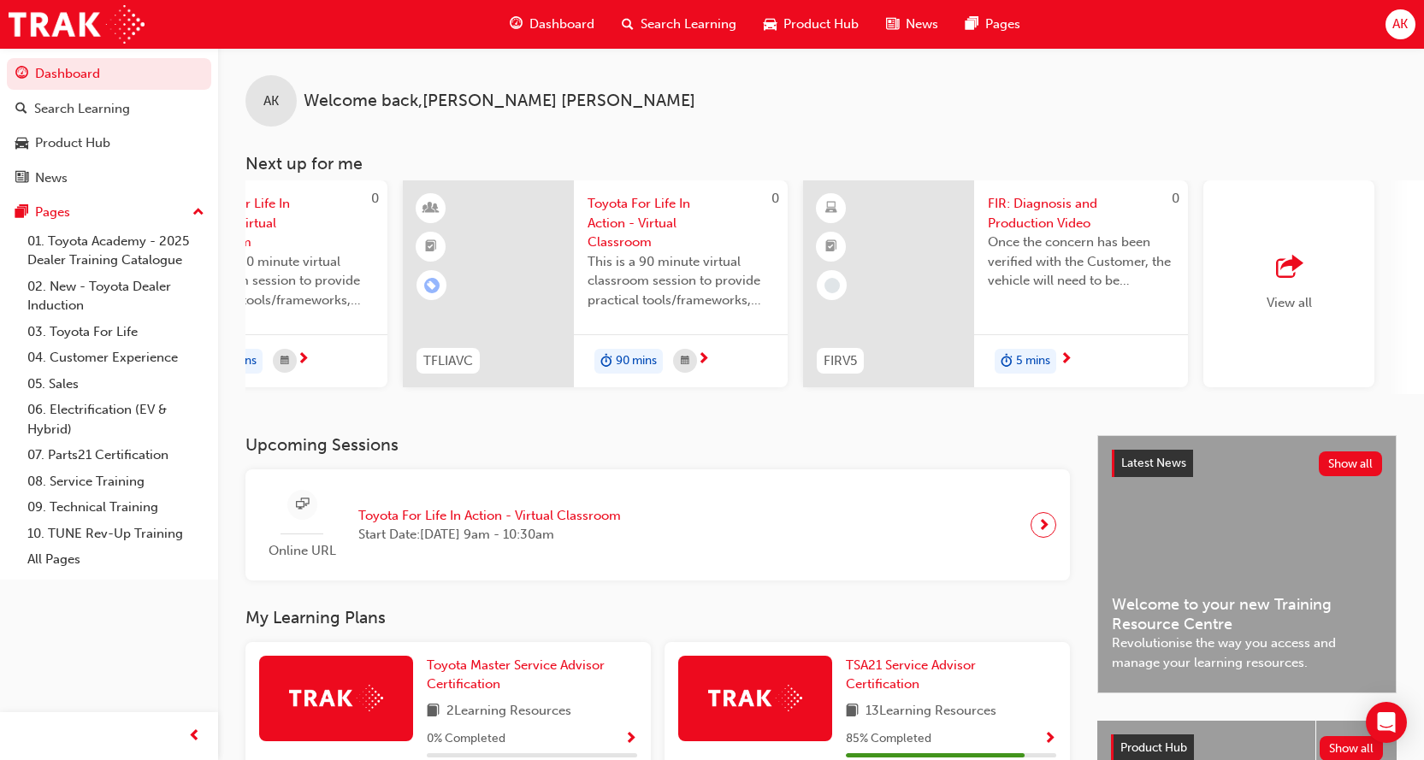
scroll to position [0, 1220]
